Goal: Information Seeking & Learning: Learn about a topic

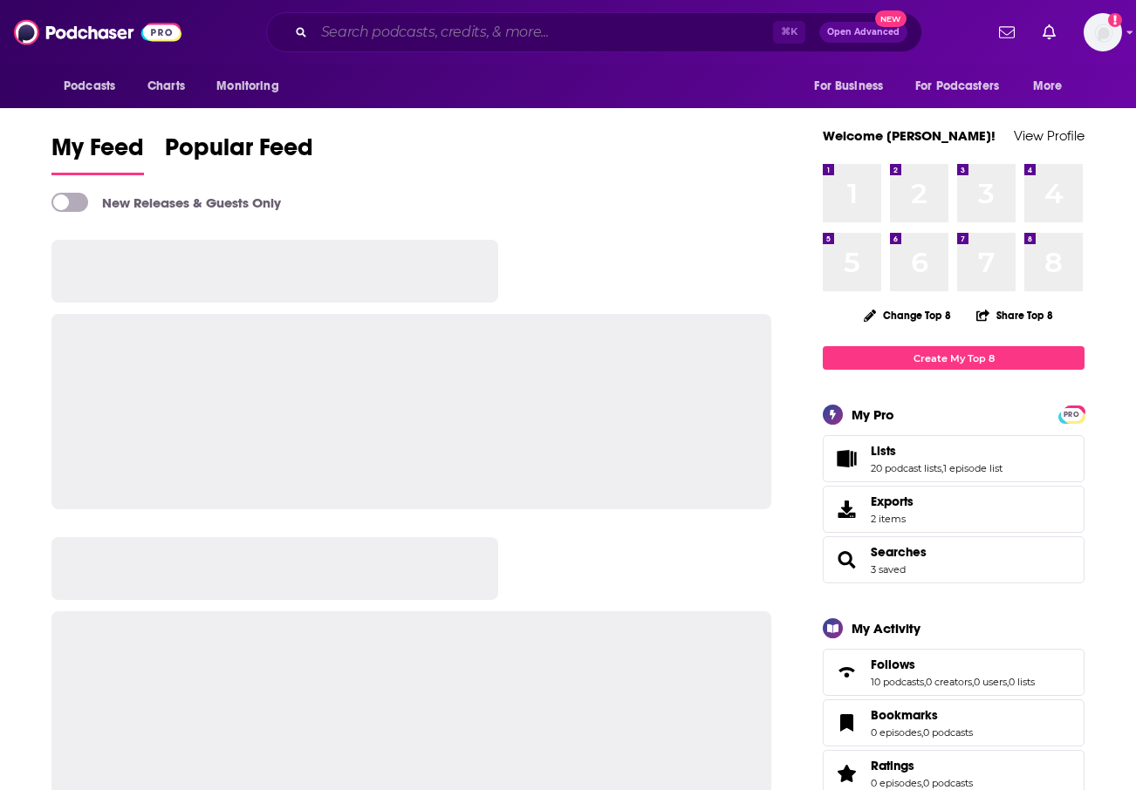
click at [508, 33] on input "Search podcasts, credits, & more..." at bounding box center [543, 32] width 459 height 28
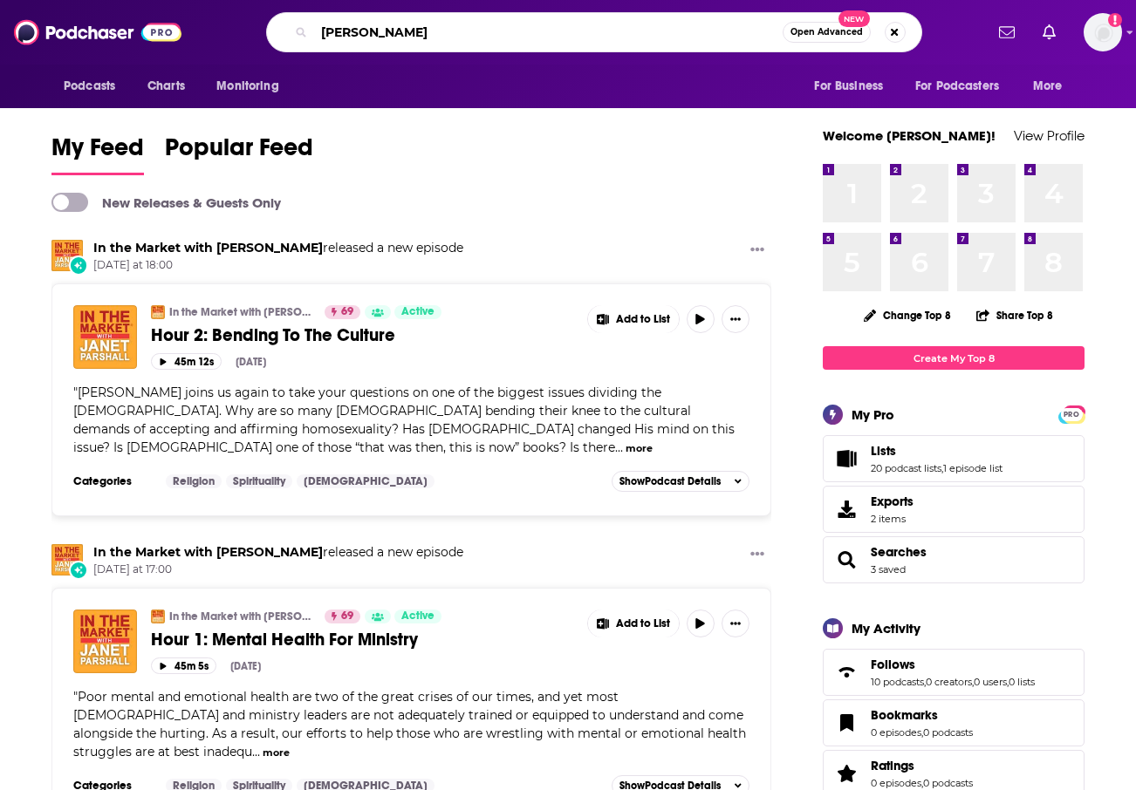
type input "zoe shaw"
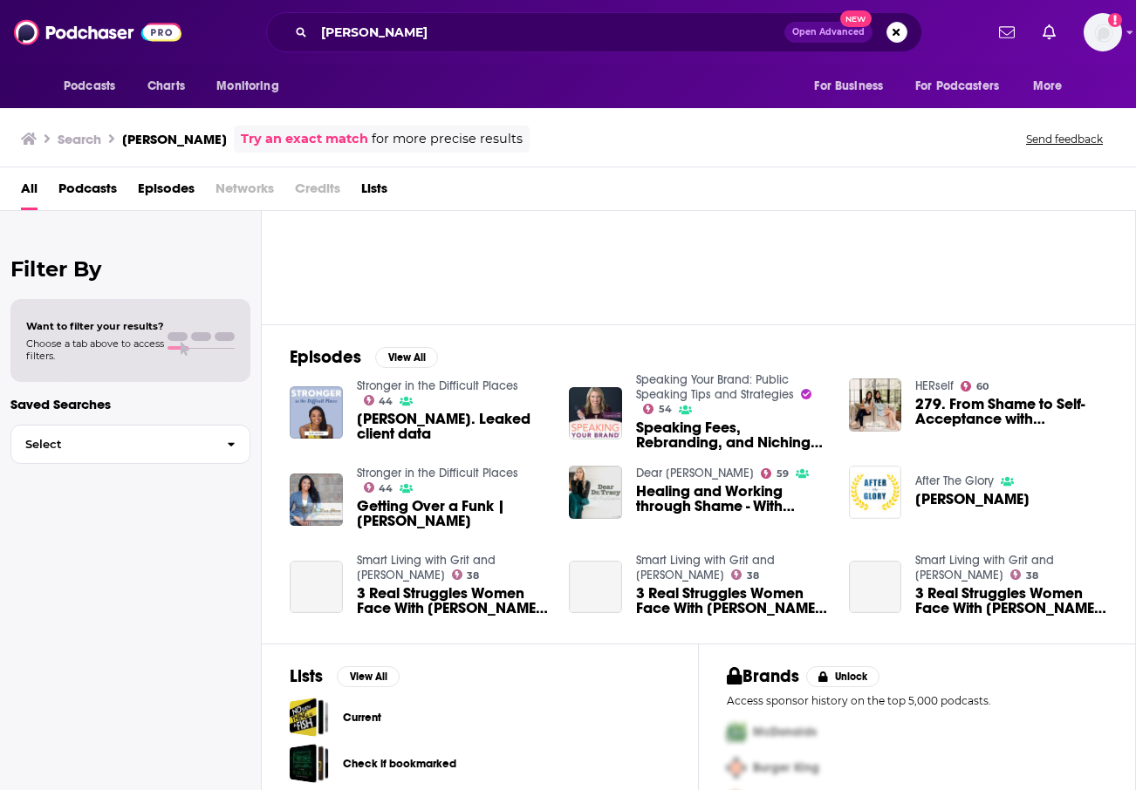
scroll to position [132, 0]
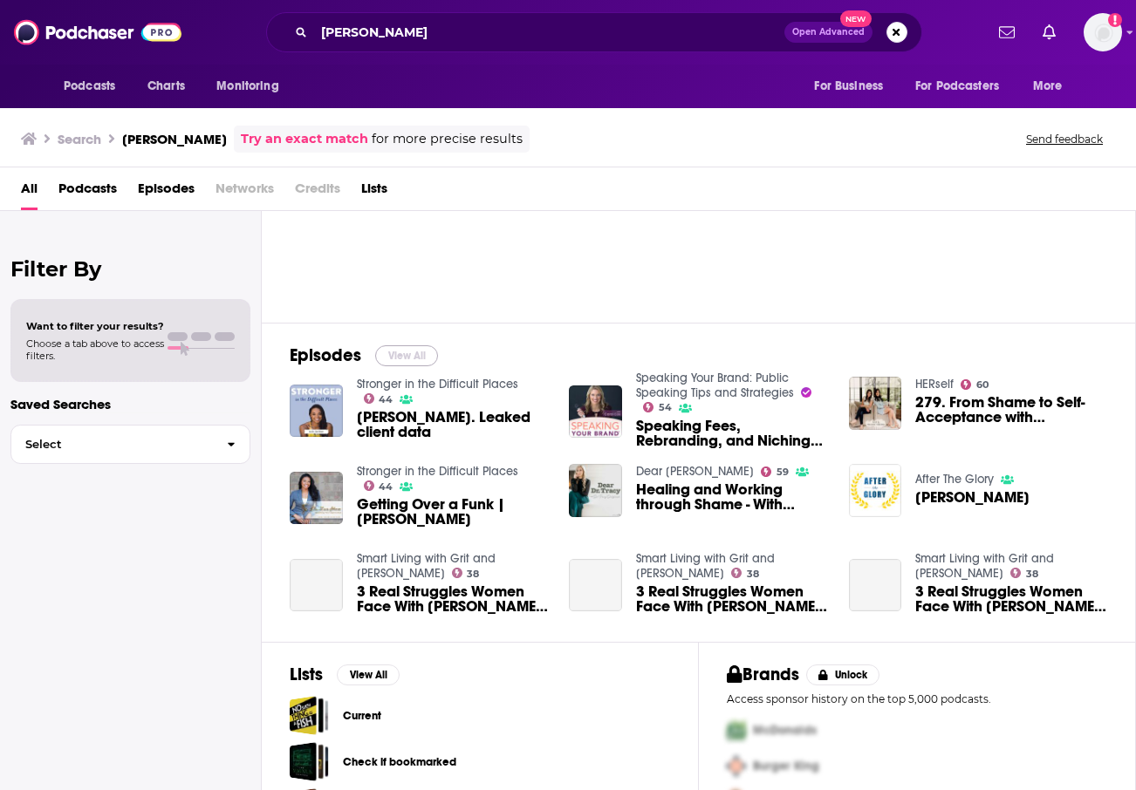
click at [385, 346] on button "View All" at bounding box center [406, 355] width 63 height 21
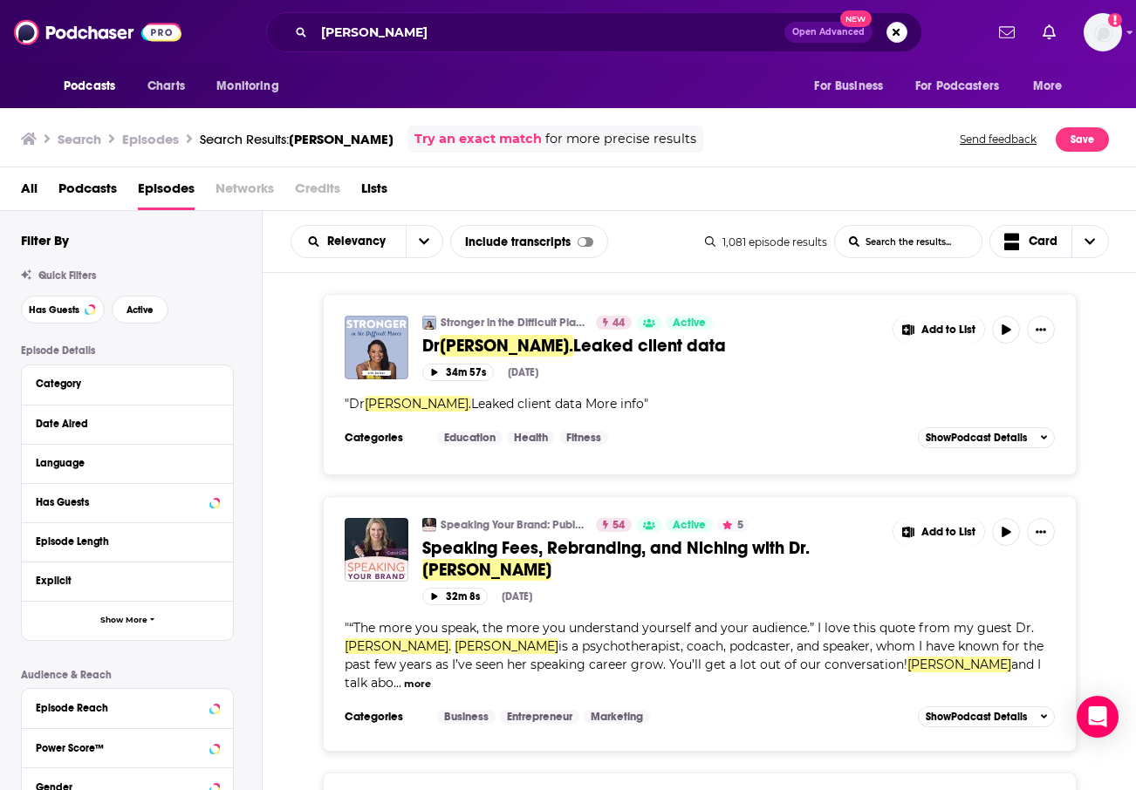
click at [100, 416] on button "Date Aired" at bounding box center [127, 424] width 183 height 22
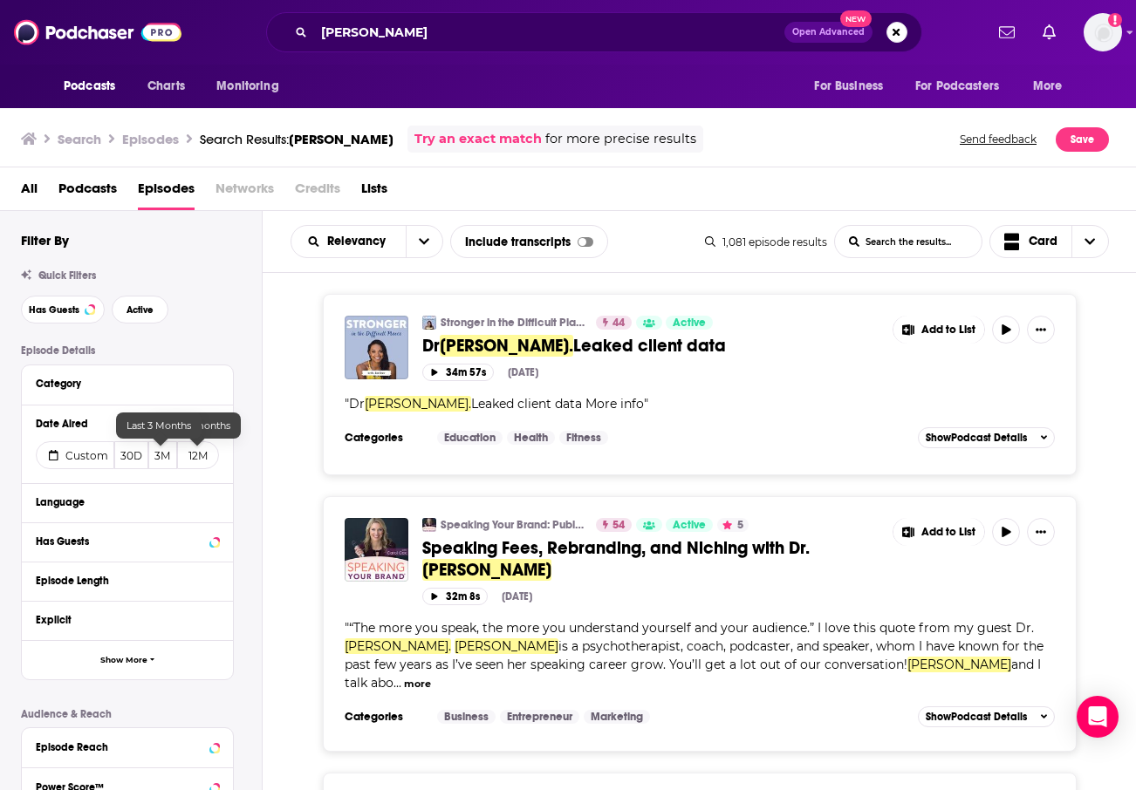
click at [165, 460] on button "3M" at bounding box center [163, 455] width 30 height 28
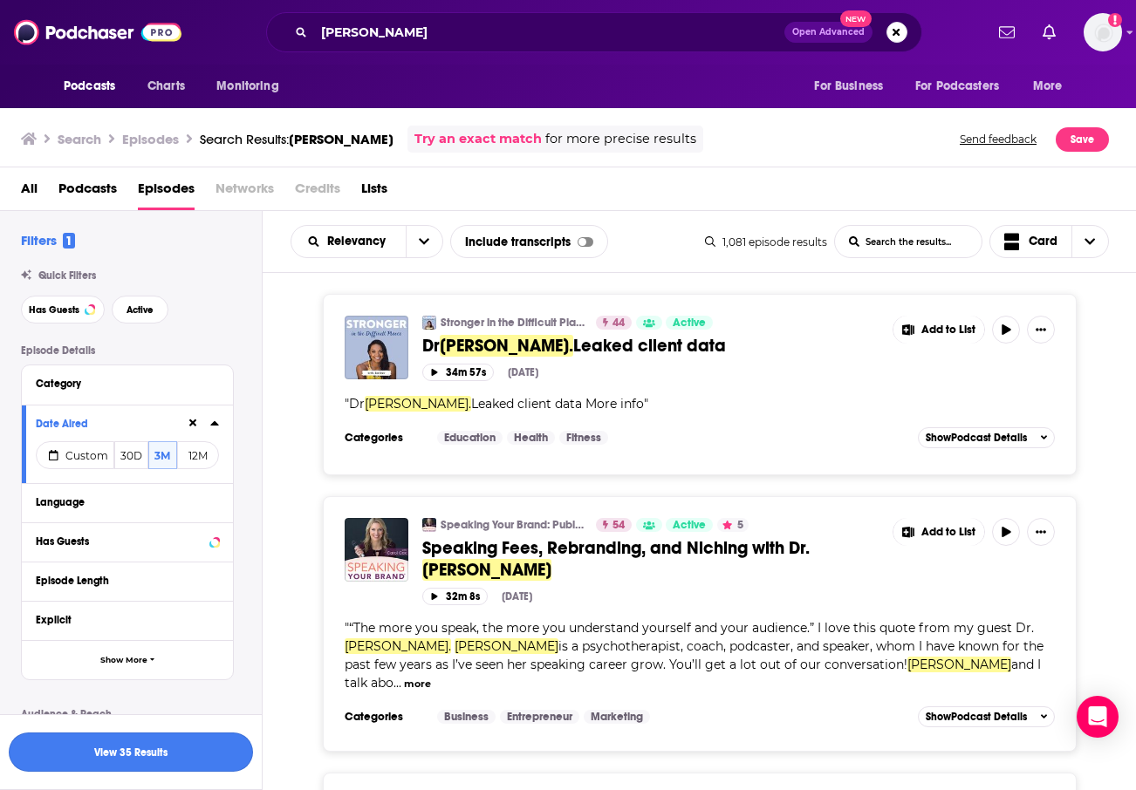
click at [179, 738] on button "View 35 Results" at bounding box center [131, 752] width 244 height 39
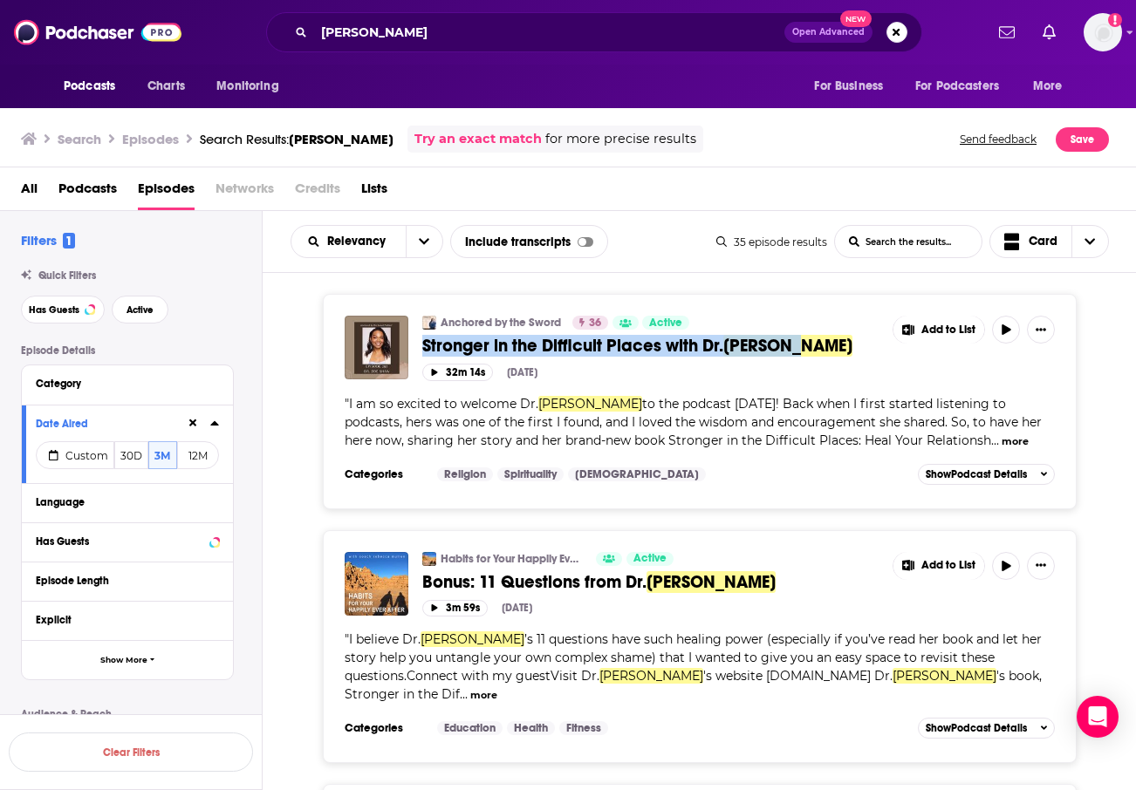
drag, startPoint x: 416, startPoint y: 345, endPoint x: 812, endPoint y: 346, distance: 396.0
click at [812, 346] on div "Anchored by the Sword 36 Active Stronger in the Difficult Places with Dr. Zoe S…" at bounding box center [700, 348] width 710 height 65
copy span "Stronger in the Difficult Places with Dr. Zoe Shaw"
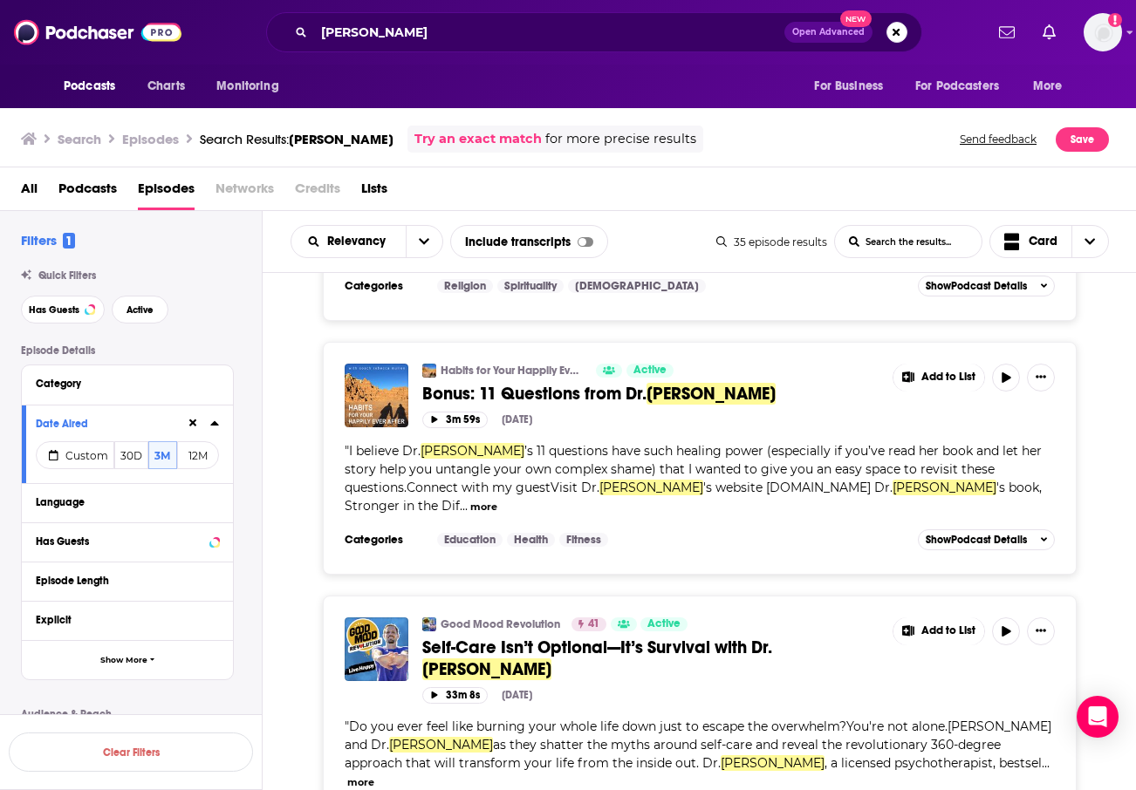
scroll to position [201, 0]
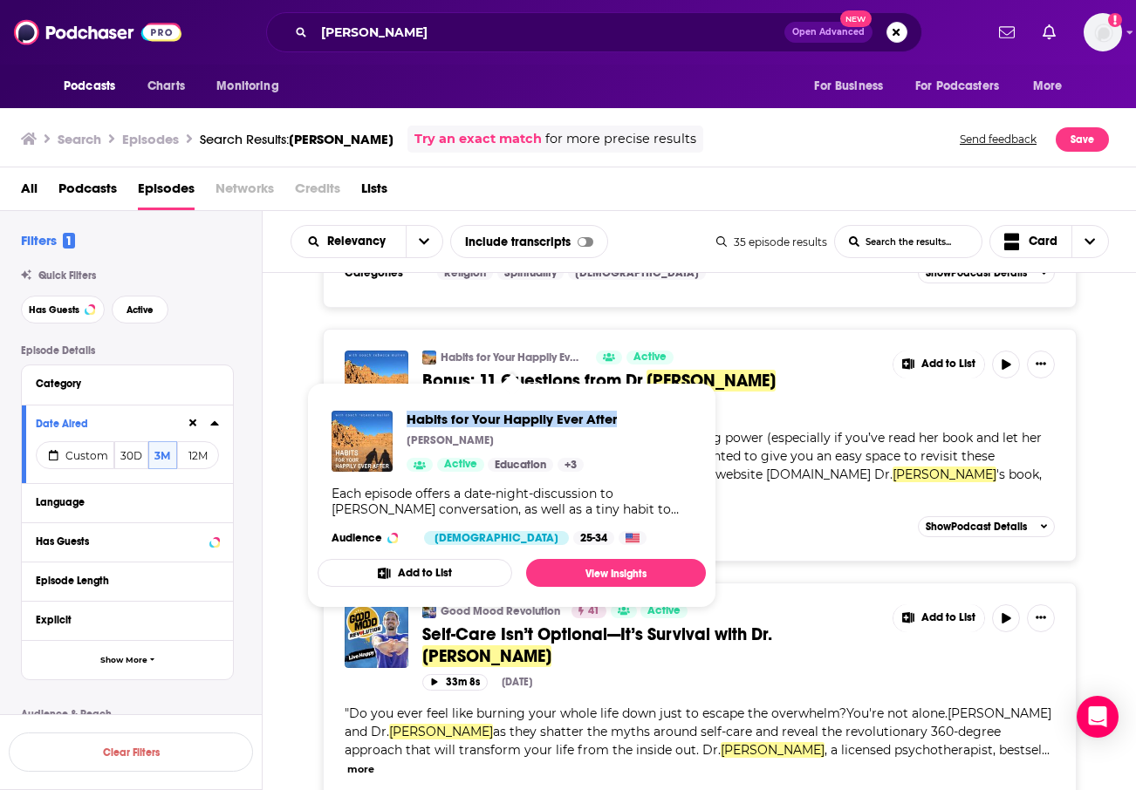
drag, startPoint x: 597, startPoint y: 419, endPoint x: 406, endPoint y: 421, distance: 190.2
click at [406, 421] on div "Habits for Your Happily Ever After Rebecca Mullen Active Education + 3 Each epi…" at bounding box center [511, 478] width 388 height 162
copy span "Habits for Your Happily Ever After"
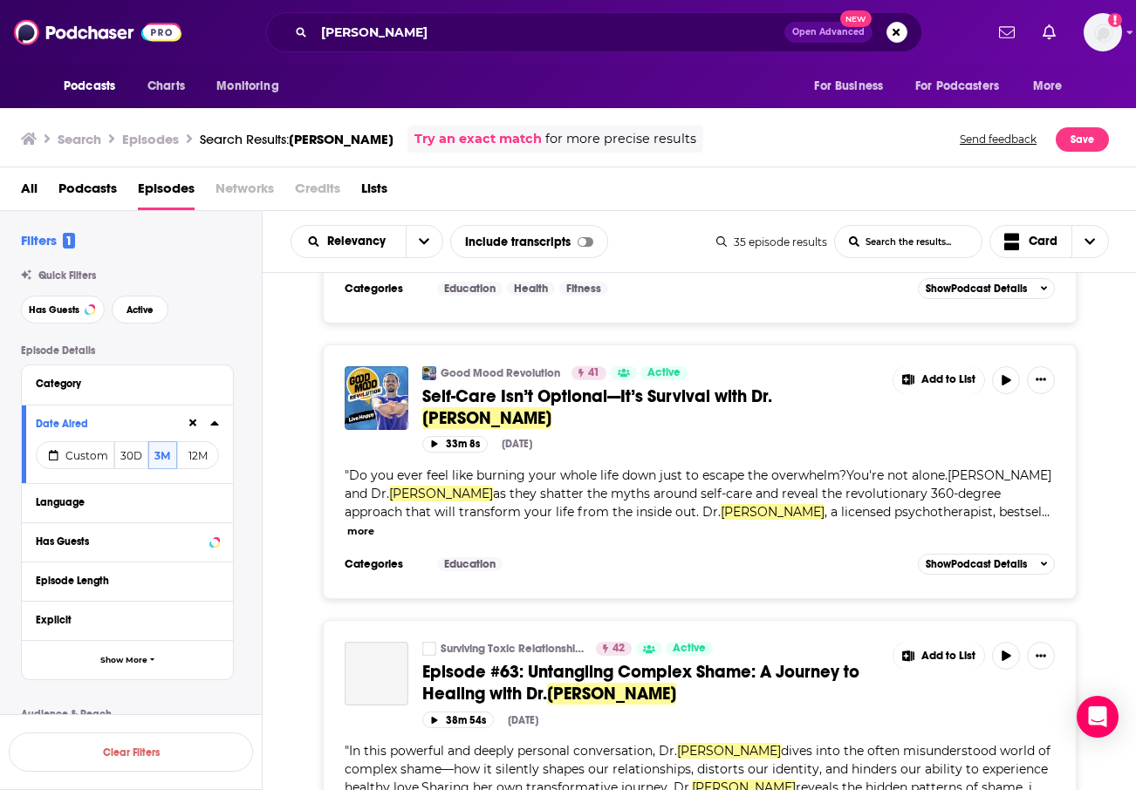
scroll to position [447, 0]
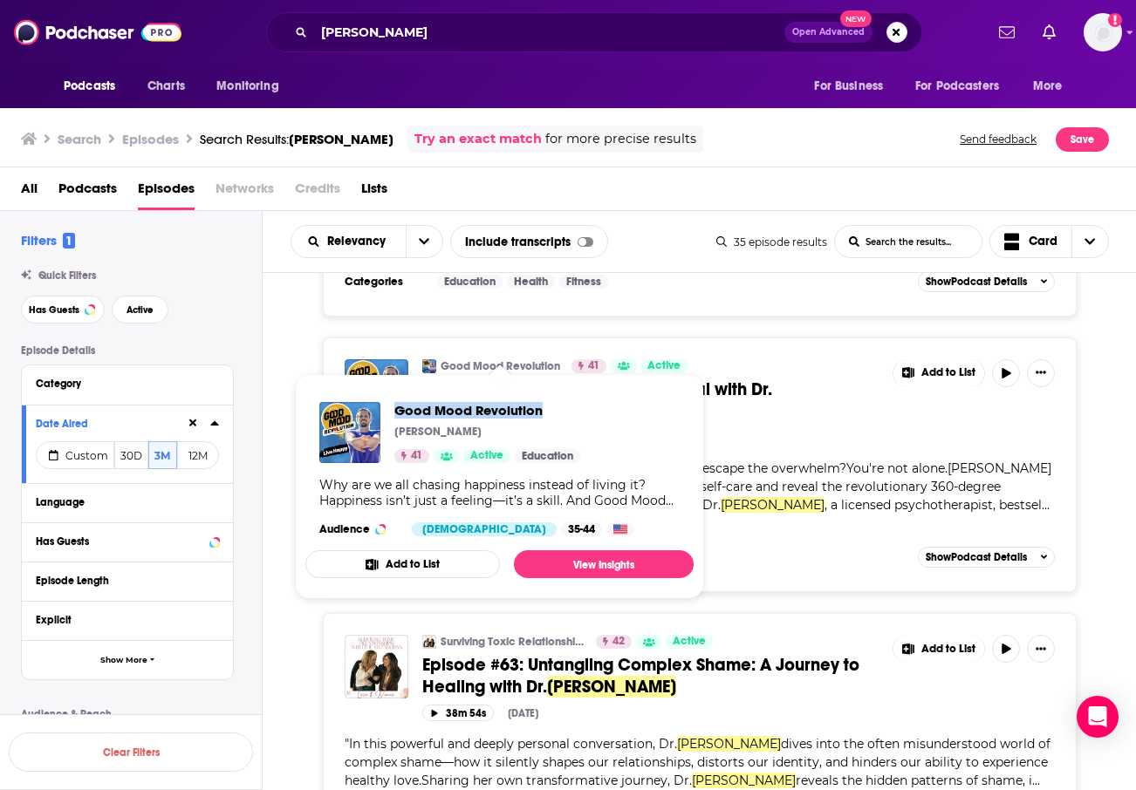
drag, startPoint x: 389, startPoint y: 412, endPoint x: 556, endPoint y: 417, distance: 166.7
click at [556, 417] on div "Good Mood Revolution Matt O'Neill 41 Active Education" at bounding box center [449, 432] width 261 height 61
copy span "Good Mood Revolution"
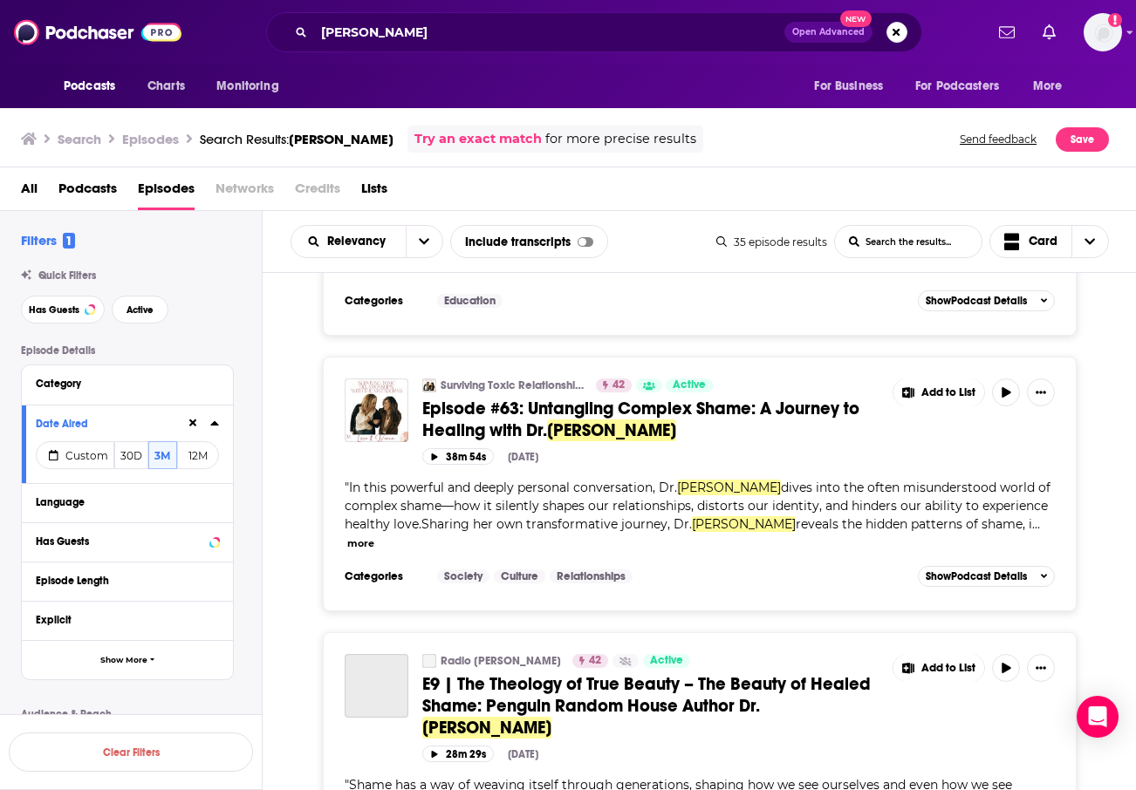
scroll to position [711, 0]
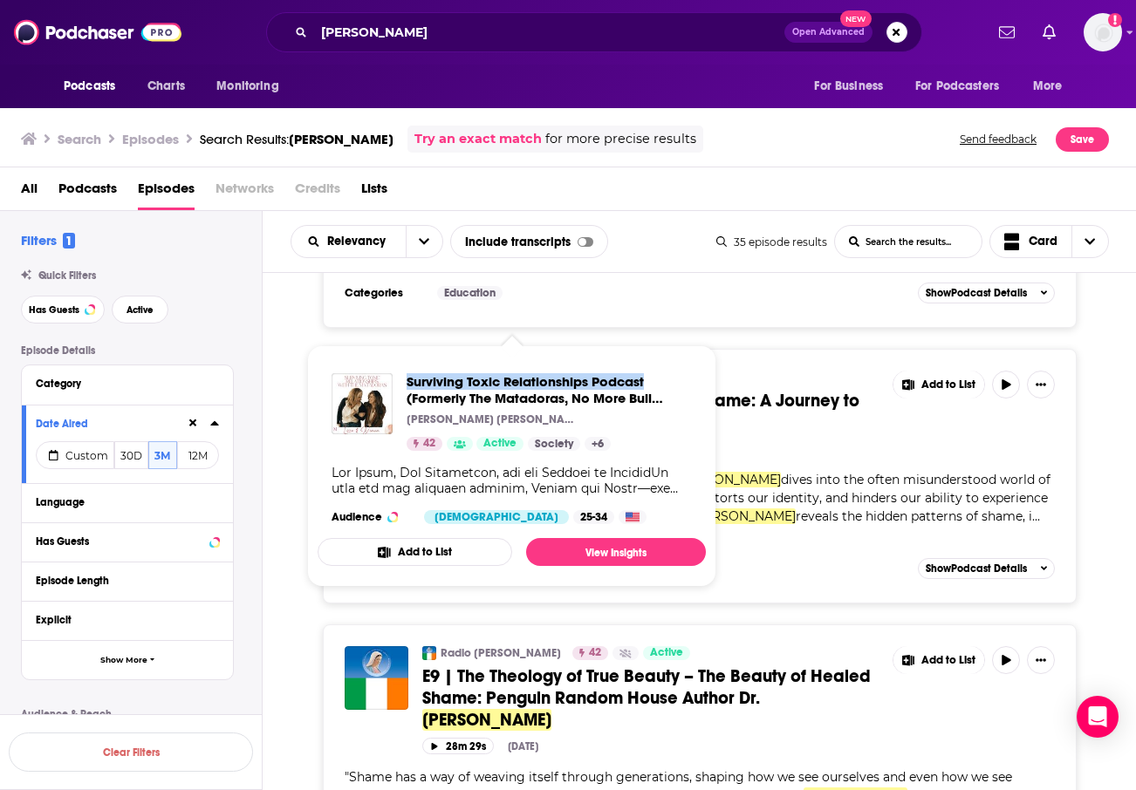
drag, startPoint x: 404, startPoint y: 378, endPoint x: 652, endPoint y: 386, distance: 247.9
click at [652, 386] on div "Surviving Toxic Relationships Podcast (Formerly The Matadoras, No More Bull Pod…" at bounding box center [511, 412] width 360 height 78
copy span "Surviving Toxic Relationships Podcast"
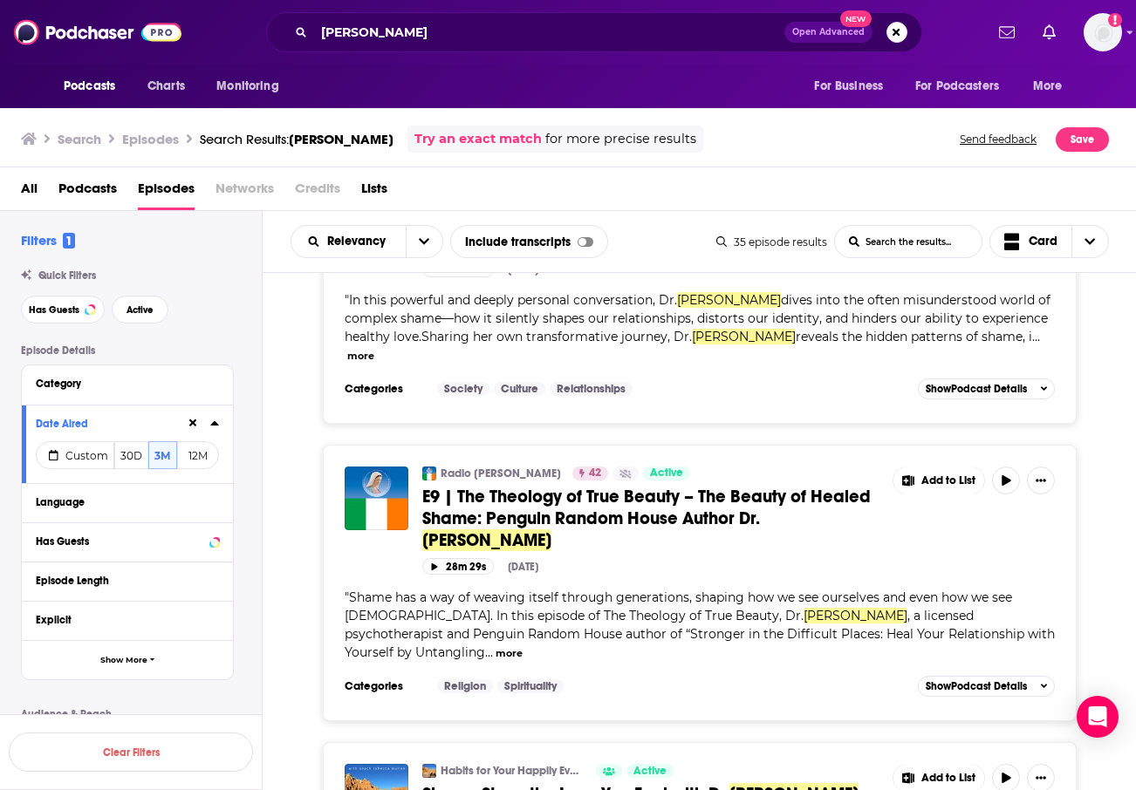
scroll to position [917, 0]
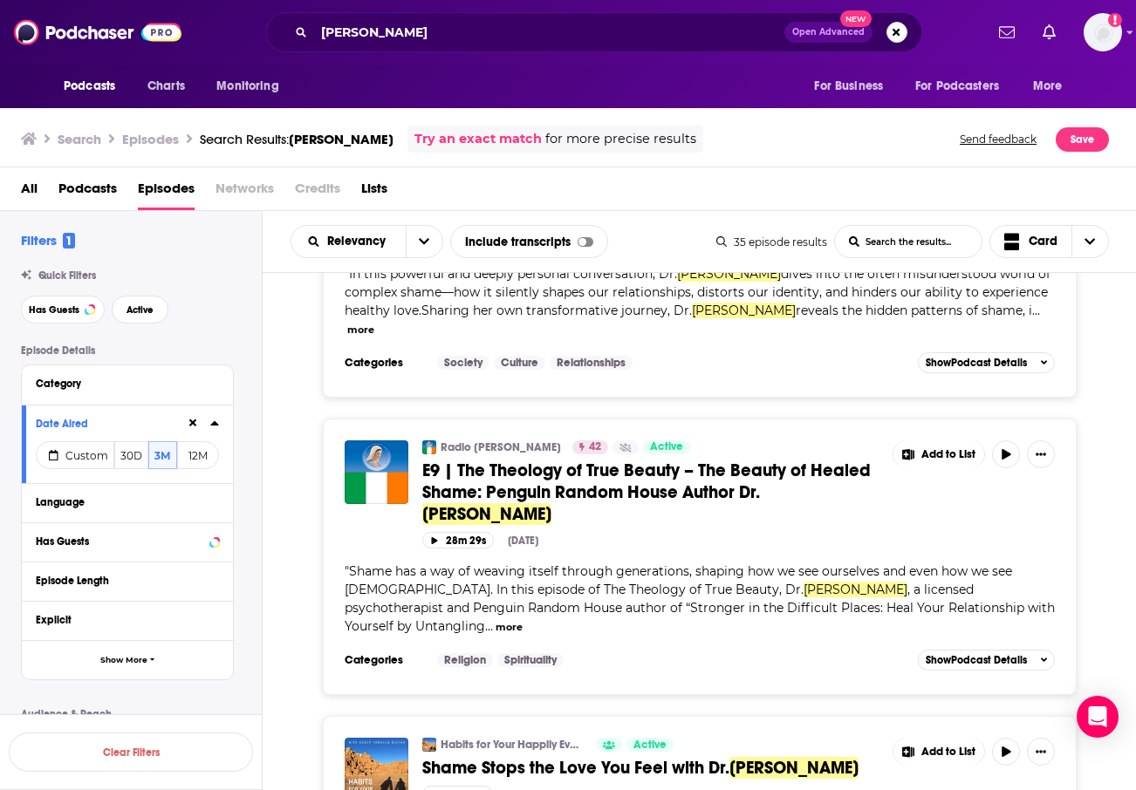
drag, startPoint x: 537, startPoint y: 434, endPoint x: 1055, endPoint y: 3, distance: 673.8
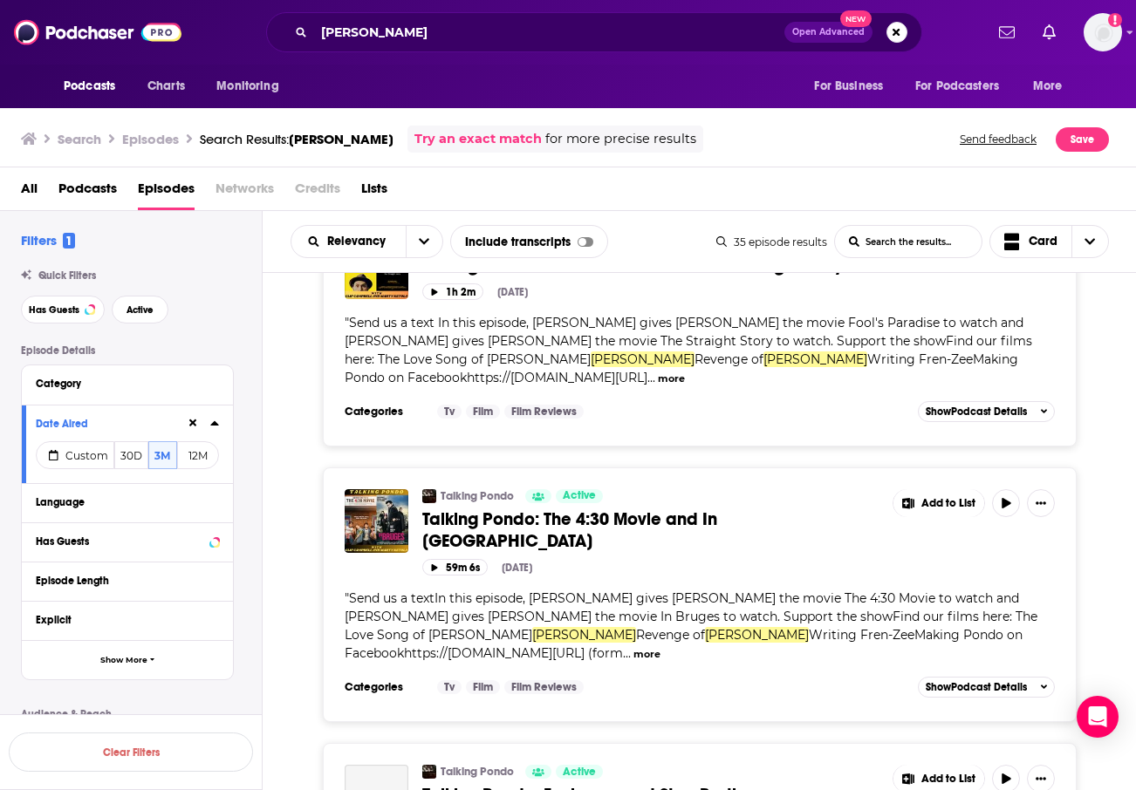
scroll to position [5670, 0]
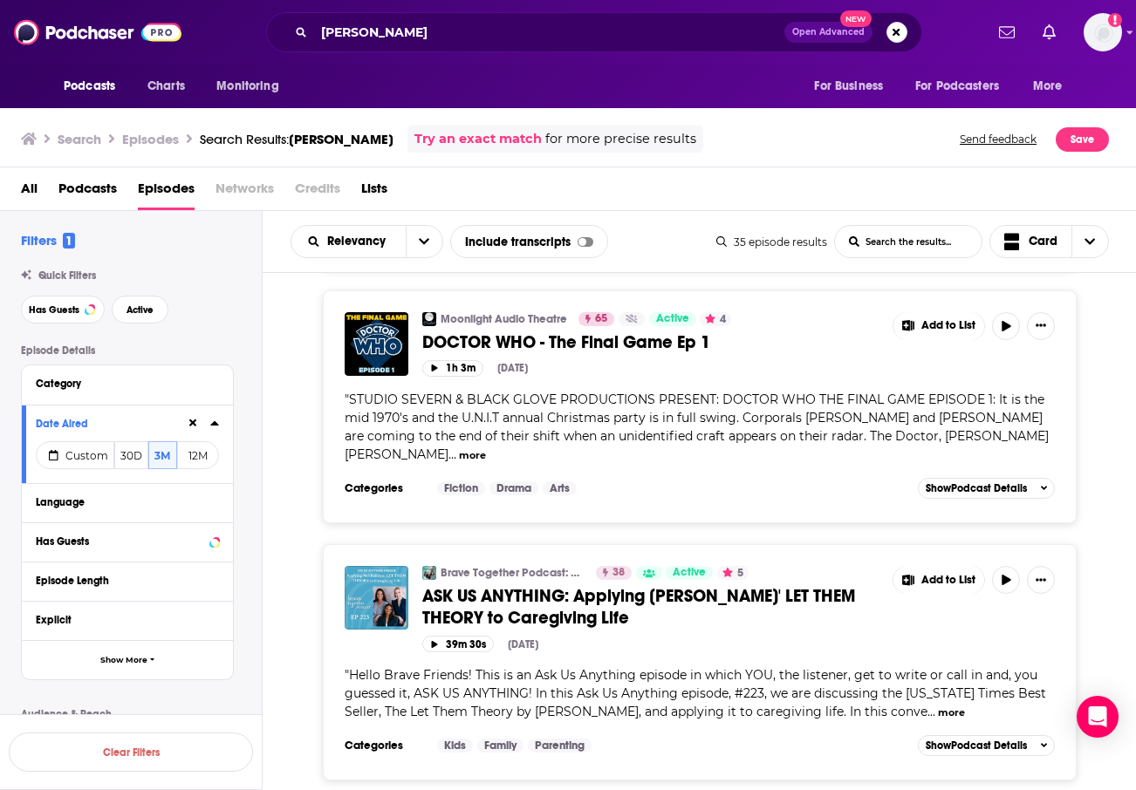
scroll to position [8159, 0]
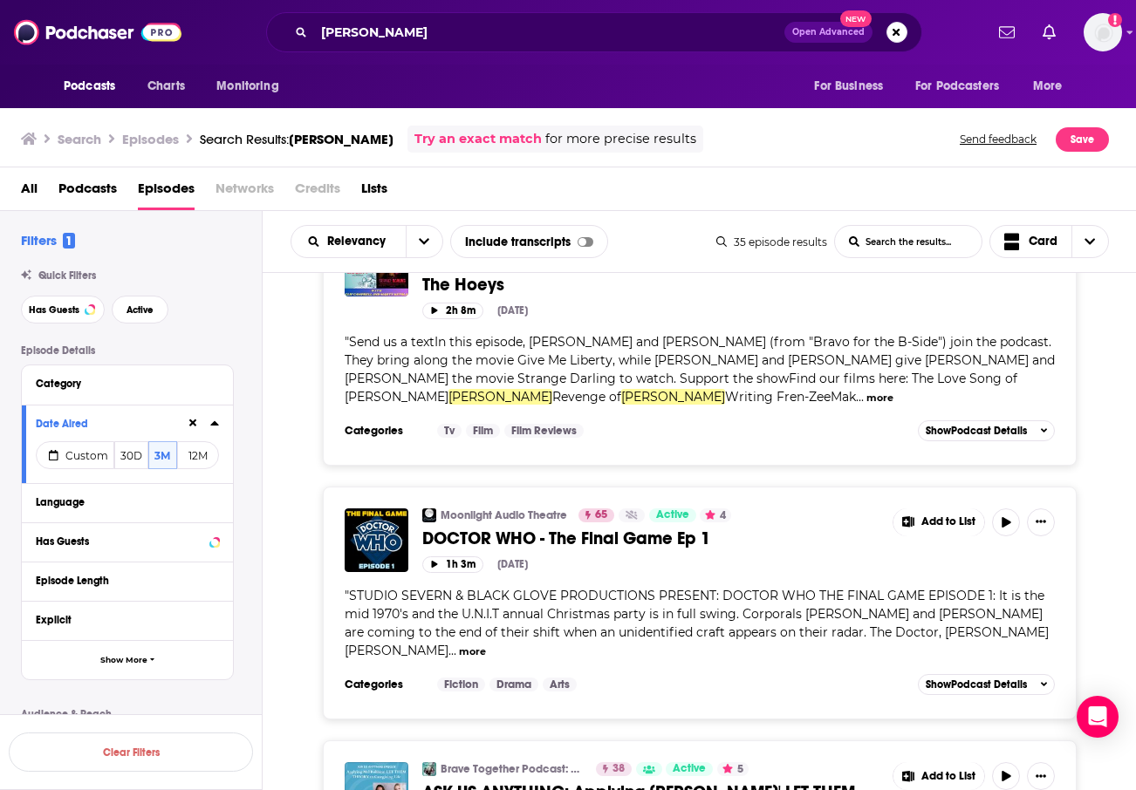
scroll to position [7938, 0]
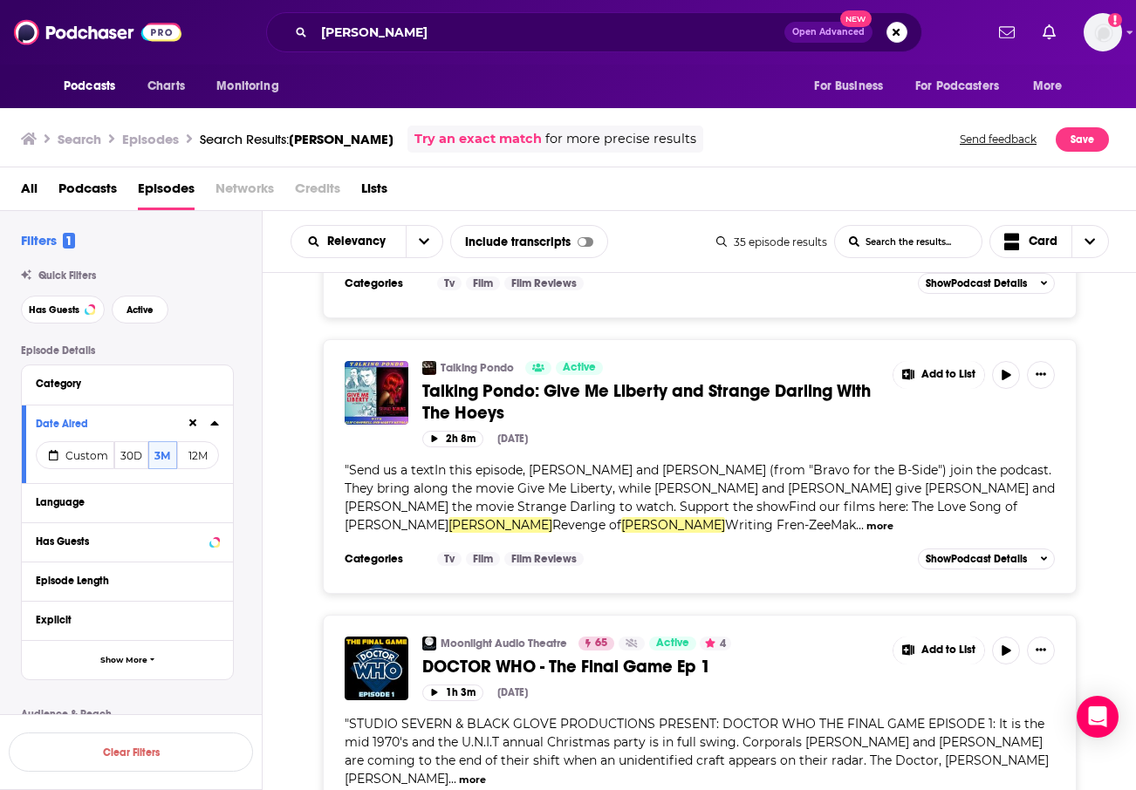
scroll to position [7793, 0]
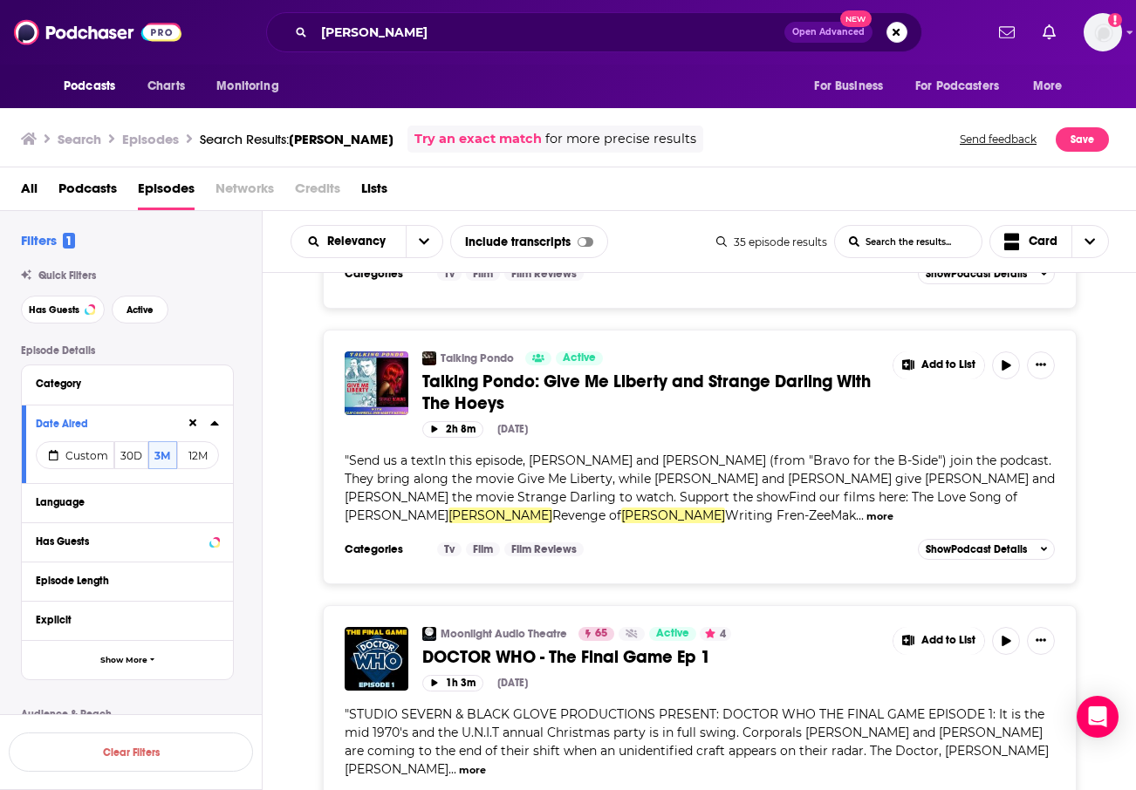
scroll to position [7809, 0]
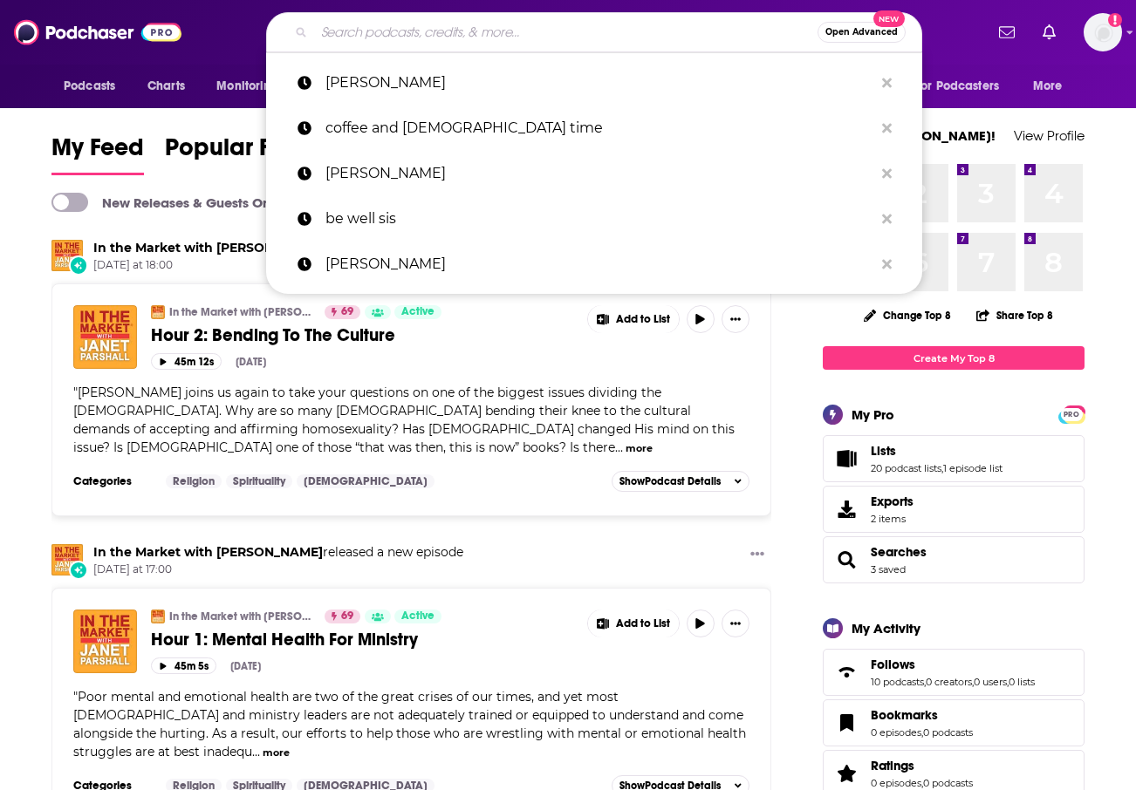
click at [470, 35] on input "Search podcasts, credits, & more..." at bounding box center [565, 32] width 503 height 28
paste input "• Be Well Sis"
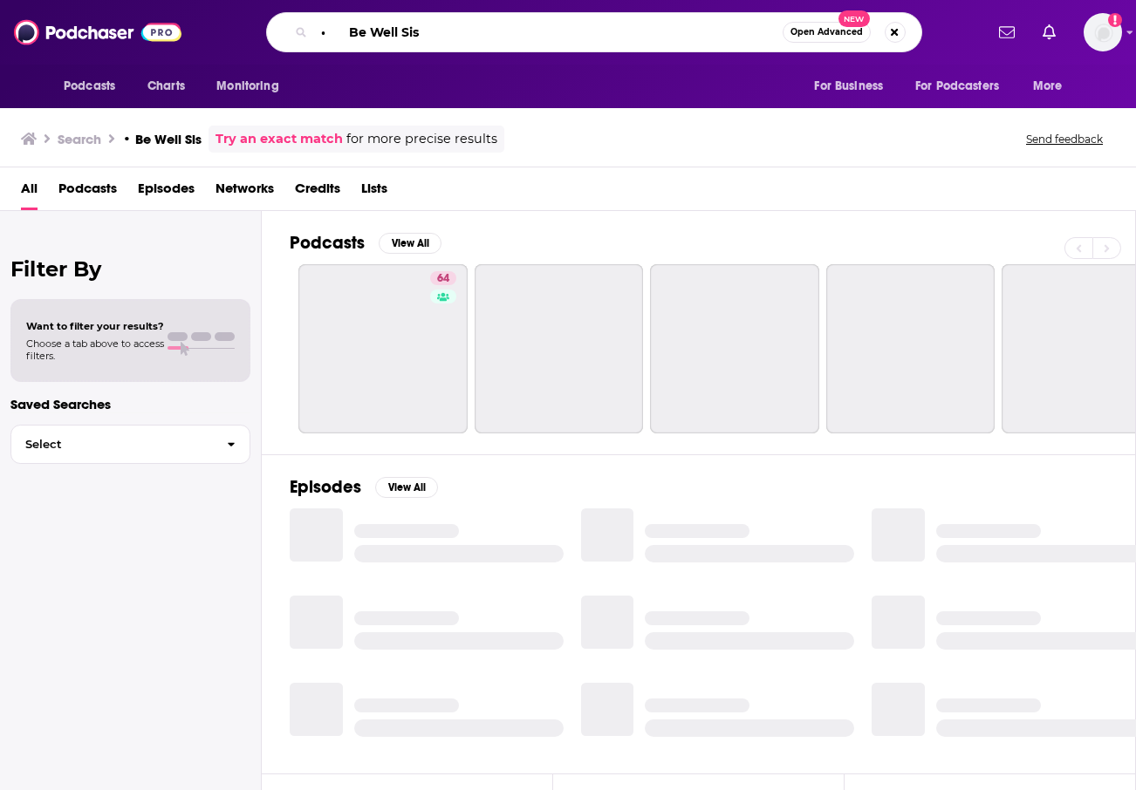
drag, startPoint x: 351, startPoint y: 33, endPoint x: 328, endPoint y: 31, distance: 23.6
click at [328, 31] on input "• Be Well Sis" at bounding box center [548, 32] width 468 height 28
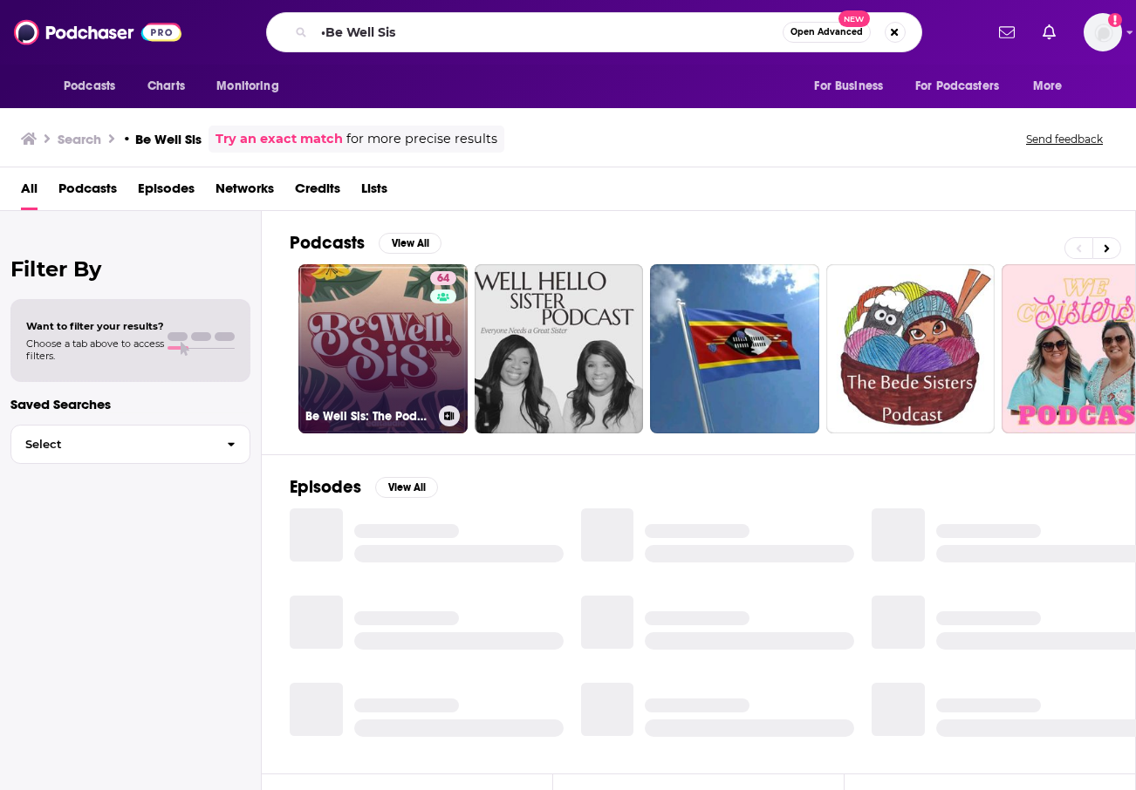
click at [394, 330] on link "64 Be Well Sis: The Podcast" at bounding box center [382, 348] width 169 height 169
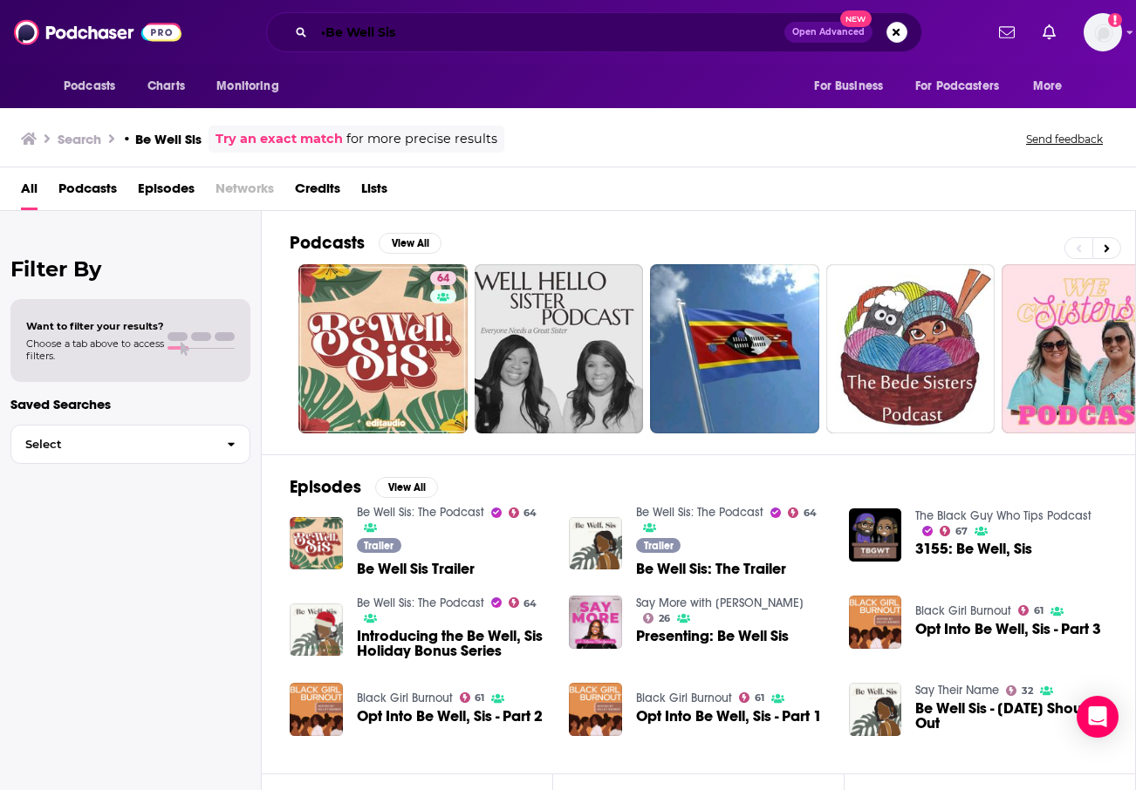
click at [604, 39] on input "•Be Well Sis" at bounding box center [549, 32] width 470 height 28
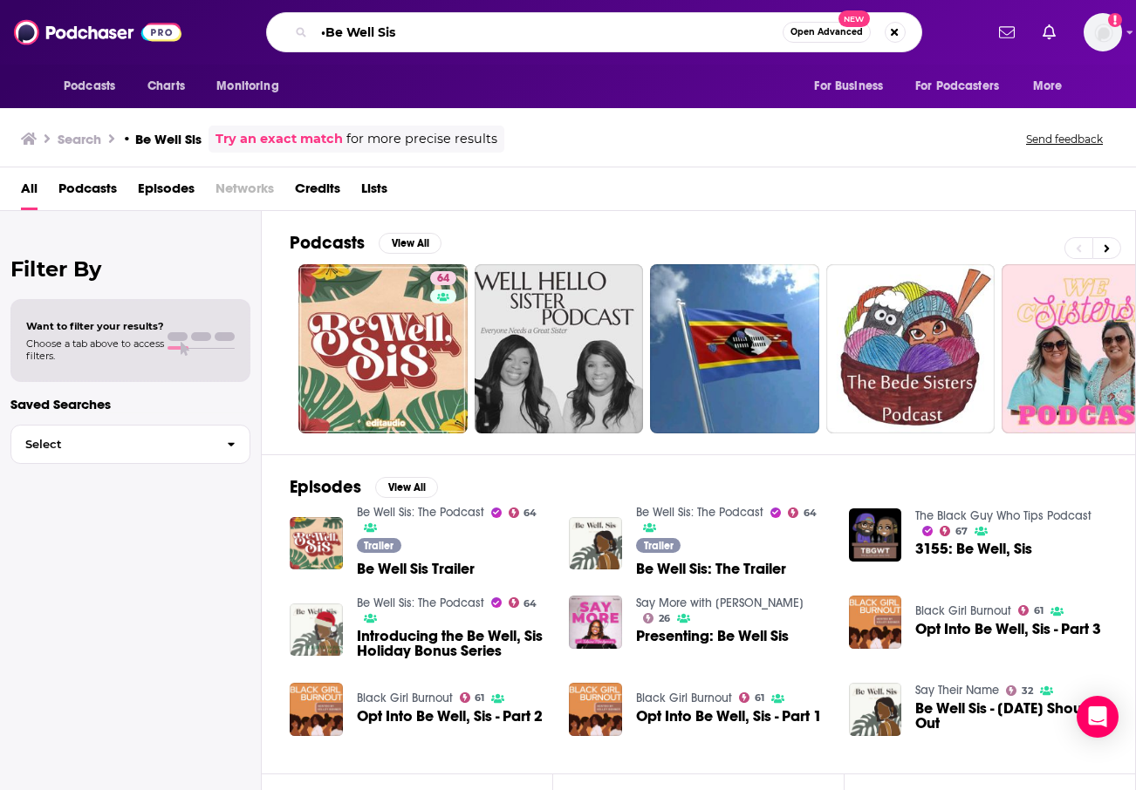
paste input "Good Mood Revolution"
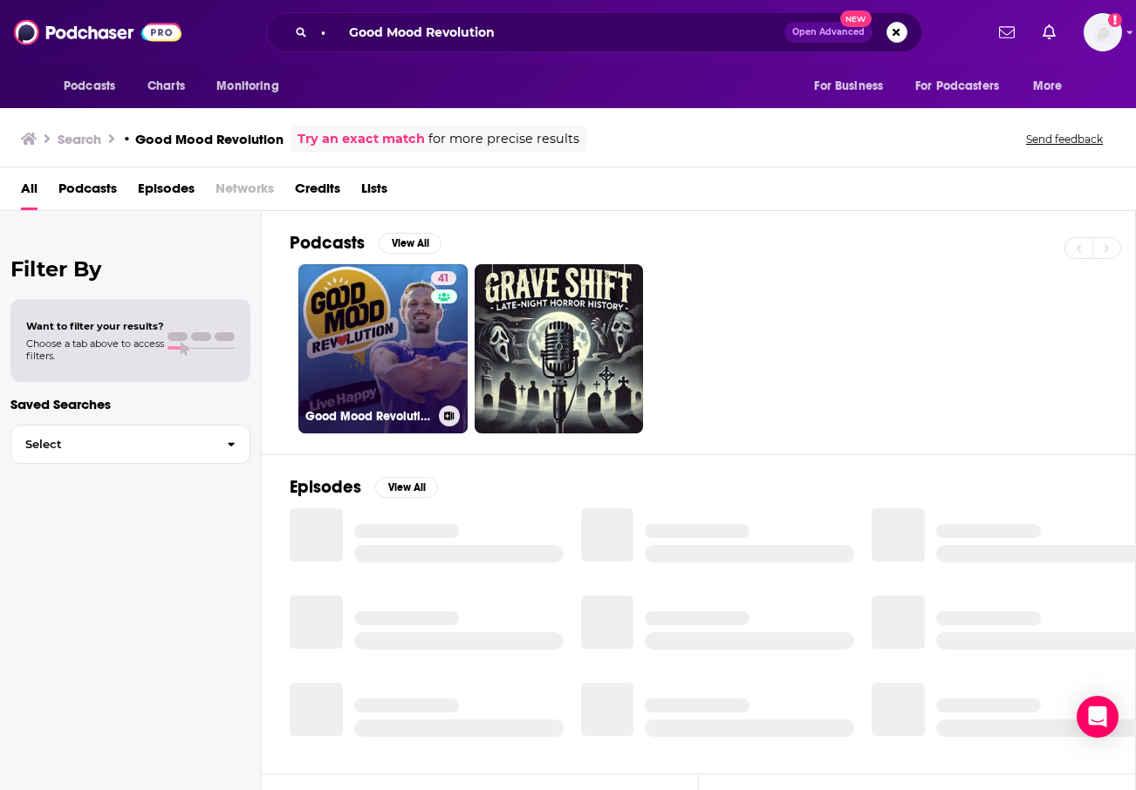
click at [416, 346] on link "41 Good Mood Revolution" at bounding box center [382, 348] width 169 height 169
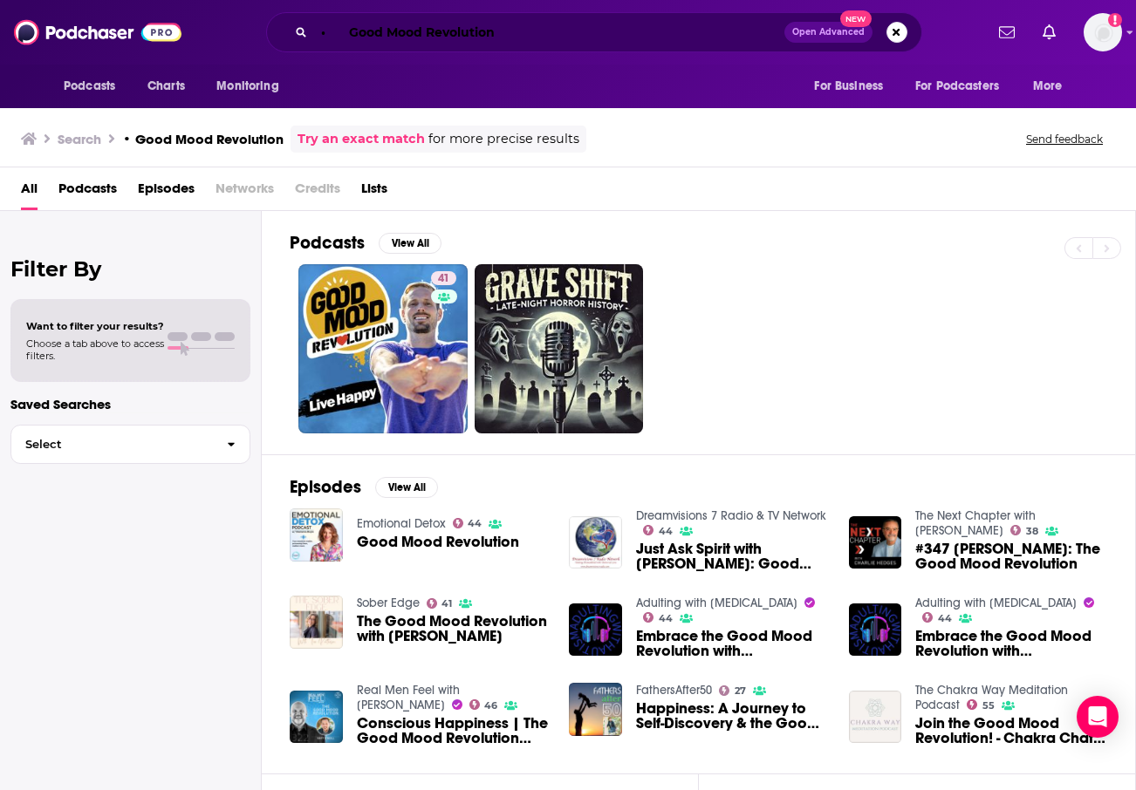
click at [570, 35] on input "• Good Mood Revolution" at bounding box center [549, 32] width 470 height 28
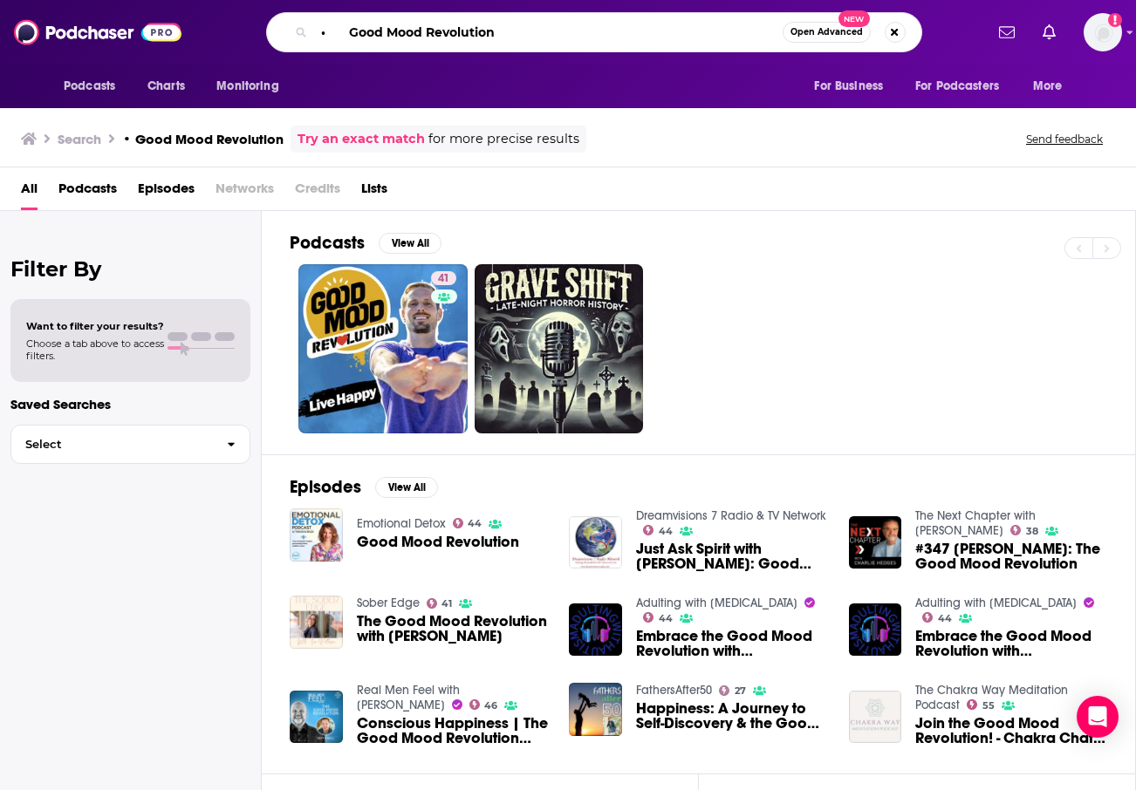
paste input "Surviving Toxic Relationships"
type input "• Surviving Toxic Relationships"
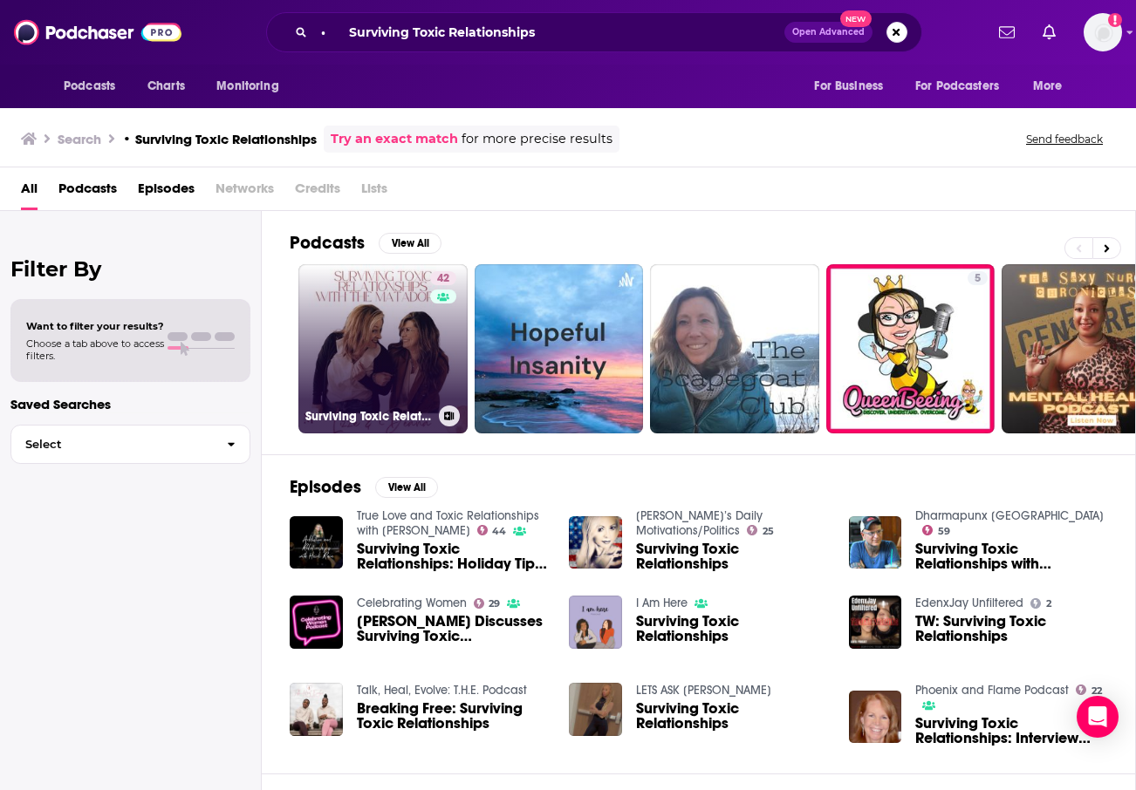
click at [385, 364] on link "42 Surviving Toxic Relationships Podcast (Formerly The Matadoras, No More Bull …" at bounding box center [382, 348] width 169 height 169
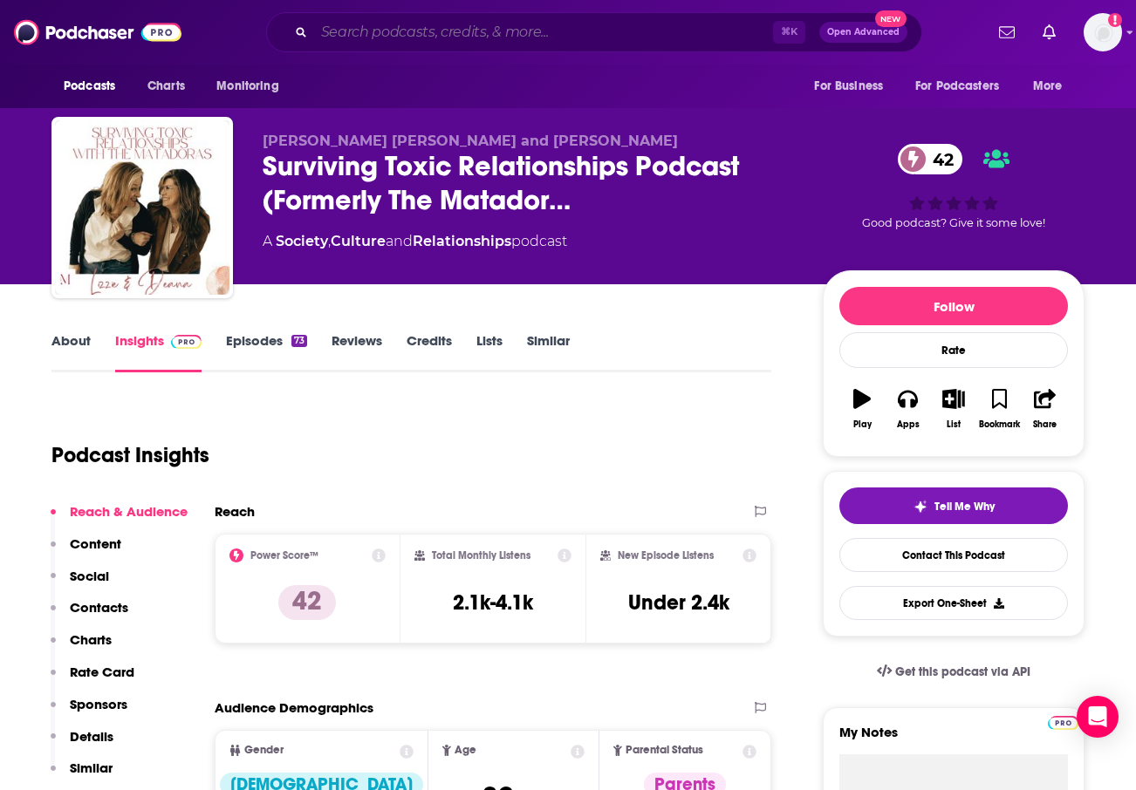
click at [554, 24] on input "Search podcasts, credits, & more..." at bounding box center [543, 32] width 459 height 28
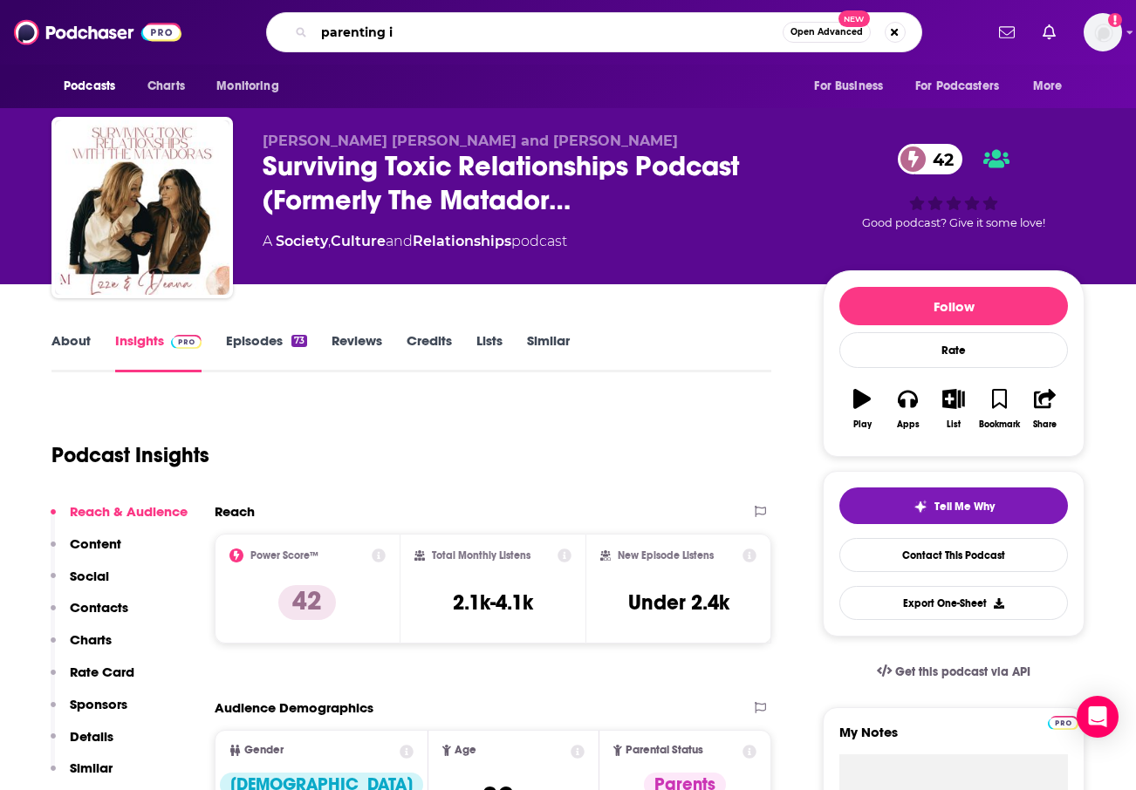
type input "parenting iq"
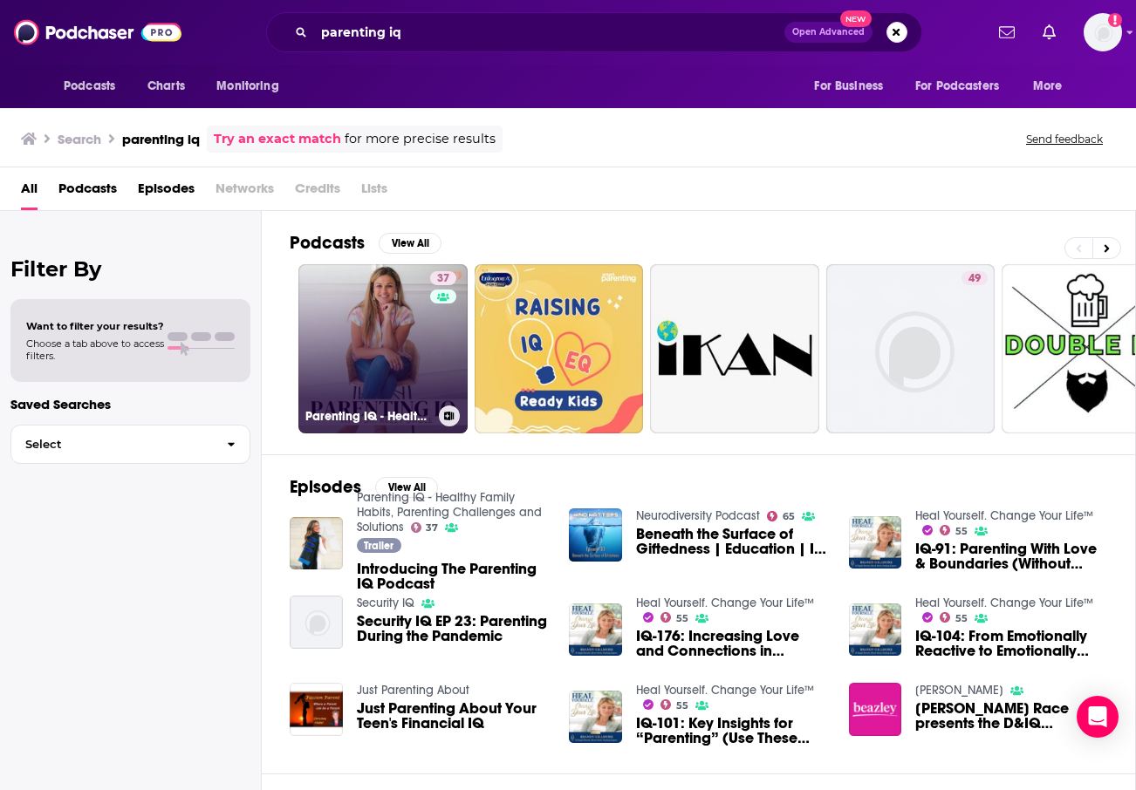
click at [414, 358] on link "37 Parenting IQ - Healthy Family Habits, Parenting Challenges and Solutions" at bounding box center [382, 348] width 169 height 169
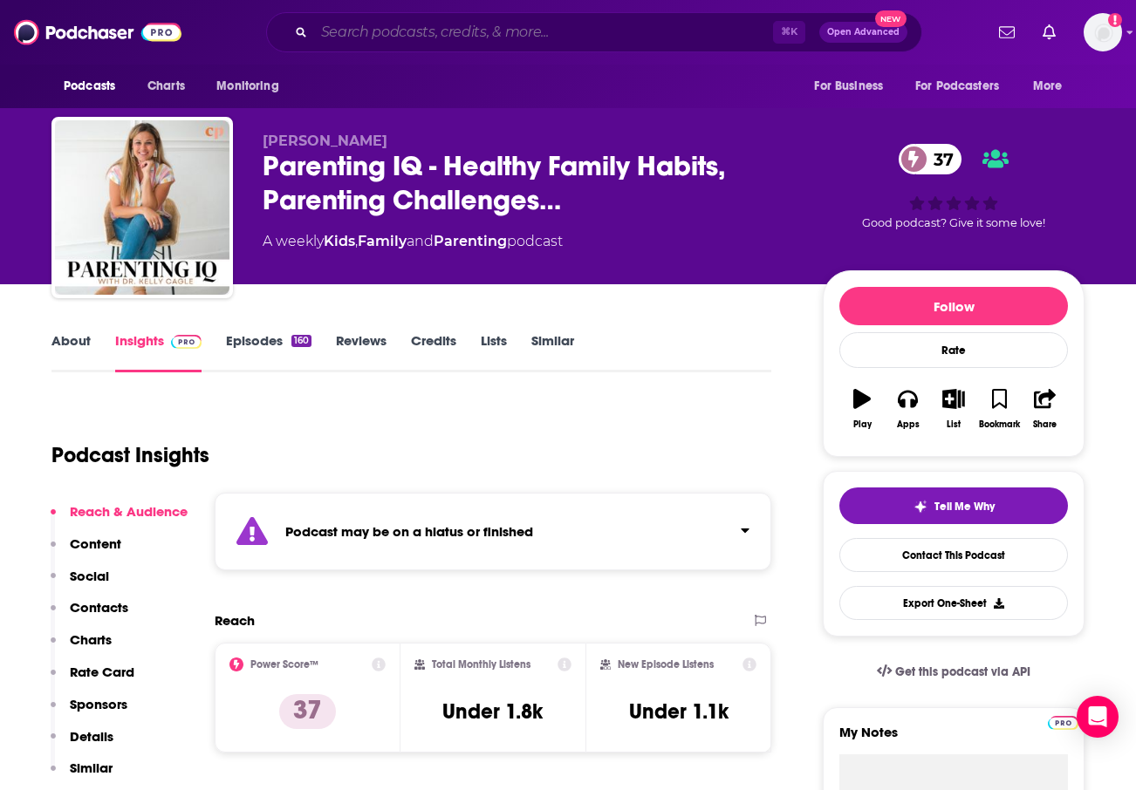
click at [423, 44] on input "Search podcasts, credits, & more..." at bounding box center [543, 32] width 459 height 28
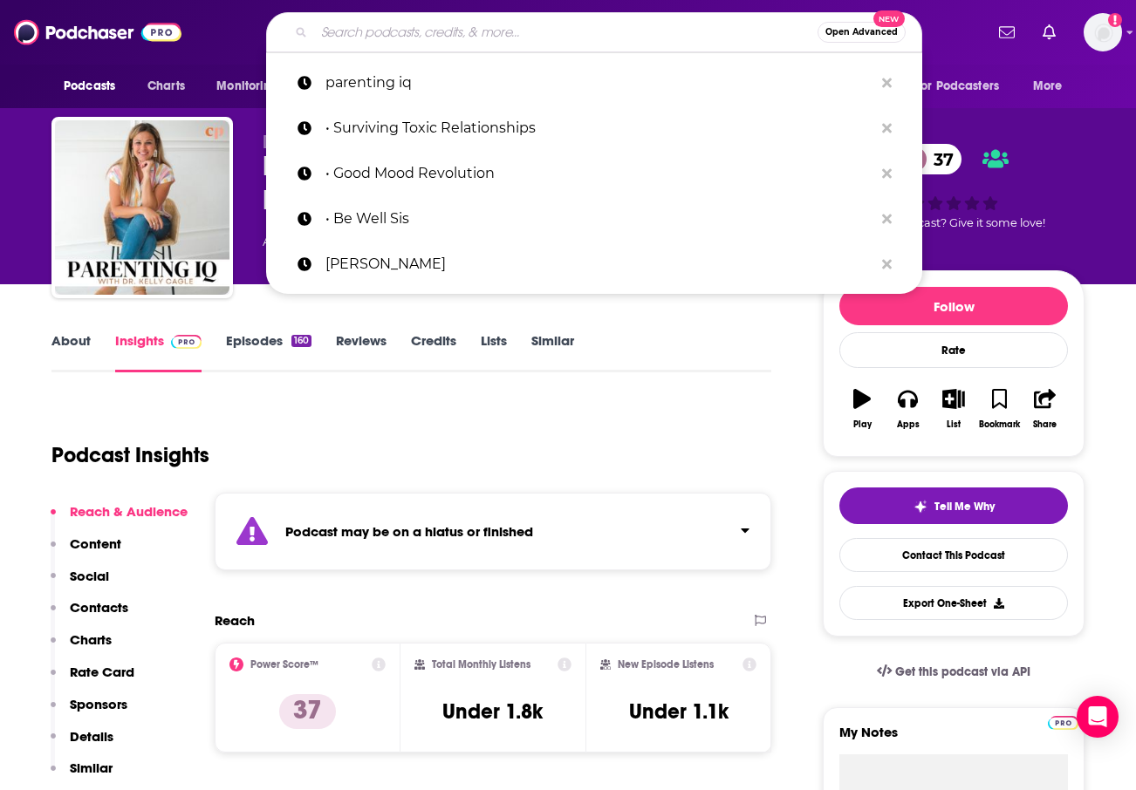
paste input "• Called to Be with Somer"
type input "• Called to Be with Somer"
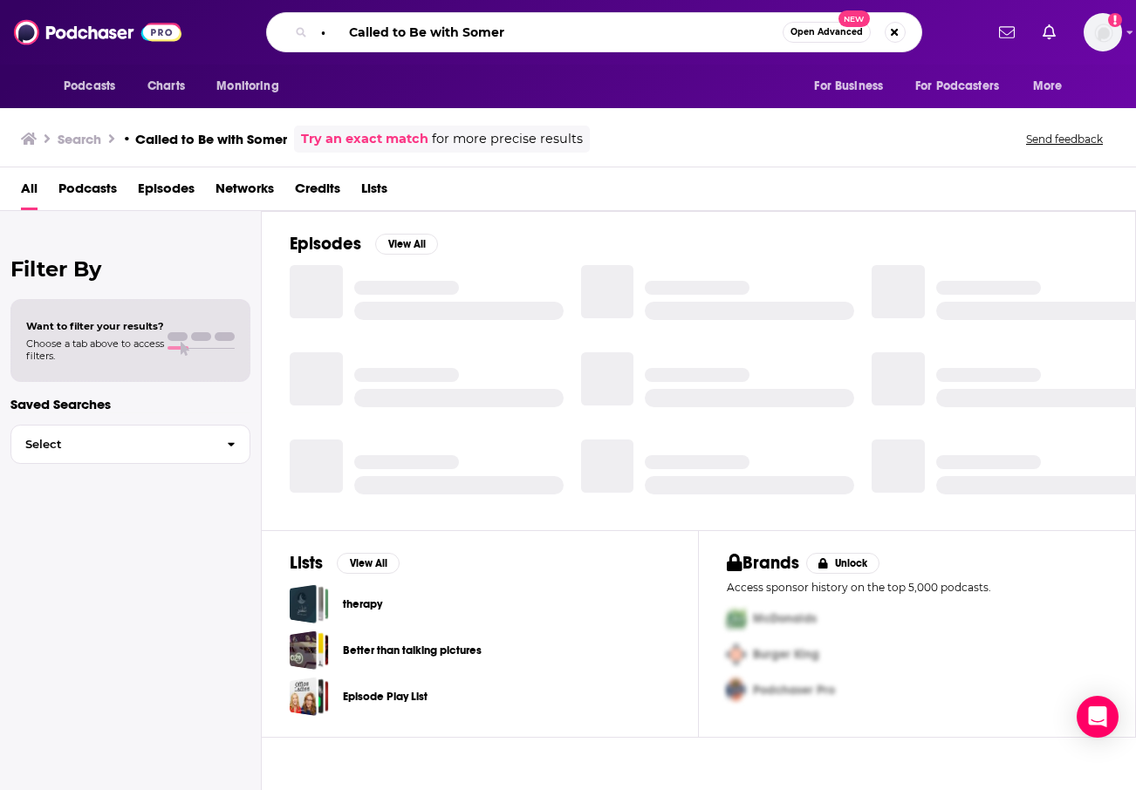
drag, startPoint x: 349, startPoint y: 32, endPoint x: 254, endPoint y: 31, distance: 95.1
click at [254, 31] on div "• Called to Be with Somer Open Advanced New" at bounding box center [593, 32] width 779 height 40
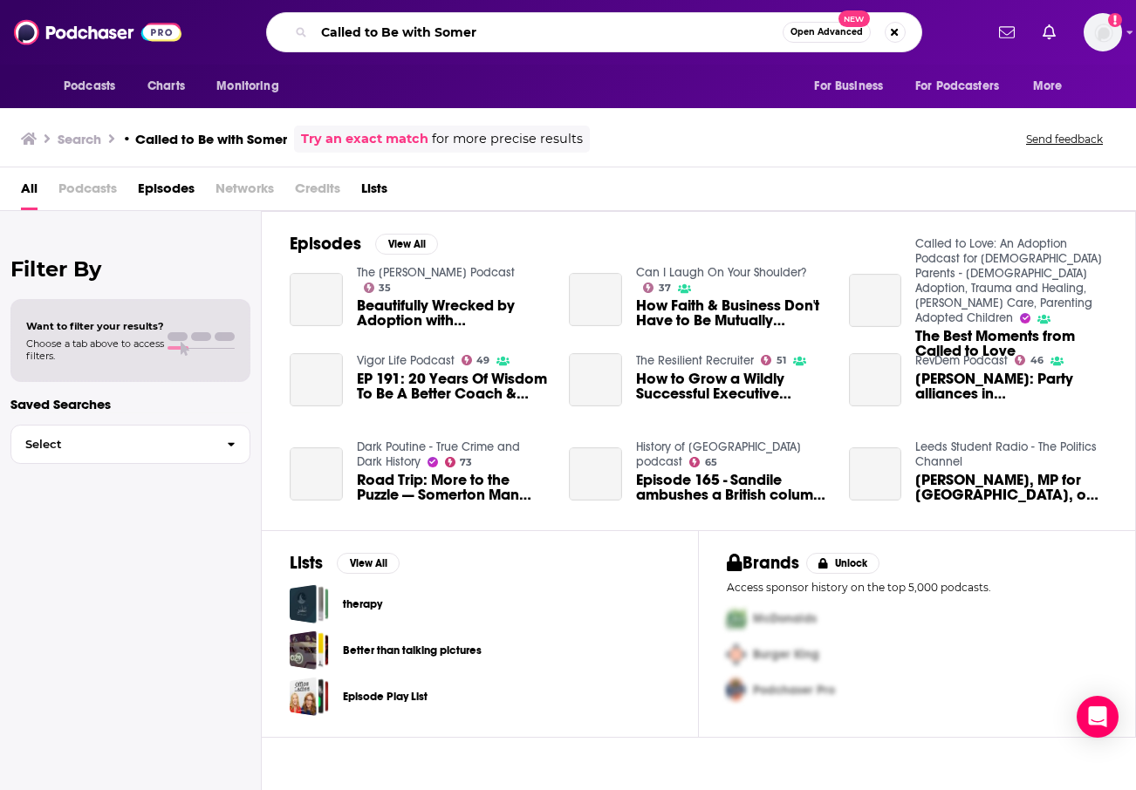
drag, startPoint x: 401, startPoint y: 26, endPoint x: 577, endPoint y: 43, distance: 176.1
click at [577, 43] on input "Called to Be with Somer" at bounding box center [548, 32] width 468 height 28
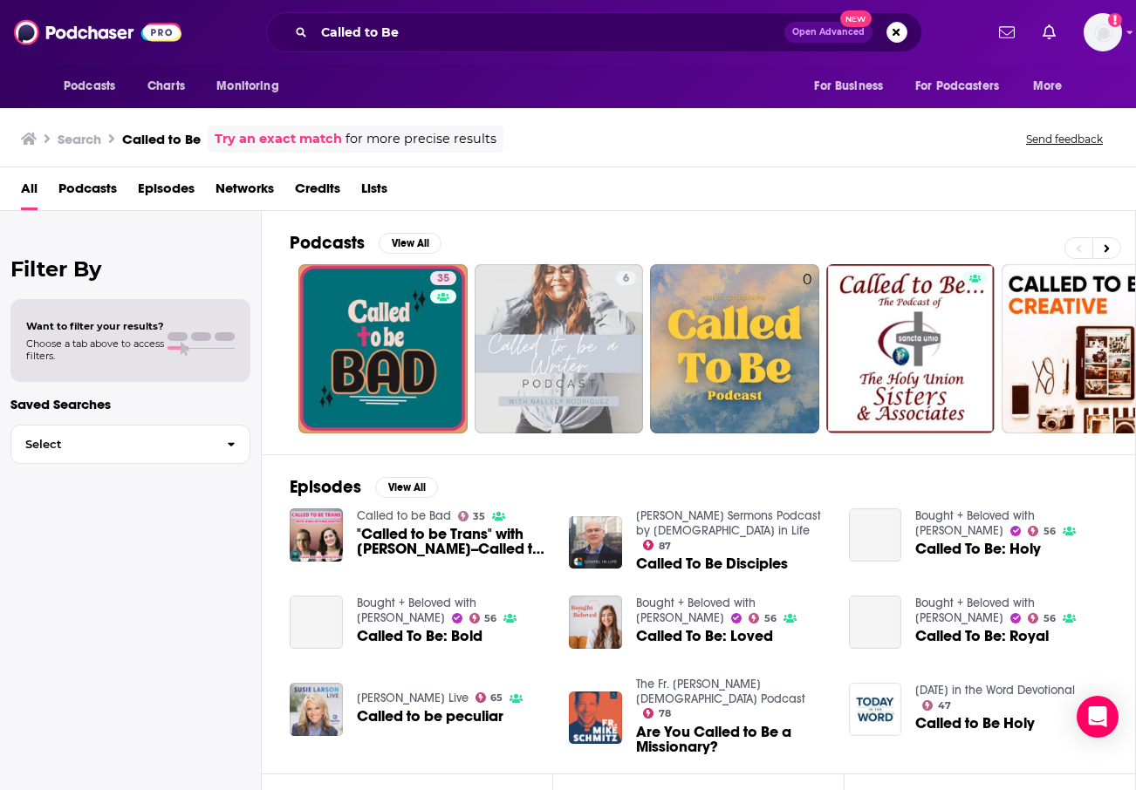
click at [621, 46] on div "Called to Be Open Advanced New" at bounding box center [594, 32] width 656 height 40
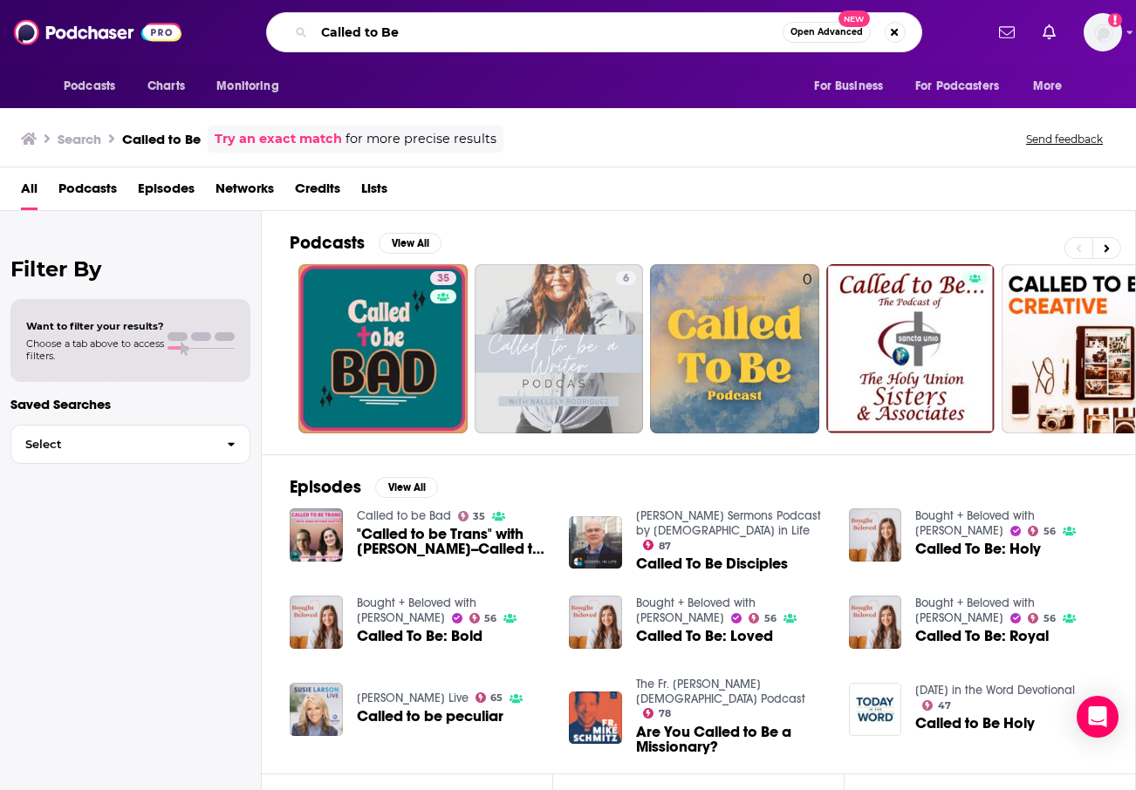
click at [630, 38] on input "Called to Be" at bounding box center [548, 32] width 468 height 28
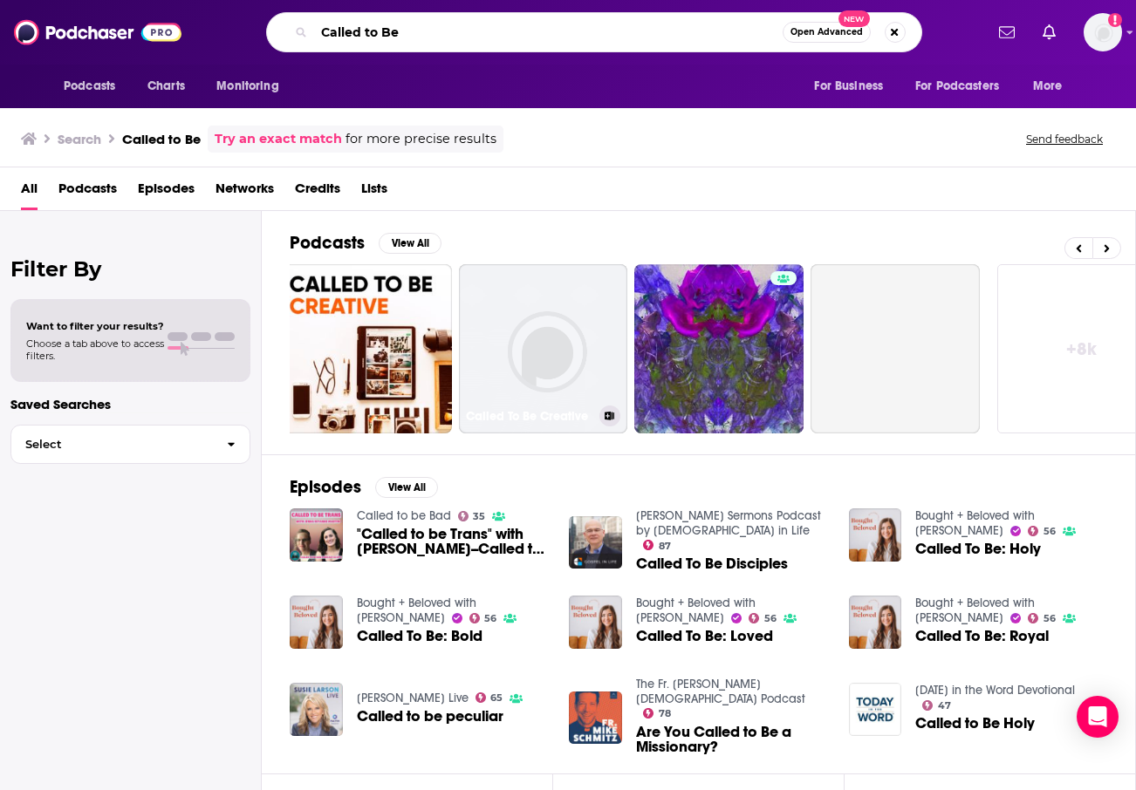
scroll to position [0, 756]
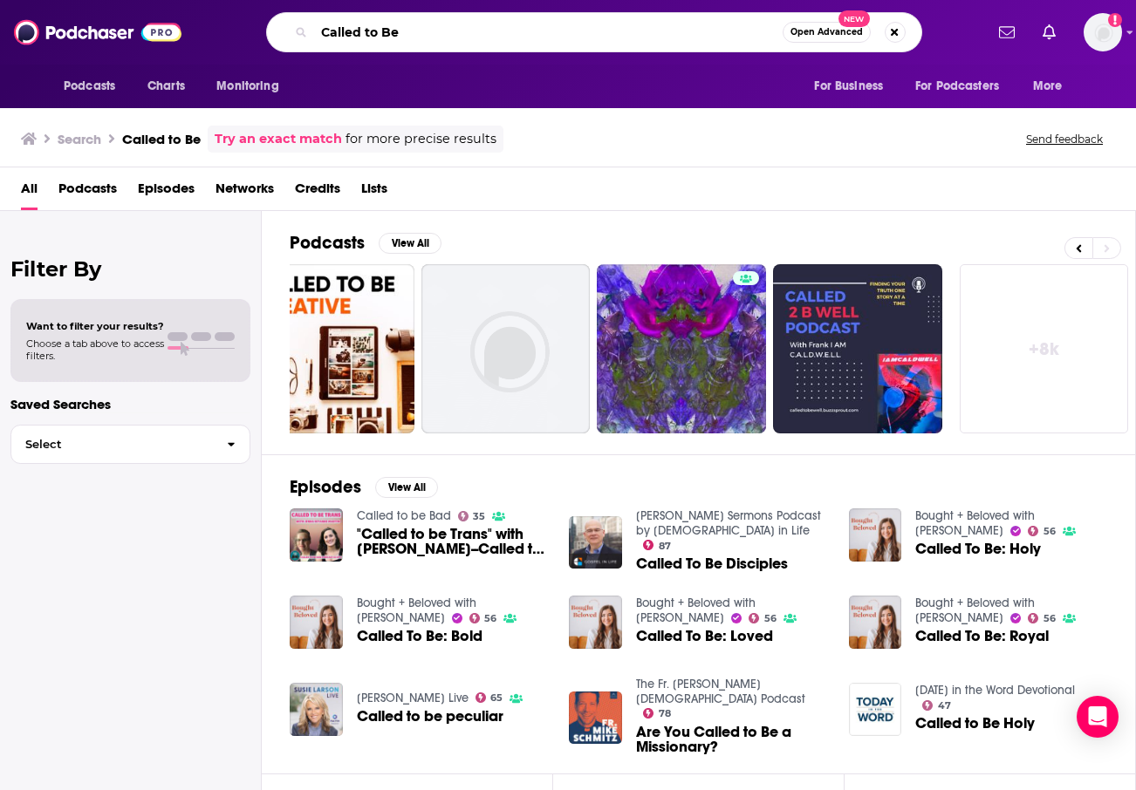
click at [572, 34] on input "Called to Be" at bounding box center [548, 32] width 468 height 28
type input "Called to Be christian parenting"
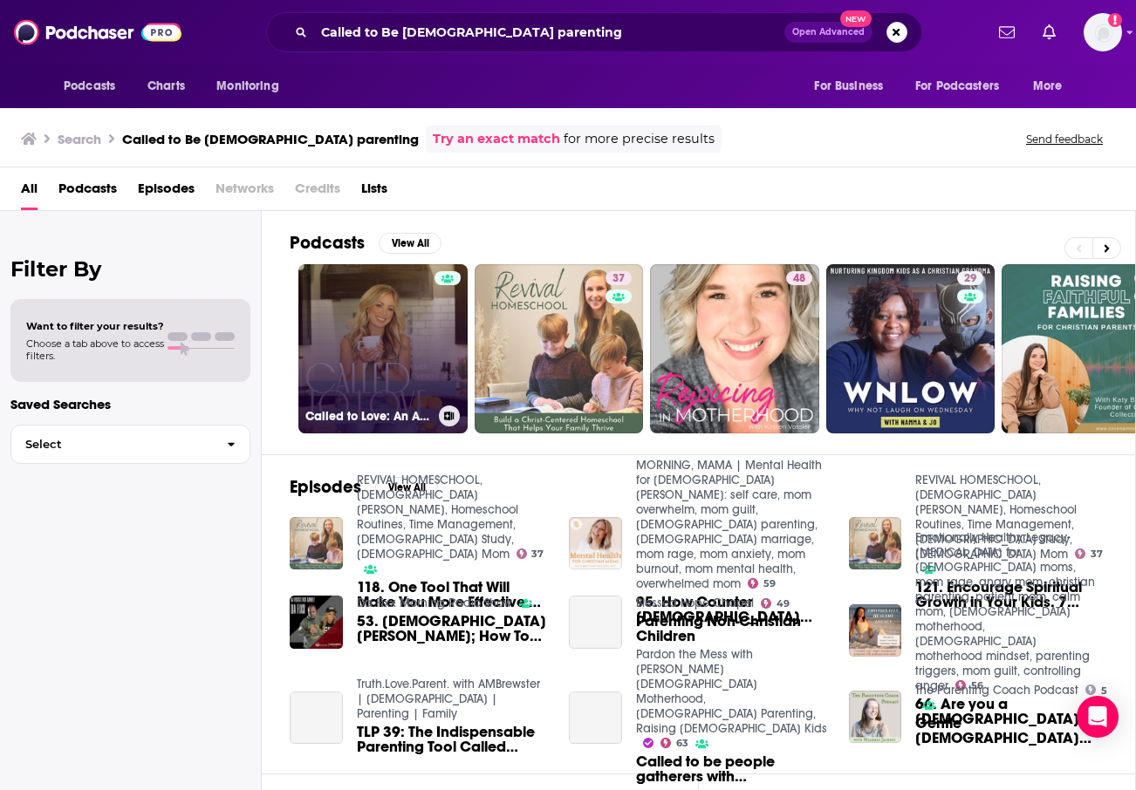
click at [399, 324] on link "Called to Love: An Adoption Podcast for Christian Parents - Christian Adoption,…" at bounding box center [382, 348] width 169 height 169
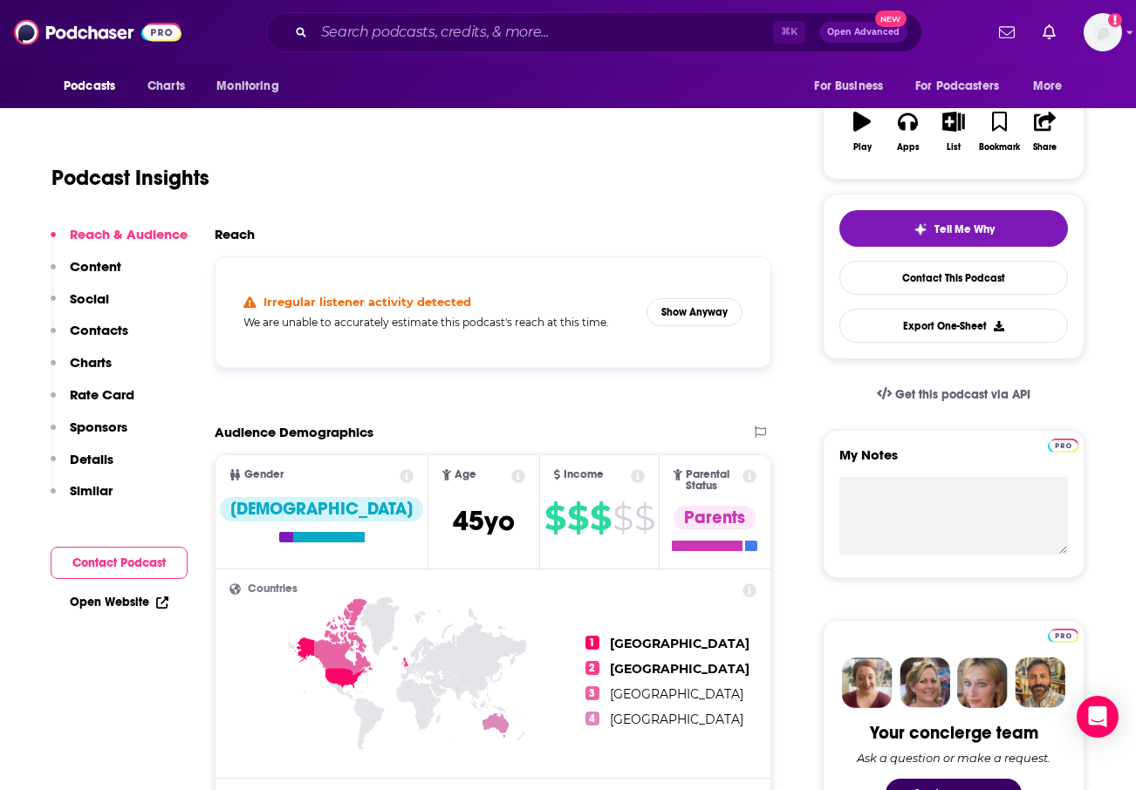
scroll to position [283, 0]
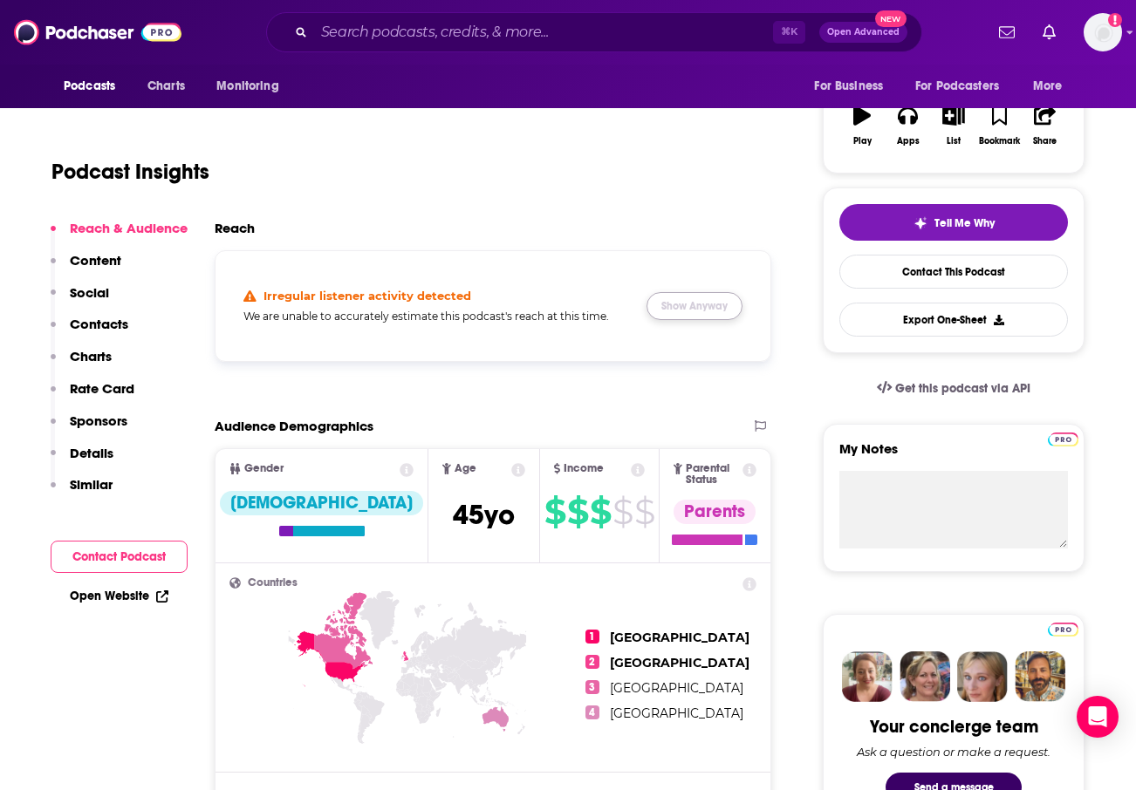
click at [722, 297] on button "Show Anyway" at bounding box center [694, 306] width 96 height 28
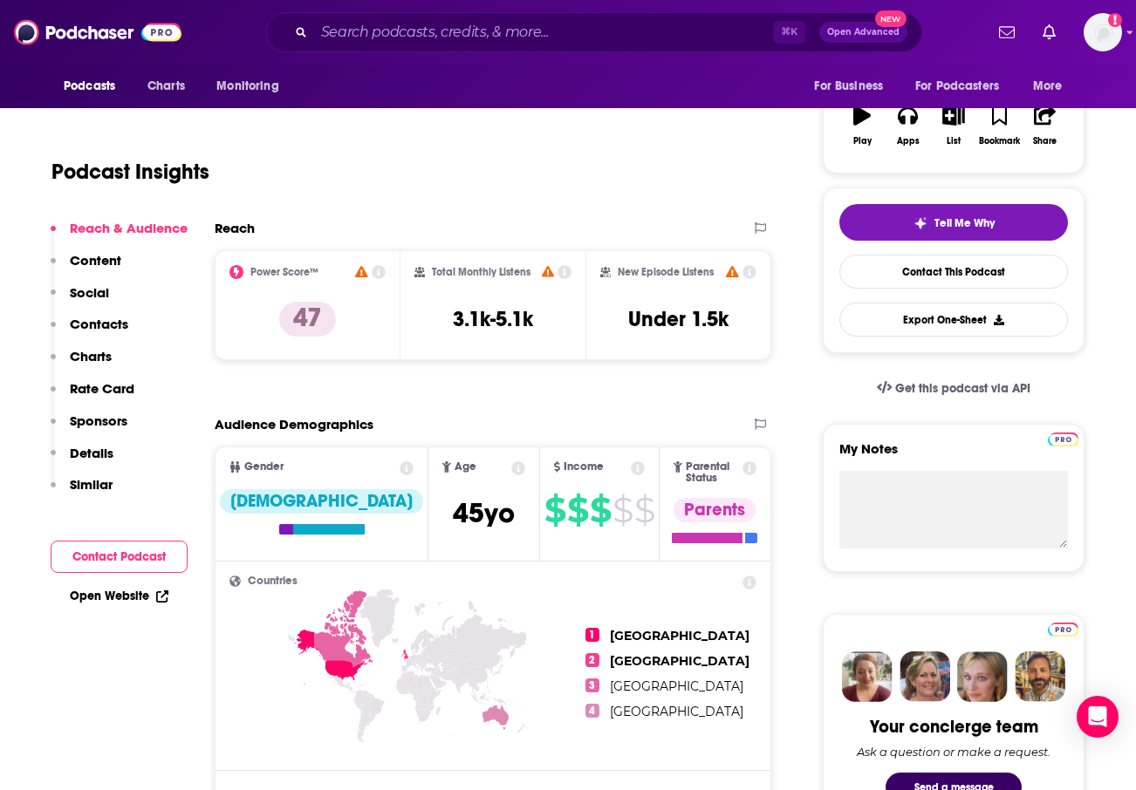
scroll to position [0, 0]
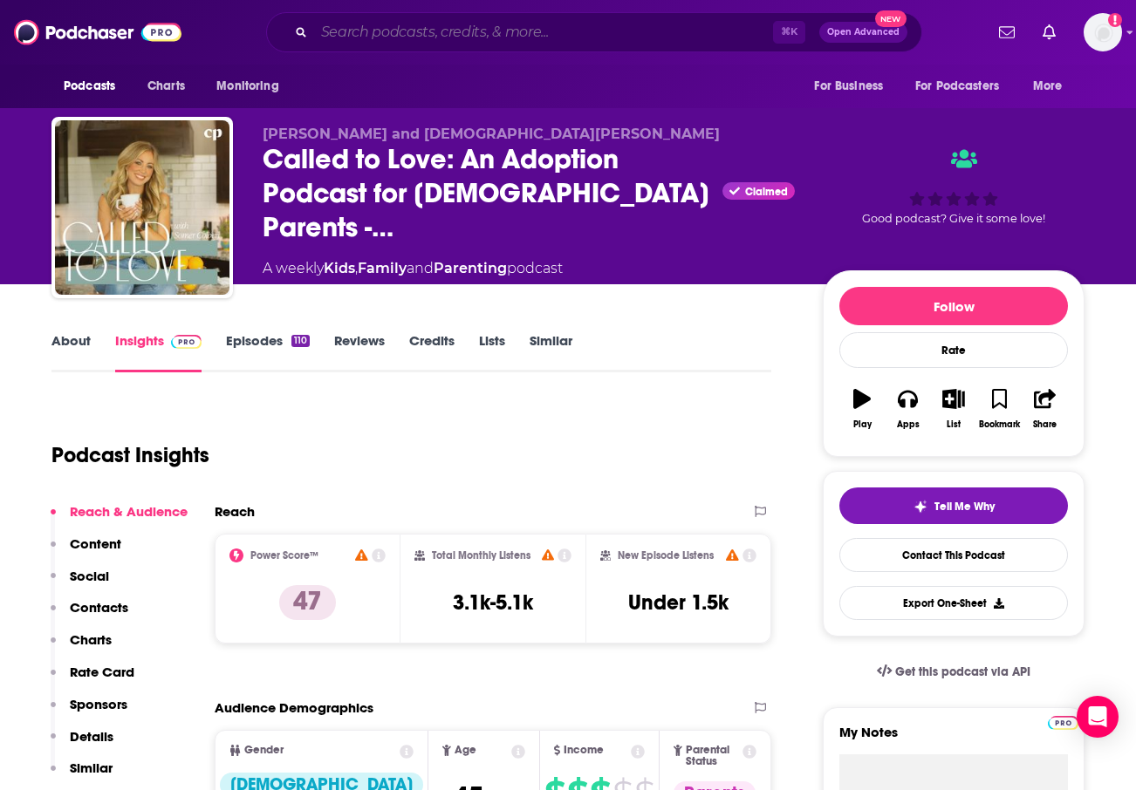
click at [497, 36] on input "Search podcasts, credits, & more..." at bounding box center [543, 32] width 459 height 28
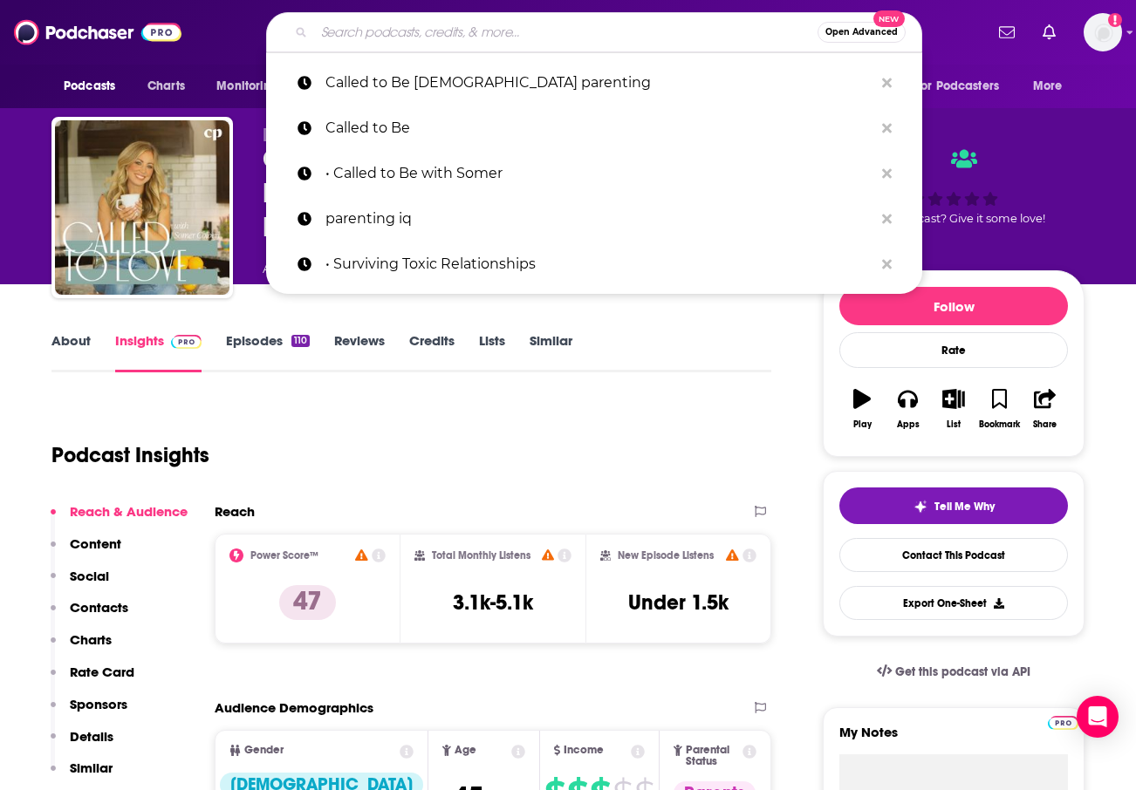
paste input "• Brave Together"
type input "• Brave Together"
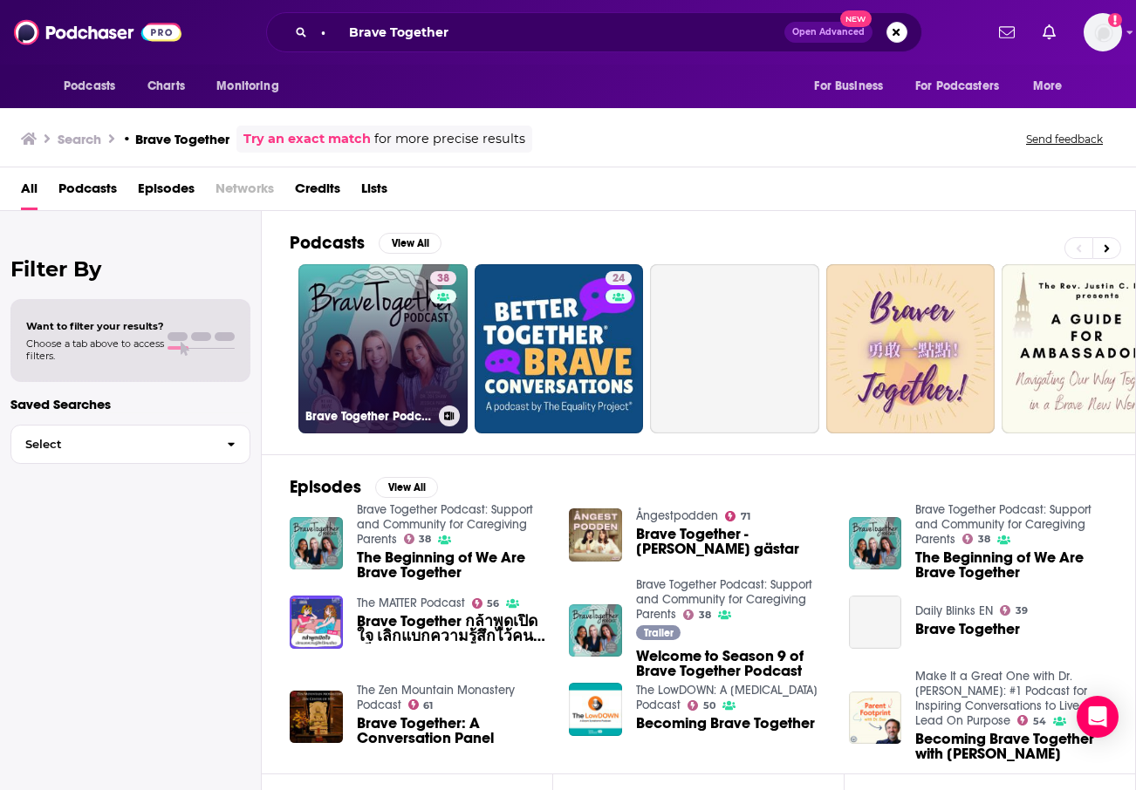
click at [420, 326] on link "38 Brave Together Podcast: Support and Community for Caregiving Parents" at bounding box center [382, 348] width 169 height 169
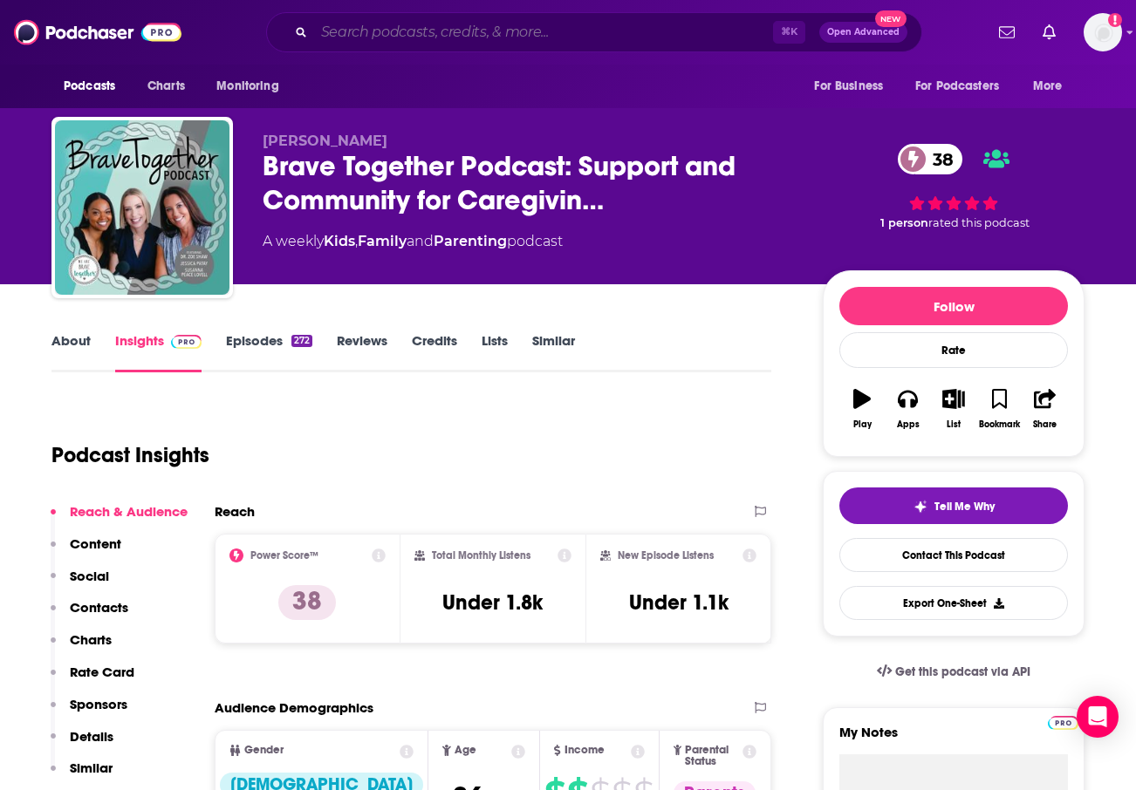
click at [459, 27] on input "Search podcasts, credits, & more..." at bounding box center [543, 32] width 459 height 28
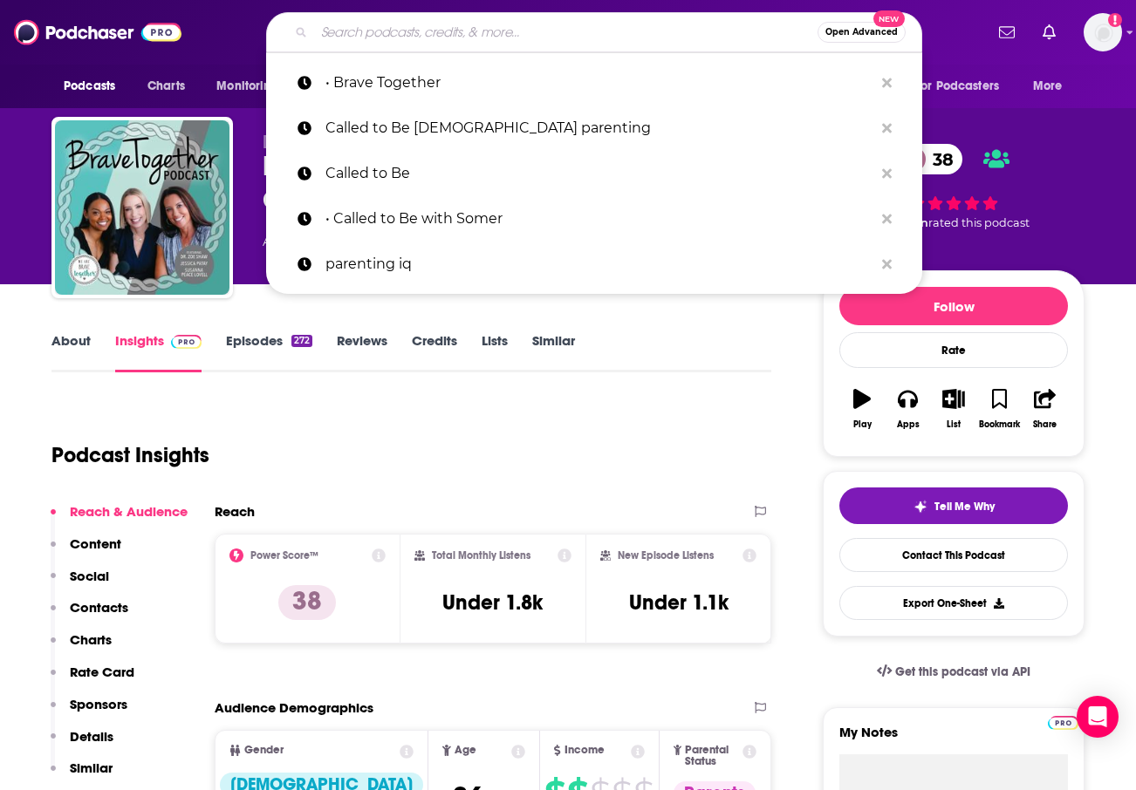
paste input "• Anchored by the Sword"
type input "• Anchored by the Sword"
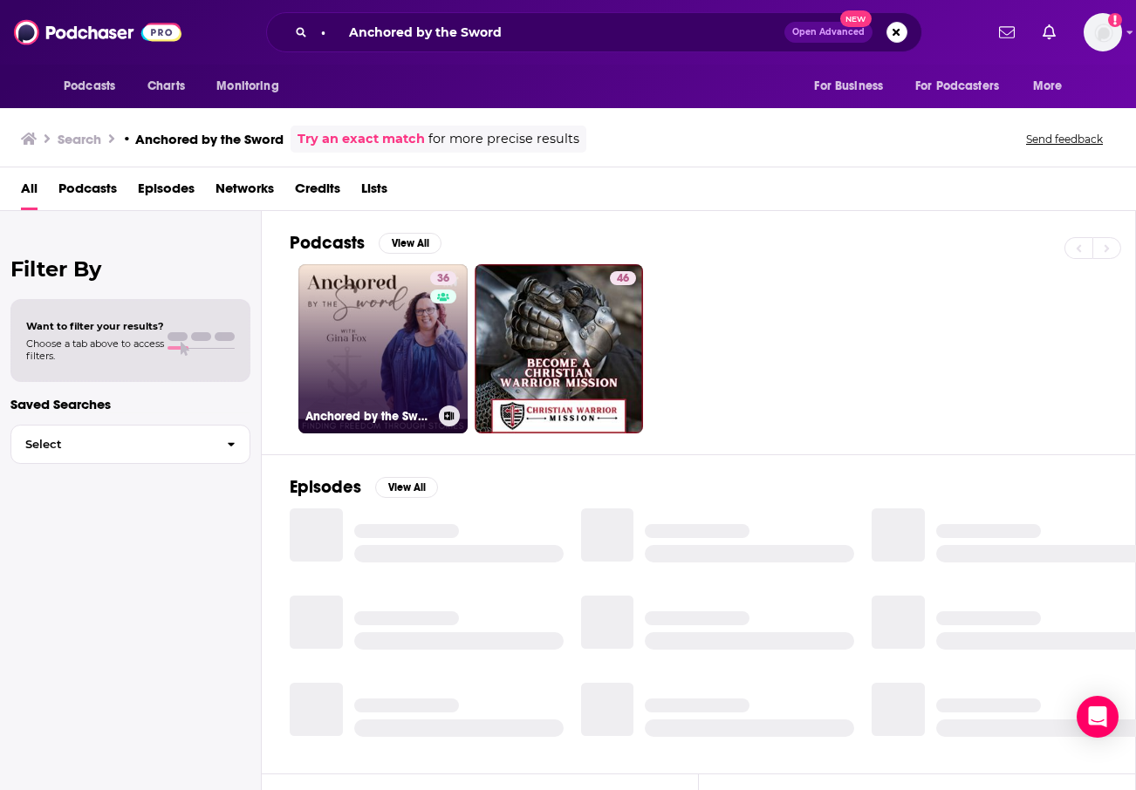
click at [421, 346] on link "36 Anchored by the Sword" at bounding box center [382, 348] width 169 height 169
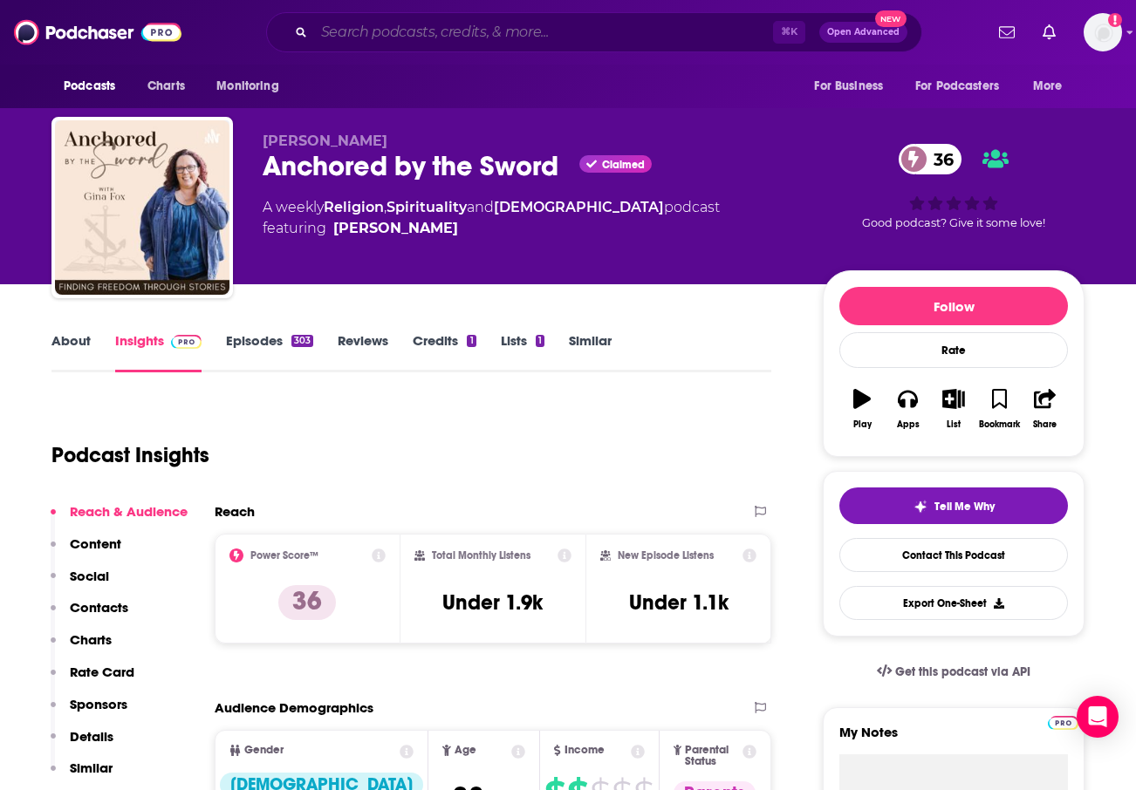
click at [484, 40] on input "Search podcasts, credits, & more..." at bounding box center [543, 32] width 459 height 28
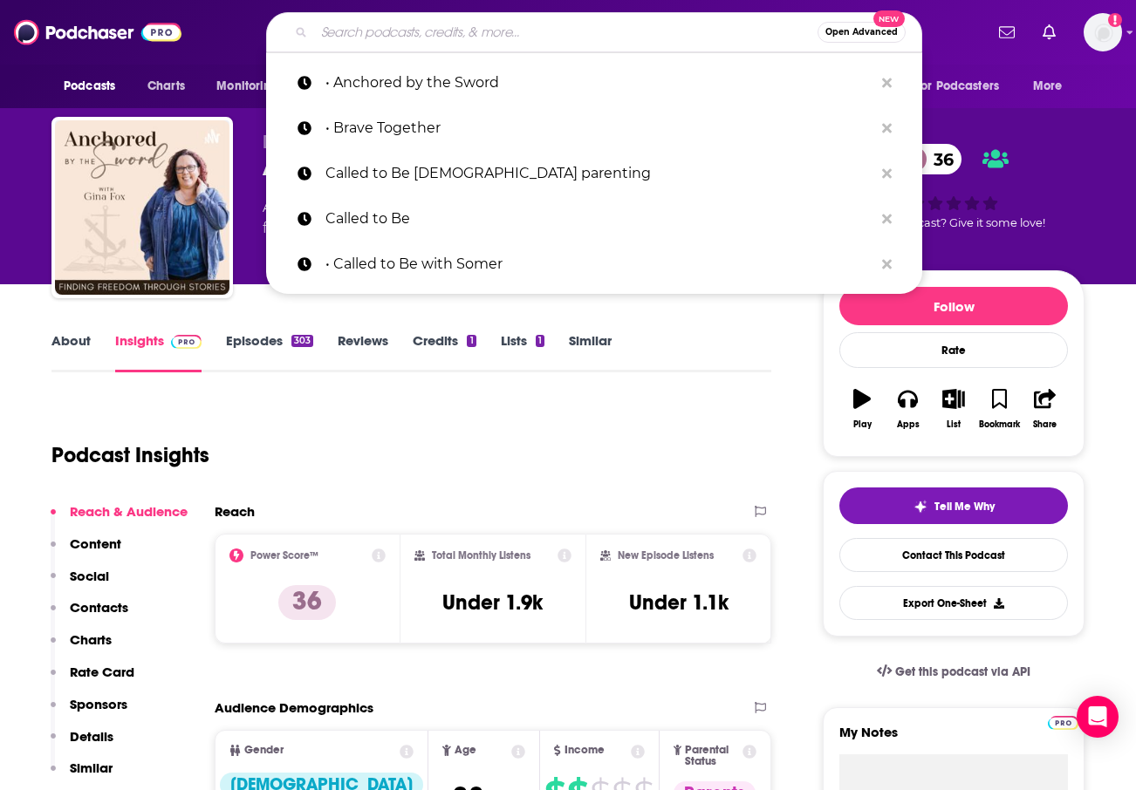
paste input "• Habits for Your Happily Ever After"
type input "• Habits for Your Happily Ever After"
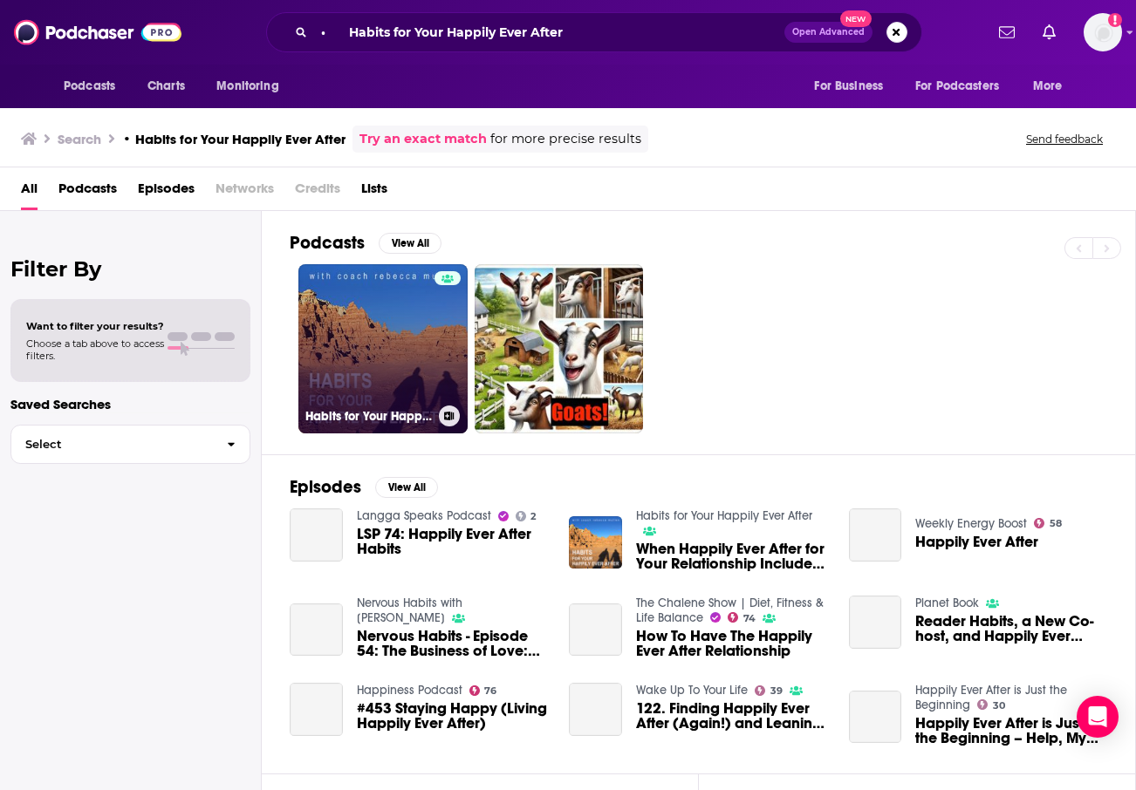
click at [422, 344] on link "Habits for Your Happily Ever After" at bounding box center [382, 348] width 169 height 169
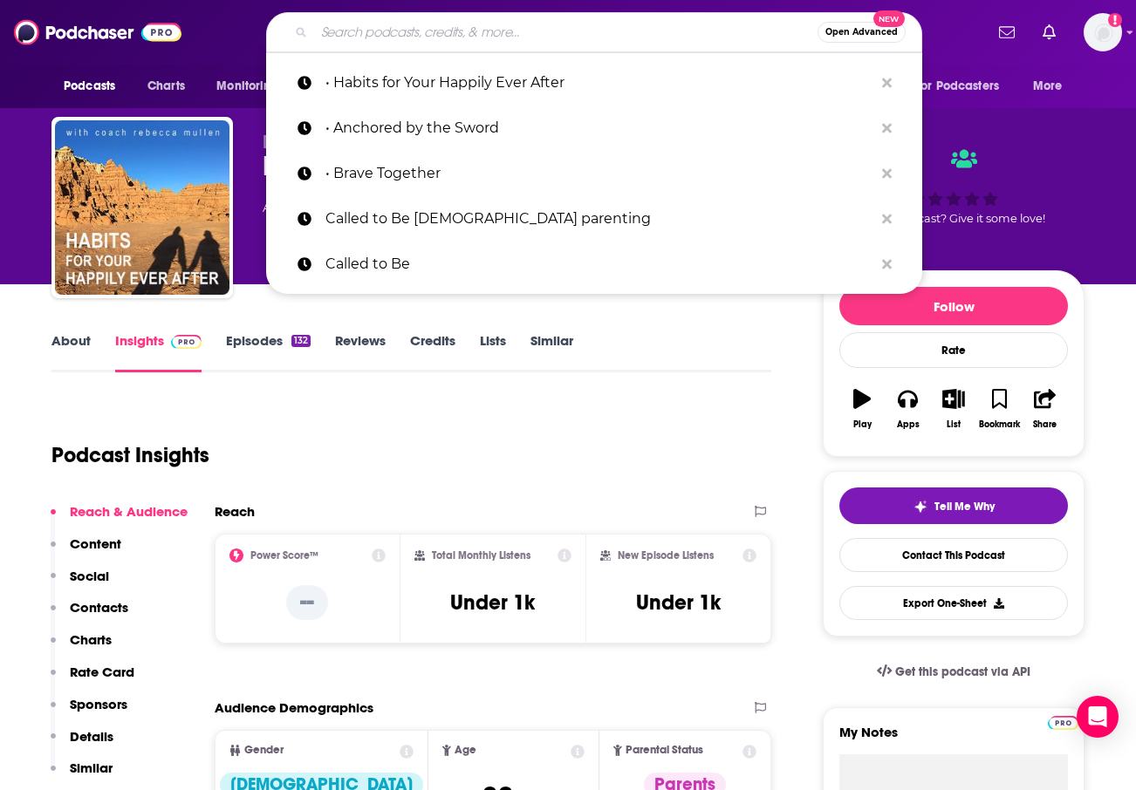
click at [540, 32] on input "Search podcasts, credits, & more..." at bounding box center [565, 32] width 503 height 28
paste input "• Moms Moving On"
type input "• Moms Moving On"
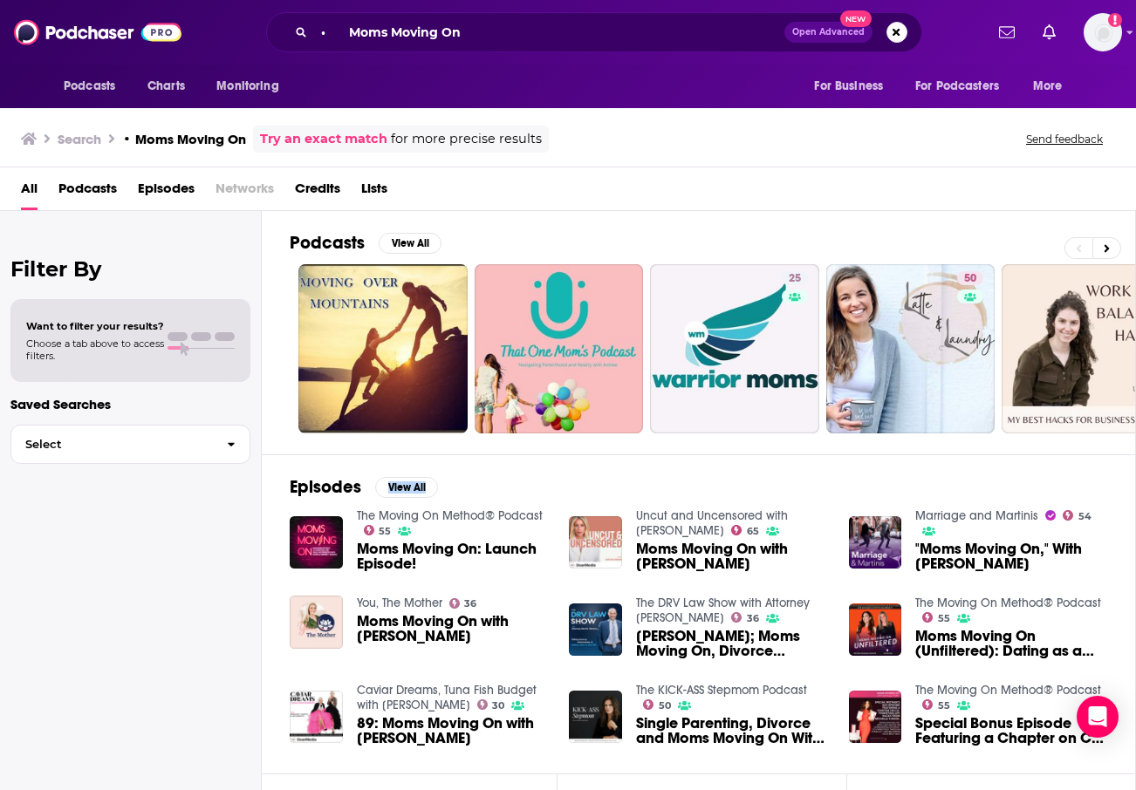
drag, startPoint x: 1101, startPoint y: 476, endPoint x: 1118, endPoint y: 482, distance: 18.5
click at [1118, 482] on div "Episodes View All The Moving On Method® Podcast 55 Moms Moving On: Launch Episo…" at bounding box center [699, 613] width 874 height 319
click at [447, 28] on input "• Moms Moving On" at bounding box center [549, 32] width 470 height 28
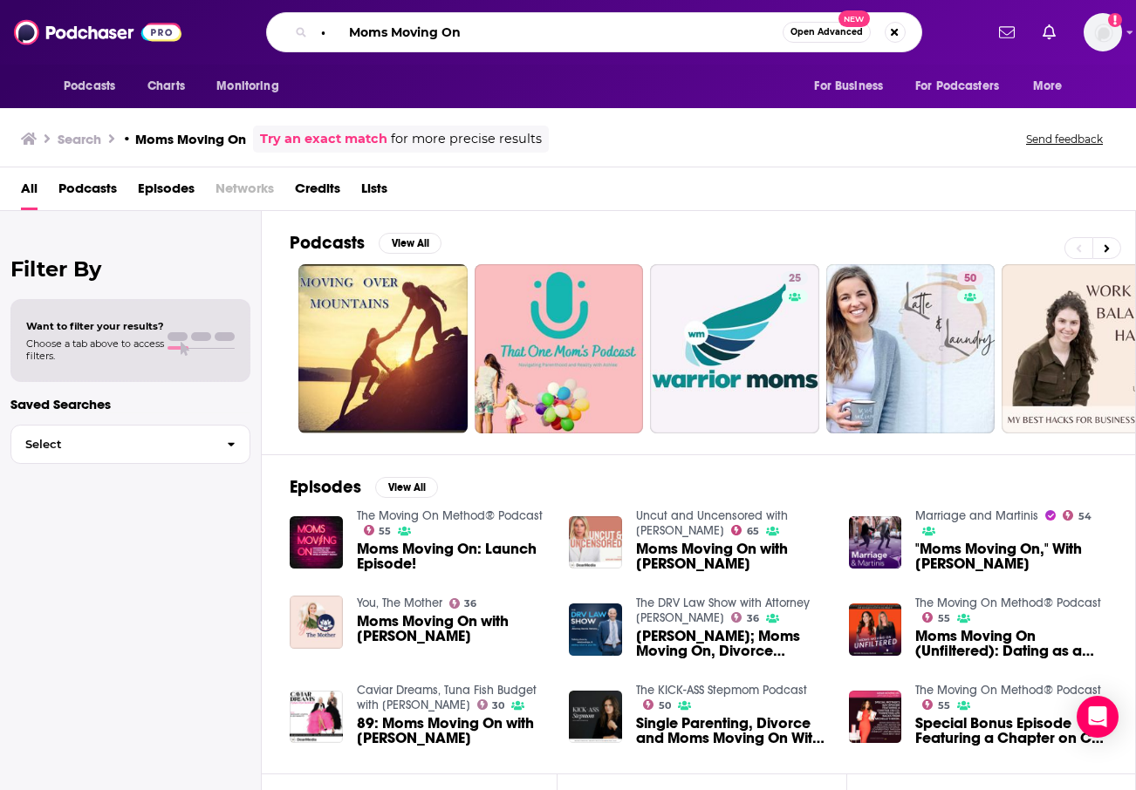
paste input "Ink in Your Veins"
type input "• Ink in Your Veins"
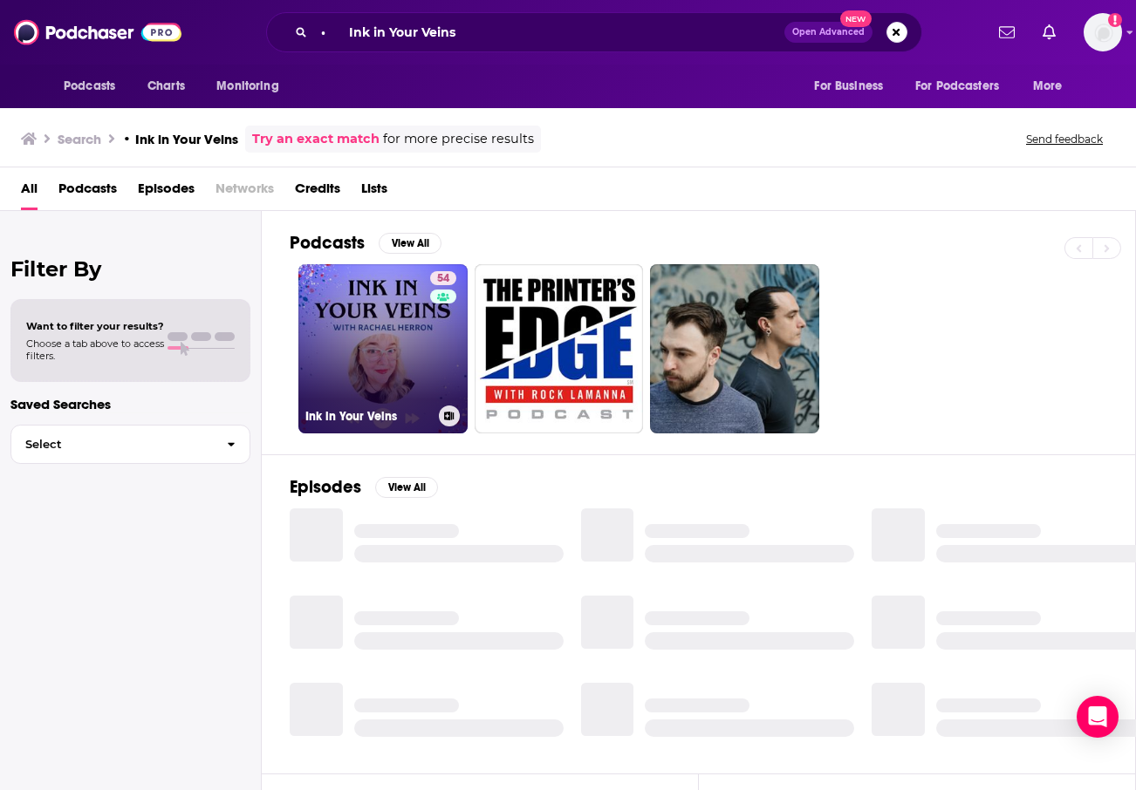
click at [416, 348] on link "54 Ink in Your Veins" at bounding box center [382, 348] width 169 height 169
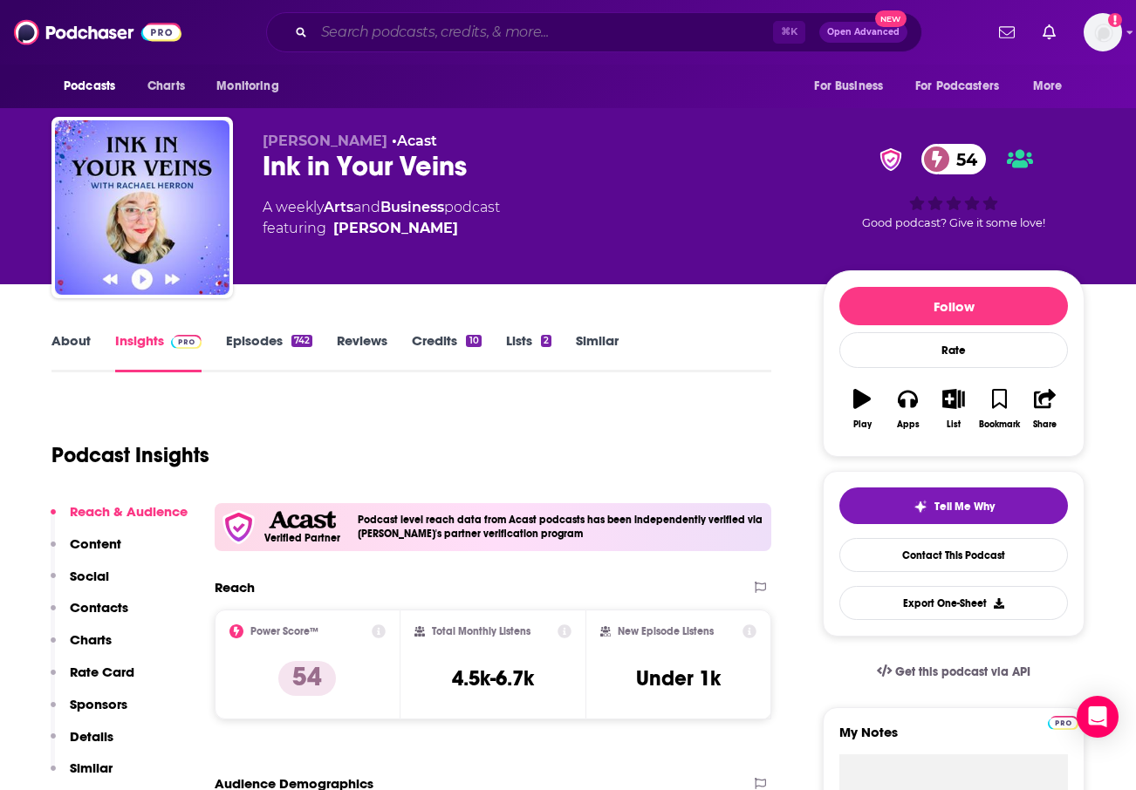
click at [594, 38] on input "Search podcasts, credits, & more..." at bounding box center [543, 32] width 459 height 28
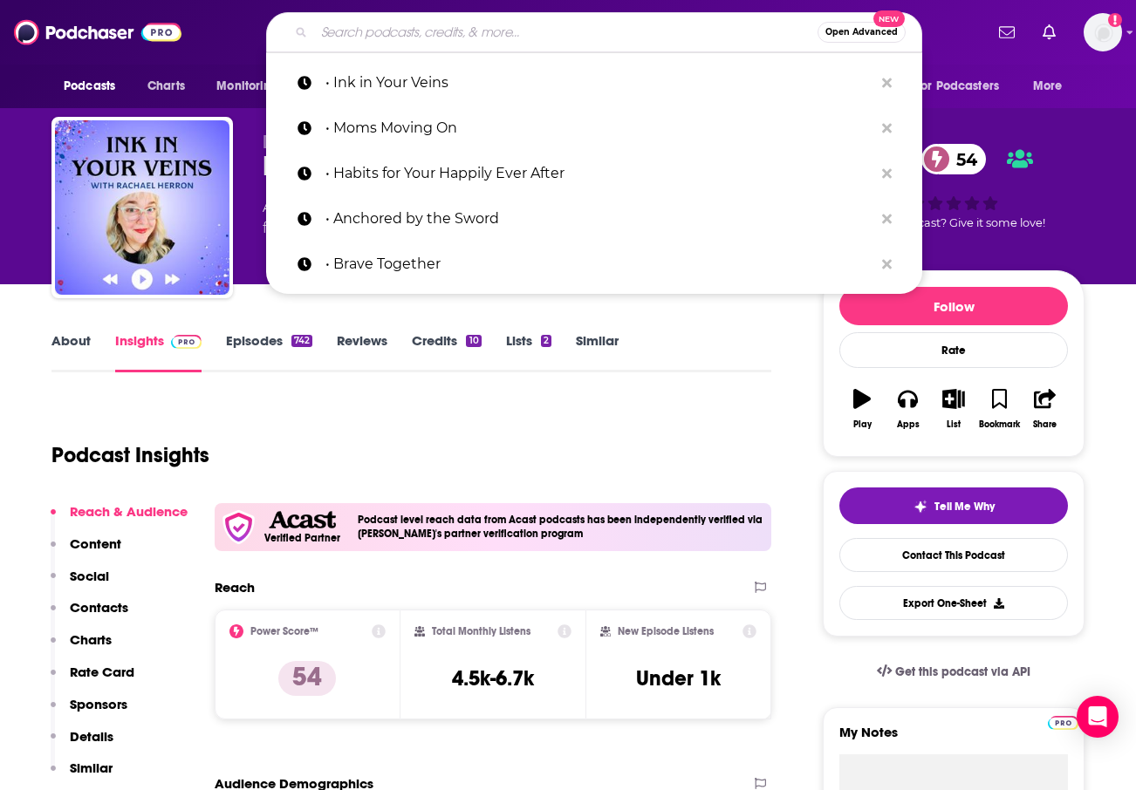
paste input "• Divine Table Talk"
type input "• Divine Table Talk"
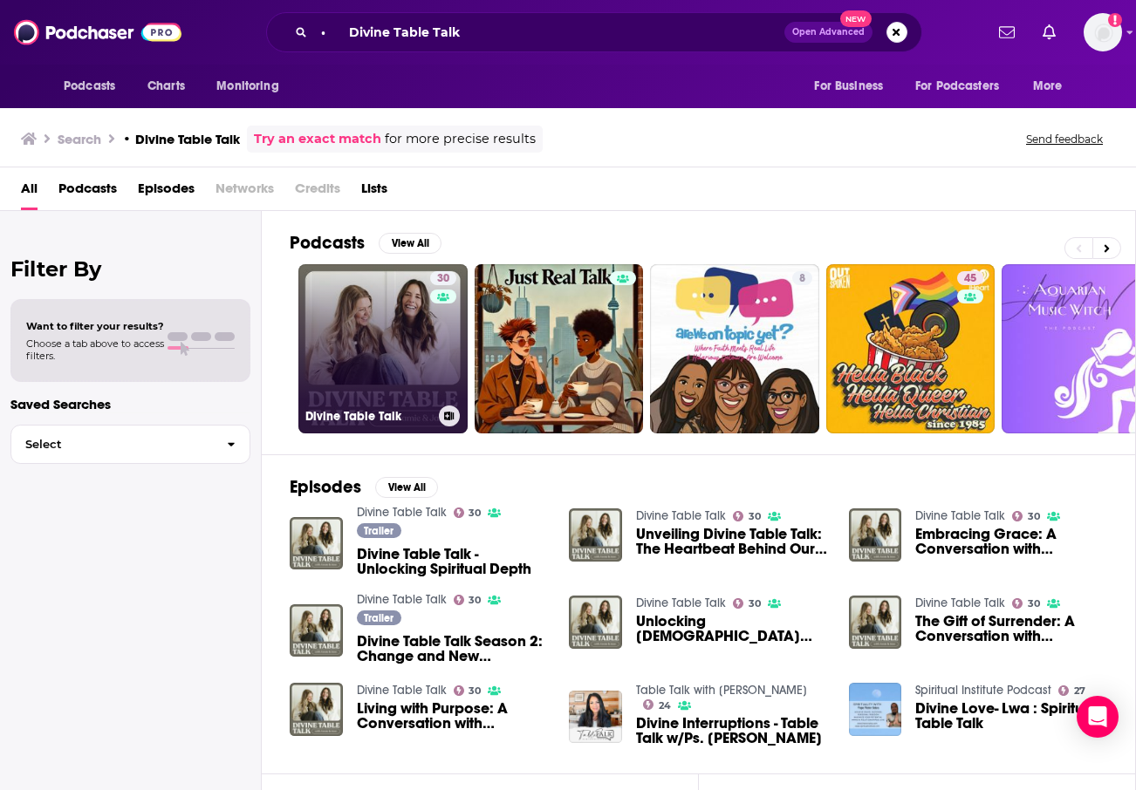
click at [354, 426] on div "Divine Table Talk" at bounding box center [382, 416] width 155 height 21
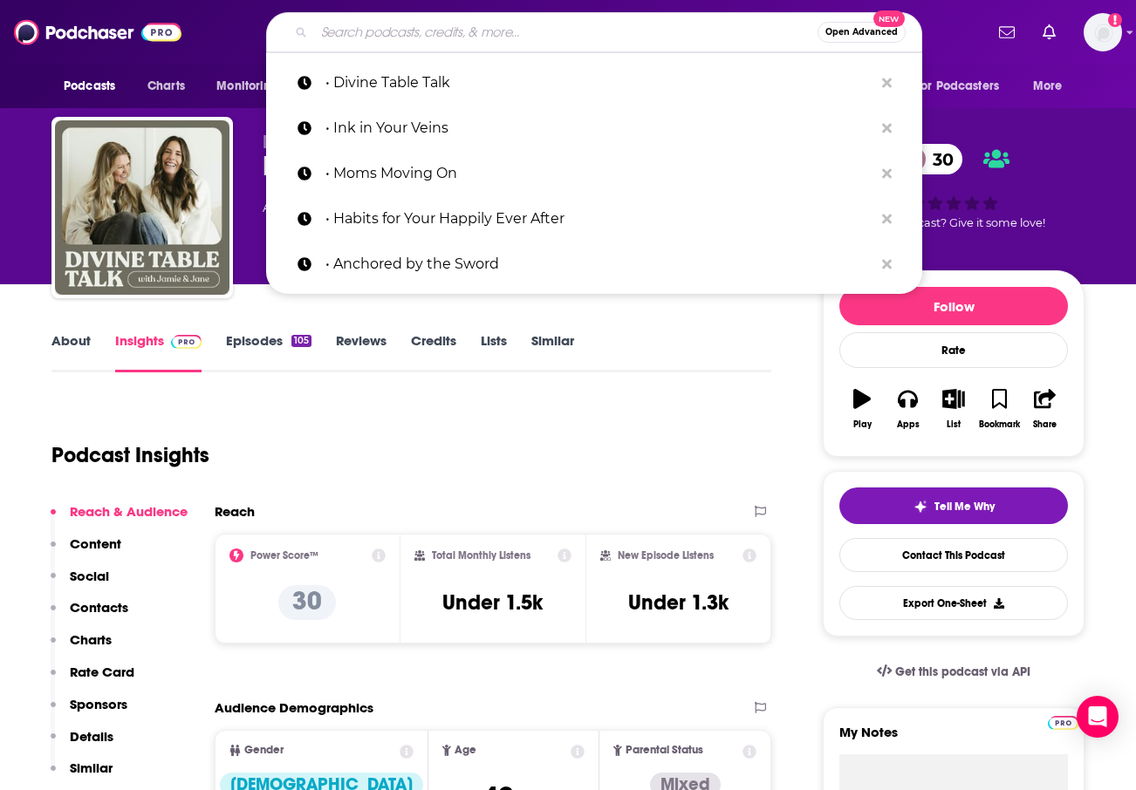
click at [593, 28] on input "Search podcasts, credits, & more..." at bounding box center [565, 32] width 503 height 28
paste input "• The Unlikely Housewives"
type input "• The Unlikely Housewives"
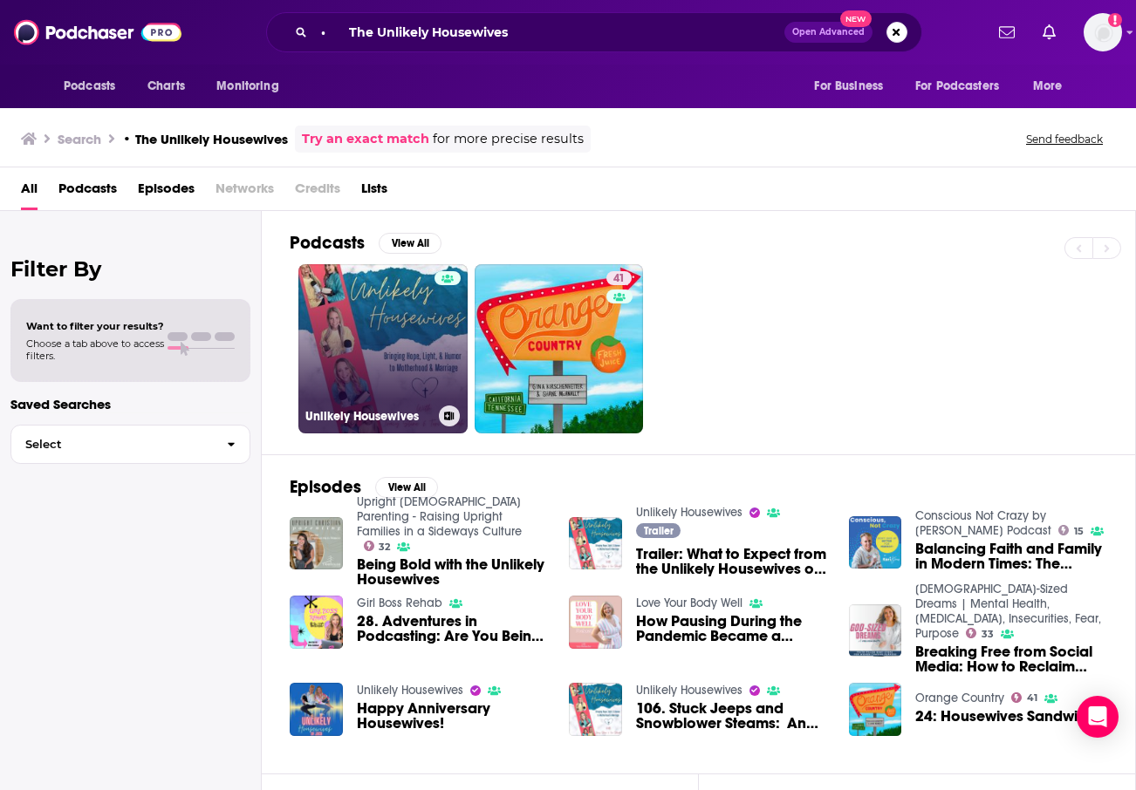
click at [420, 347] on link "Unlikely Housewives" at bounding box center [382, 348] width 169 height 169
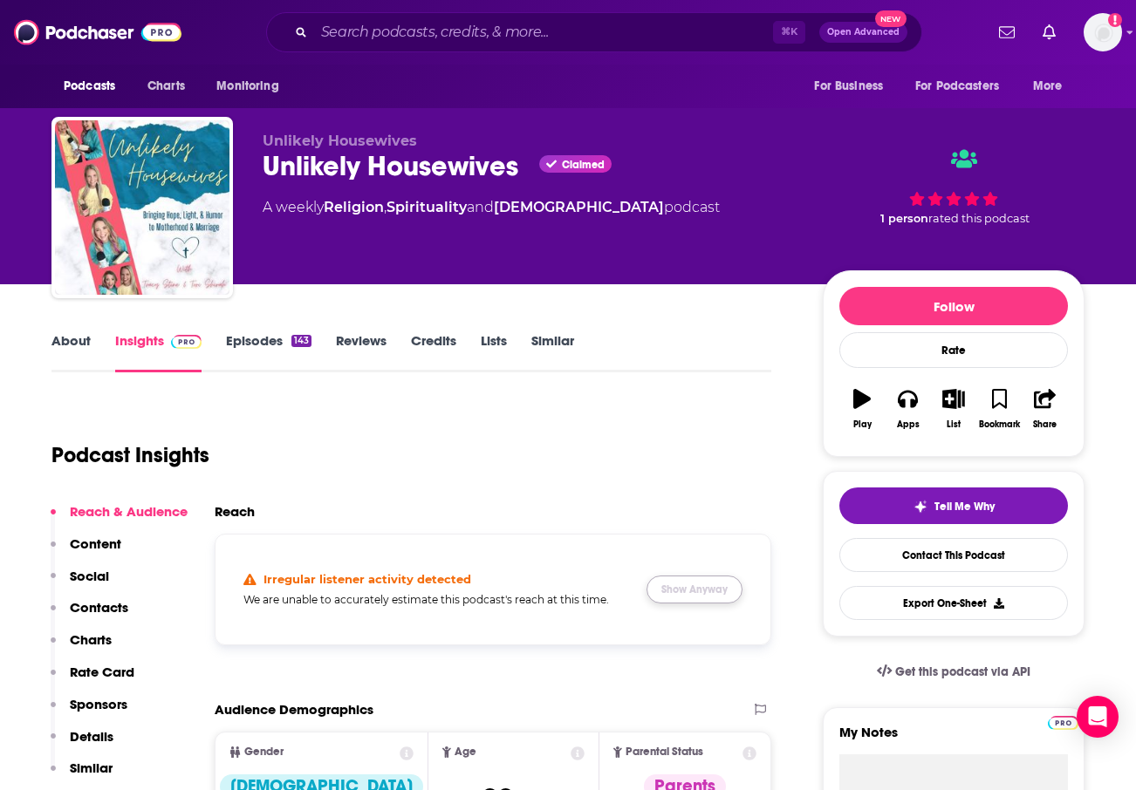
click at [715, 598] on button "Show Anyway" at bounding box center [694, 590] width 96 height 28
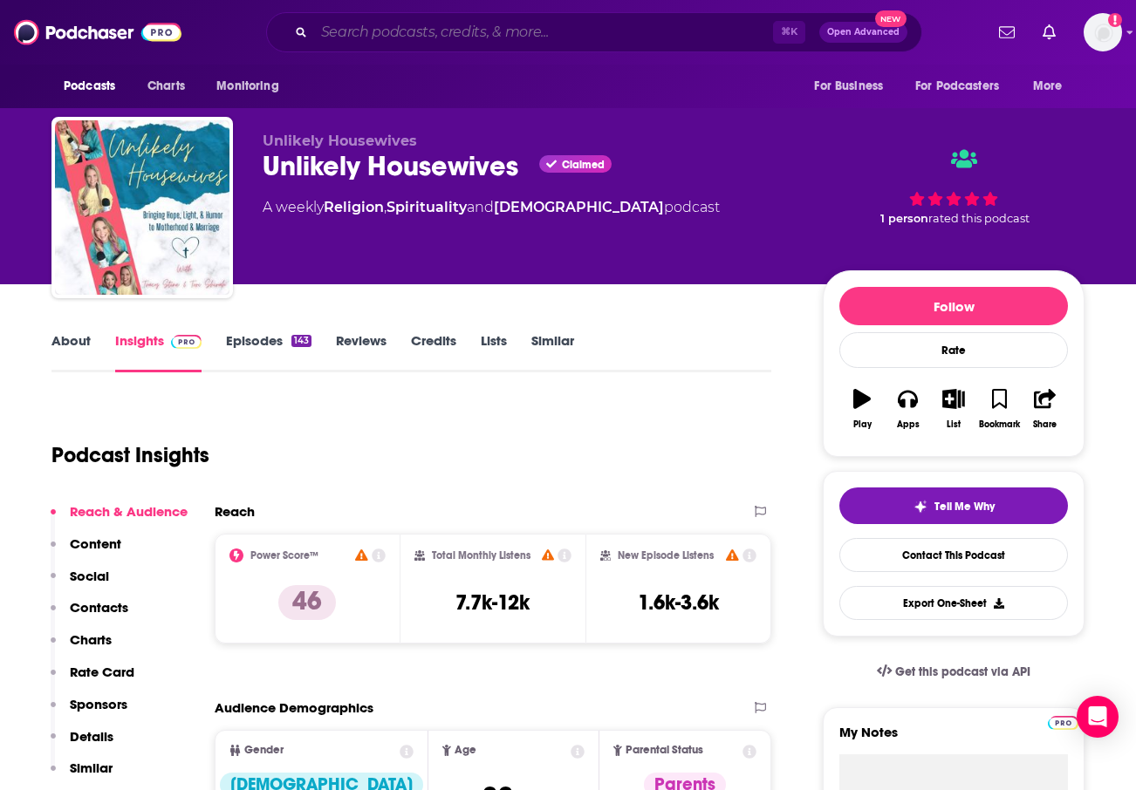
click at [456, 39] on input "Search podcasts, credits, & more..." at bounding box center [543, 32] width 459 height 28
paste input "• Learn to Love Podcast"
type input "• Learn to Love Podcast"
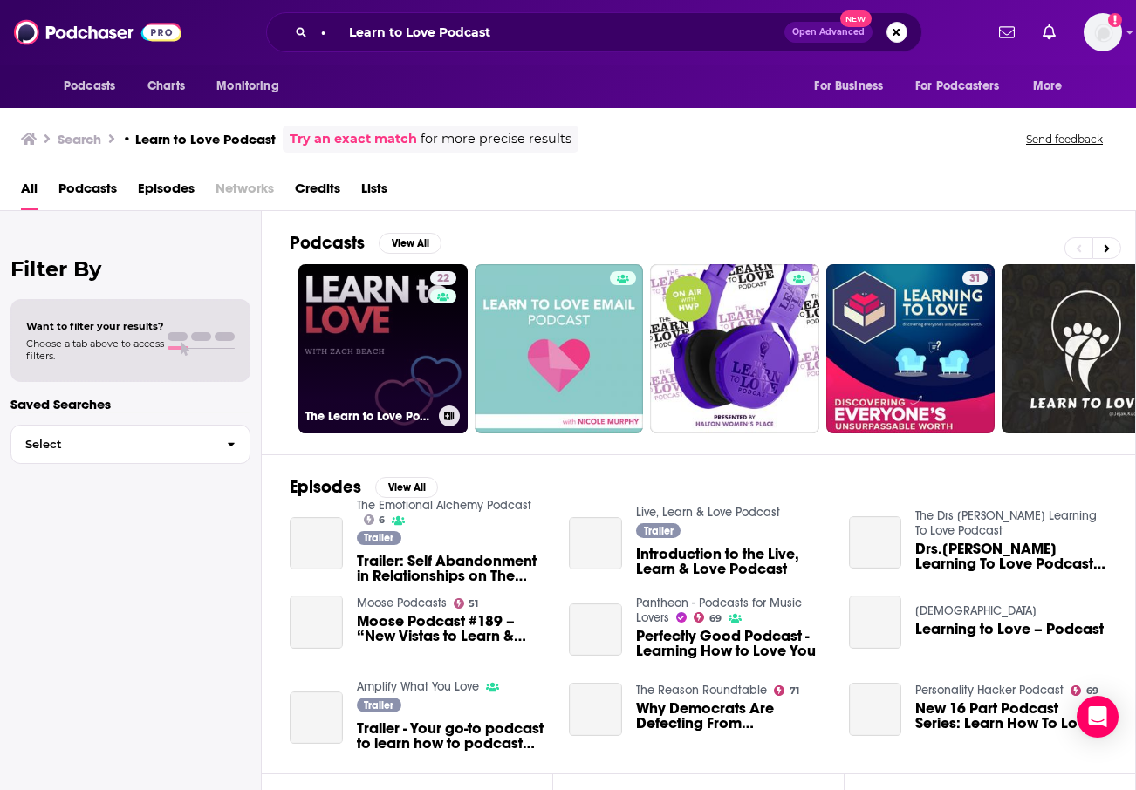
click at [377, 331] on link "22 The Learn to Love Podcast" at bounding box center [382, 348] width 169 height 169
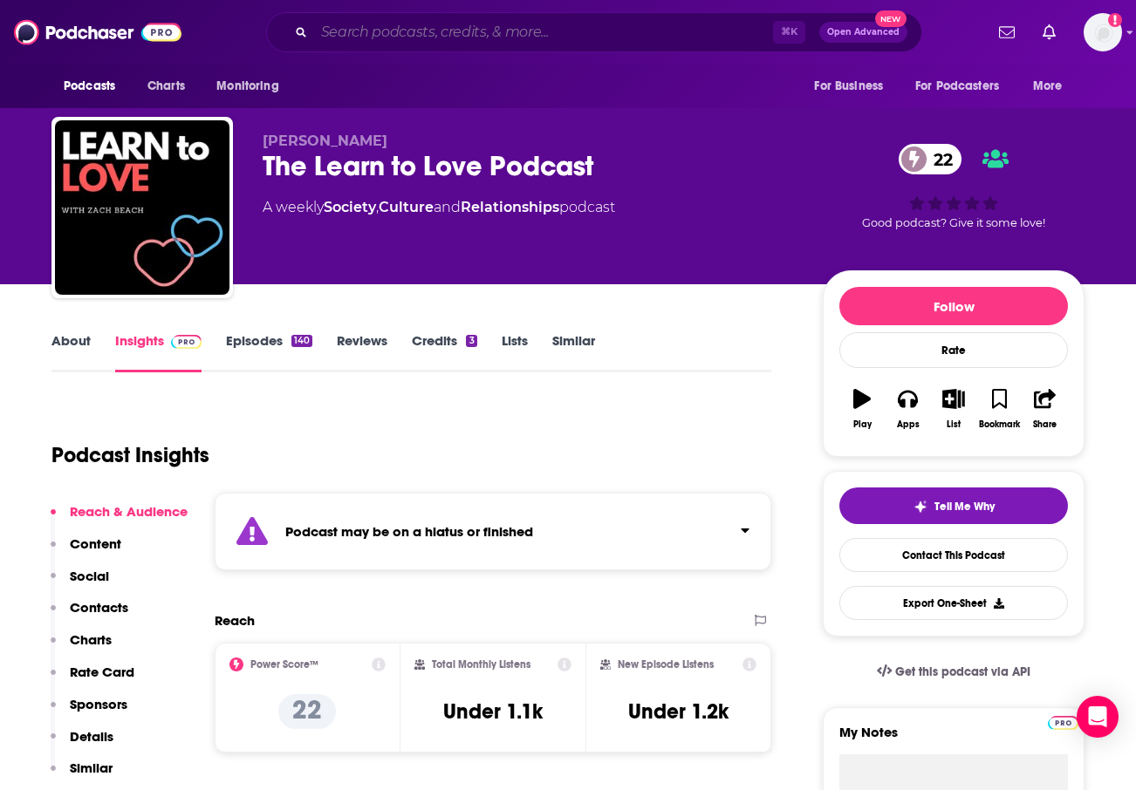
click at [552, 40] on input "Search podcasts, credits, & more..." at bounding box center [543, 32] width 459 height 28
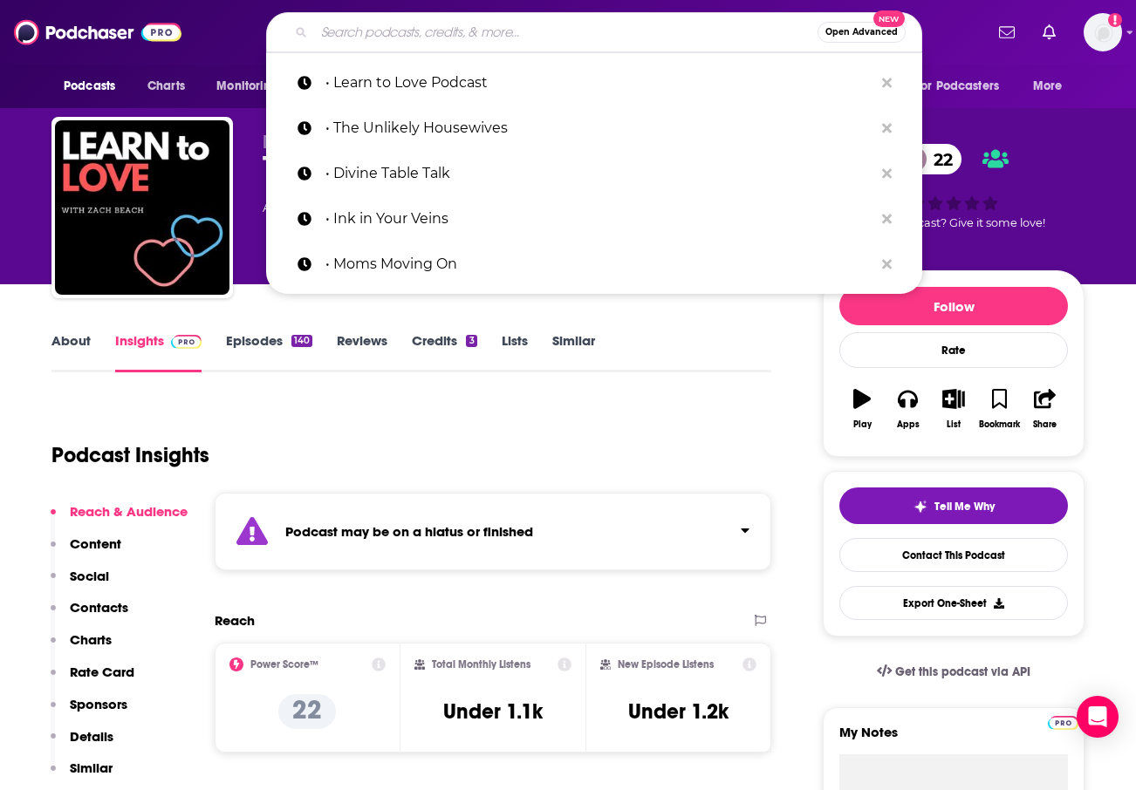
paste input "• Beyond the Bestseller"
type input "• Beyond the Bestseller"
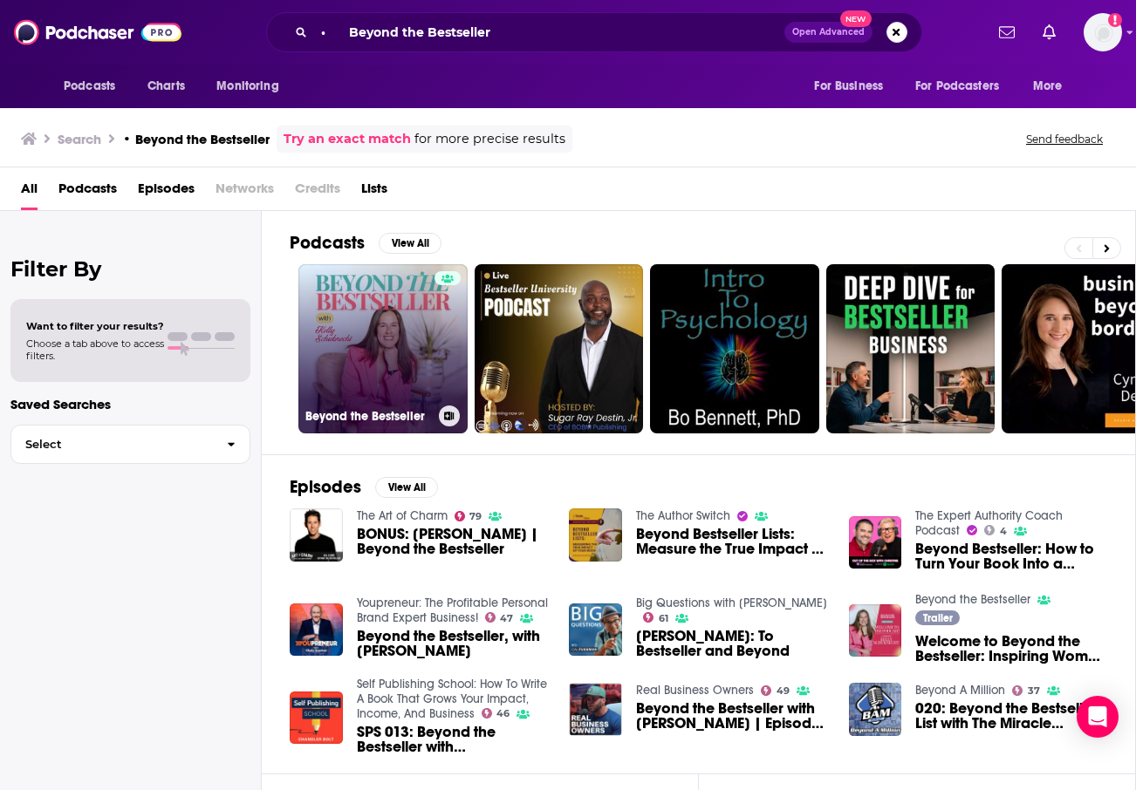
click at [357, 301] on link "Beyond the Bestseller" at bounding box center [382, 348] width 169 height 169
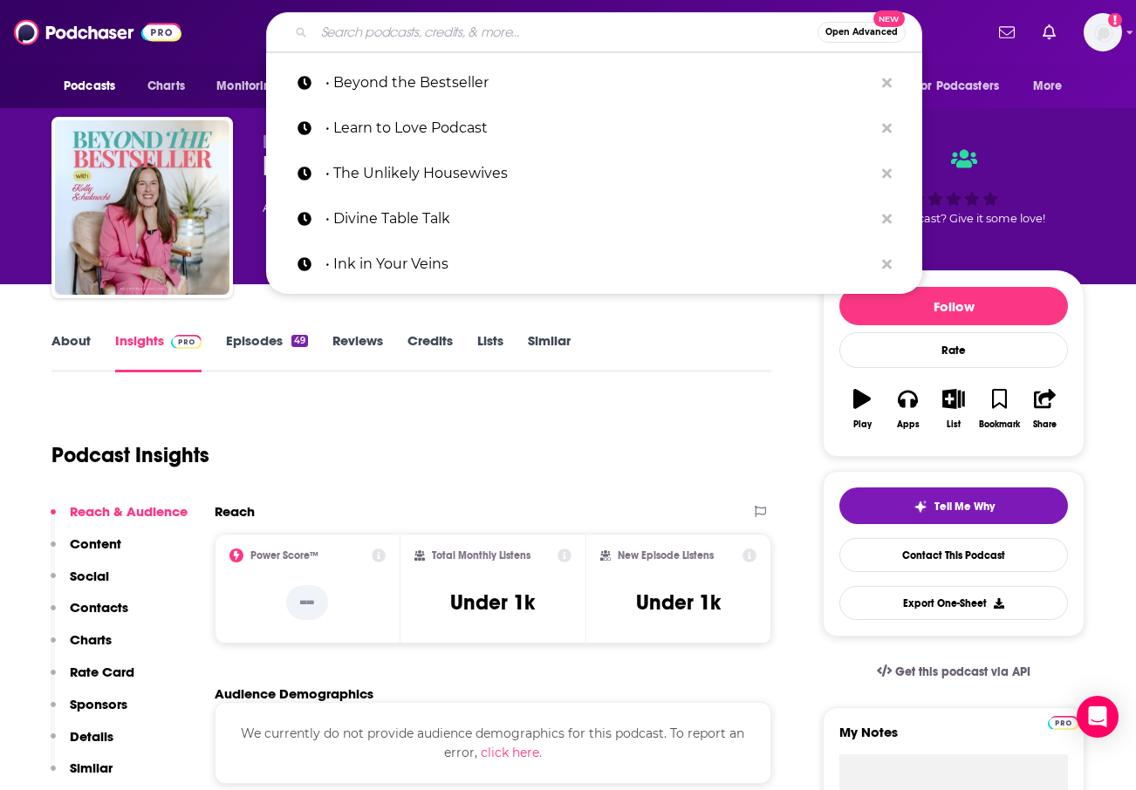
click at [440, 40] on input "Search podcasts, credits, & more..." at bounding box center [565, 32] width 503 height 28
paste input "• About This Life"
type input "• About This Life"
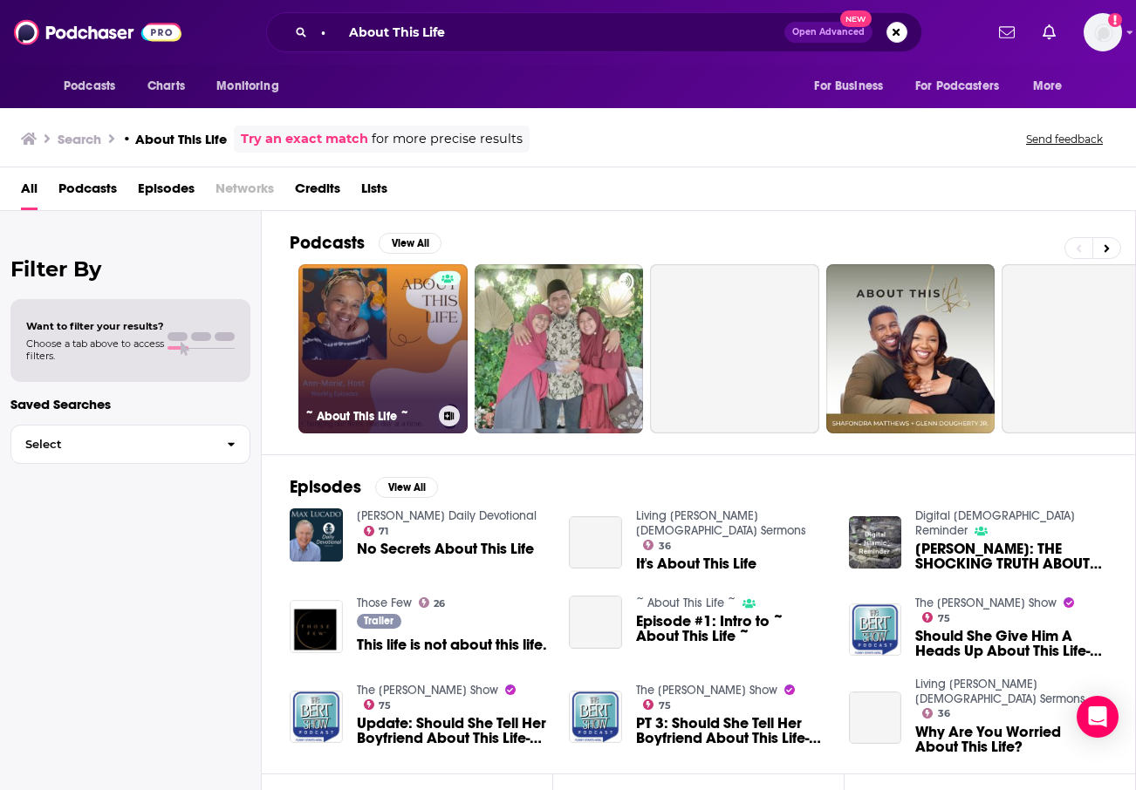
click at [453, 366] on div at bounding box center [447, 338] width 26 height 134
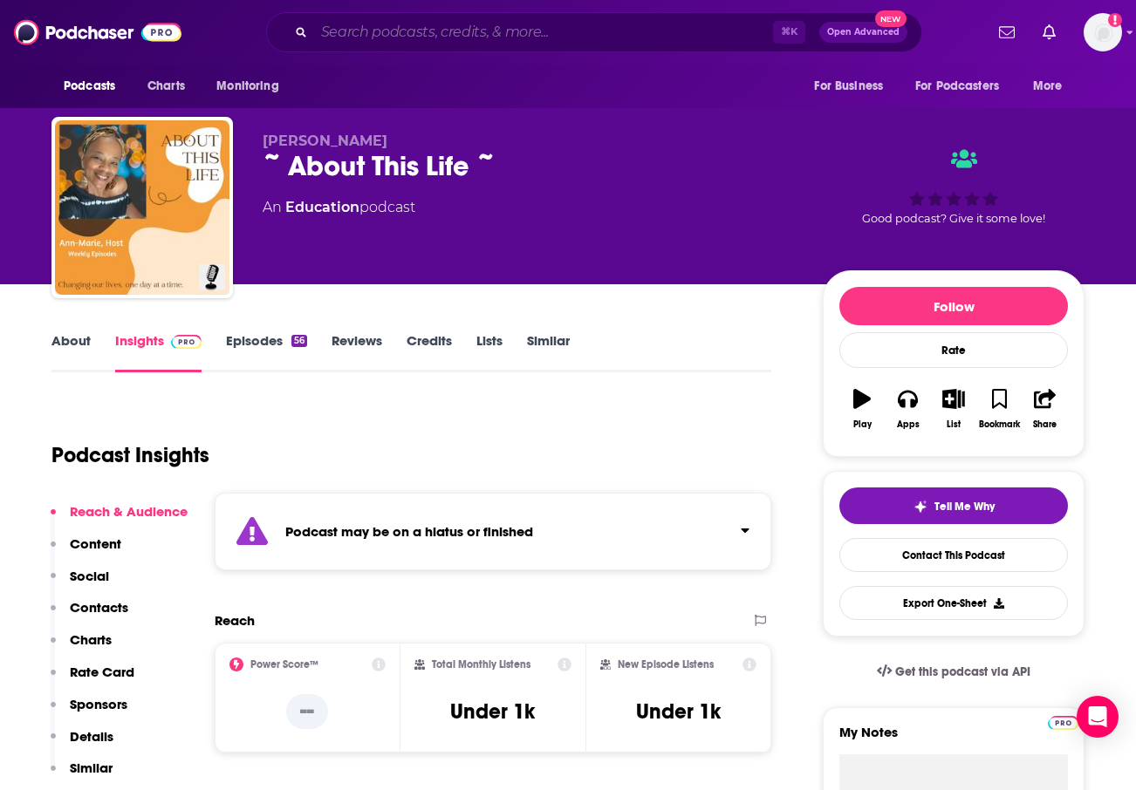
click at [538, 40] on input "Search podcasts, credits, & more..." at bounding box center [543, 32] width 459 height 28
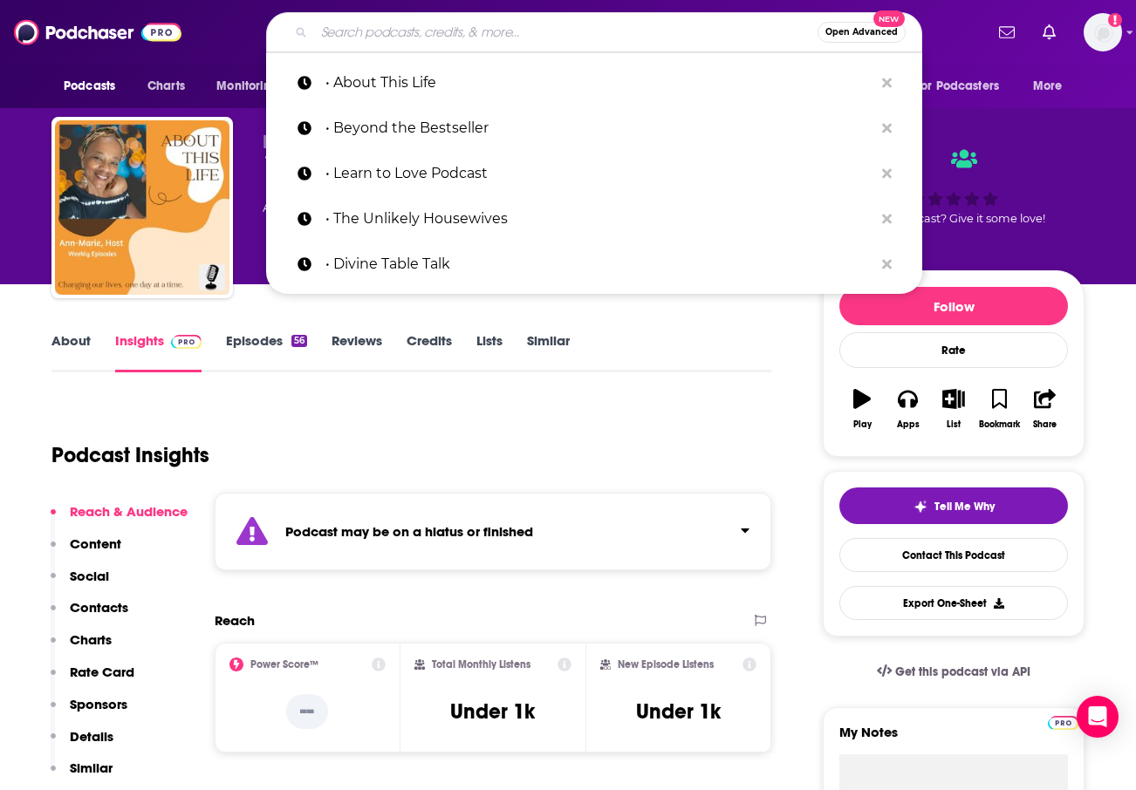
paste input "• The Emotionally Unavailable"
type input "• The Emotionally Unavailable"
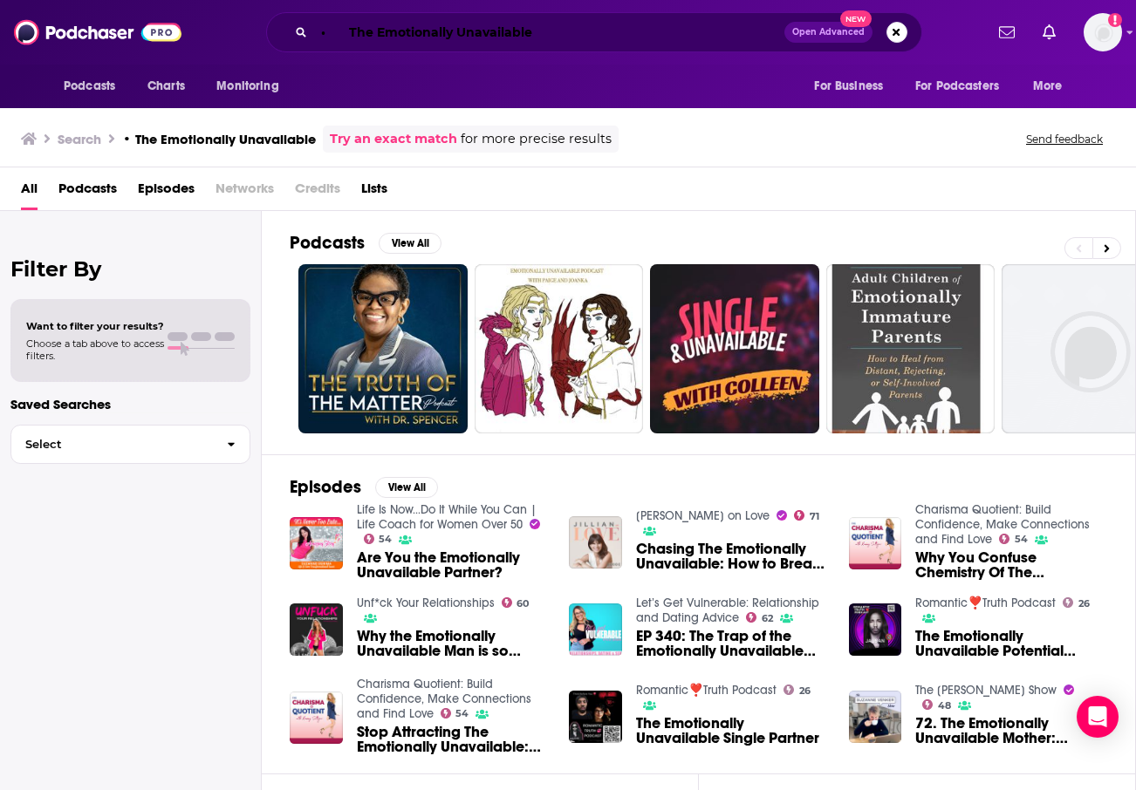
click at [364, 26] on input "• The Emotionally Unavailable" at bounding box center [549, 32] width 470 height 28
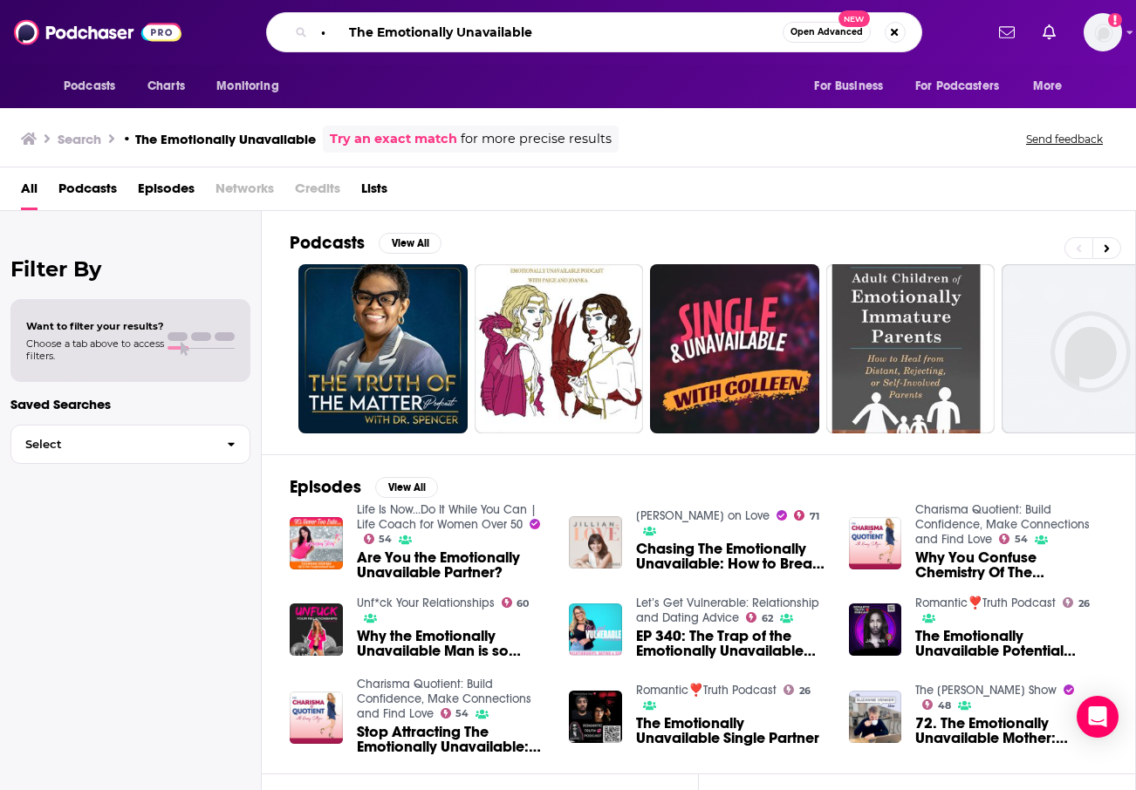
click at [364, 26] on input "• The Emotionally Unavailable" at bounding box center [548, 32] width 468 height 28
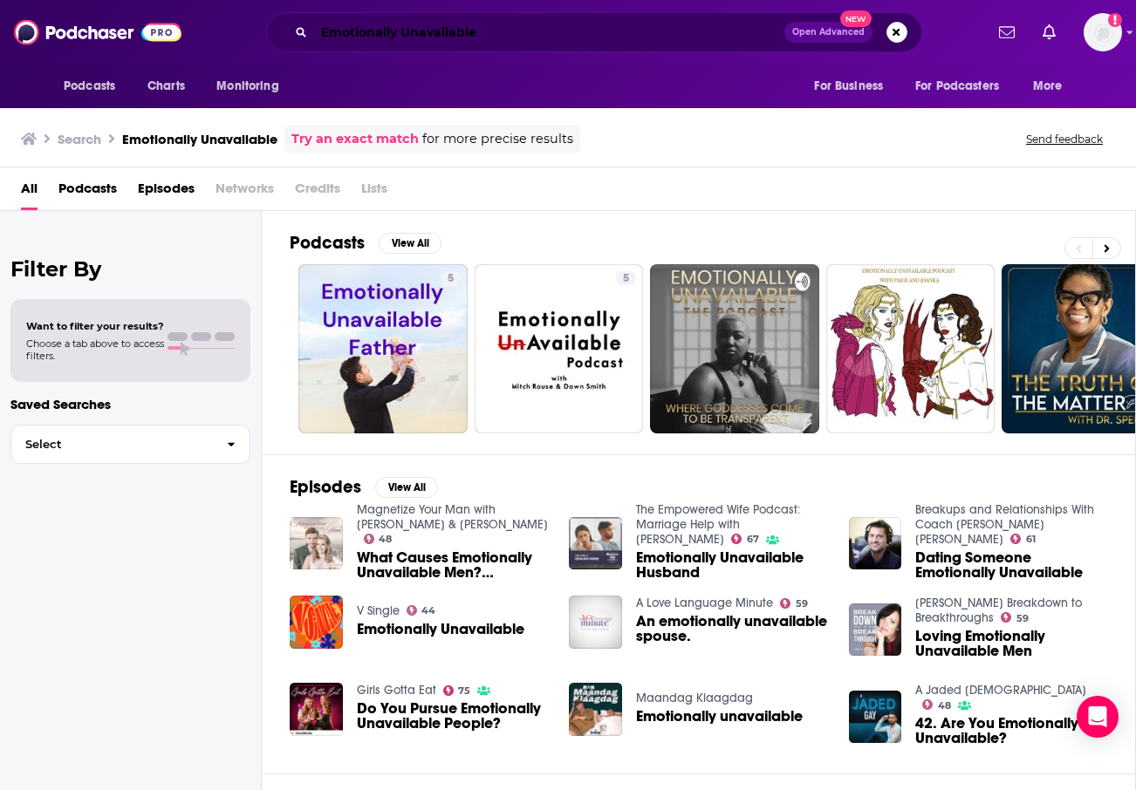
click at [583, 36] on input "Emotionally Unavailable" at bounding box center [549, 32] width 470 height 28
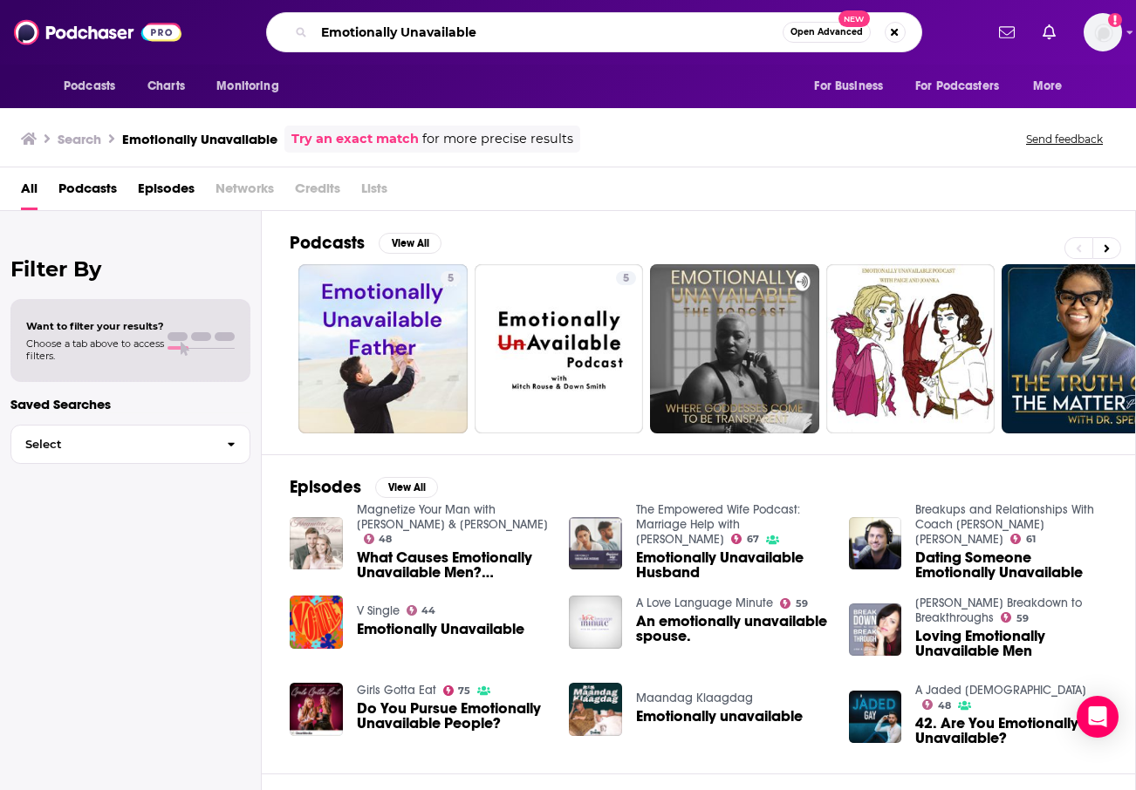
paste input "• Beautyfull Peop"
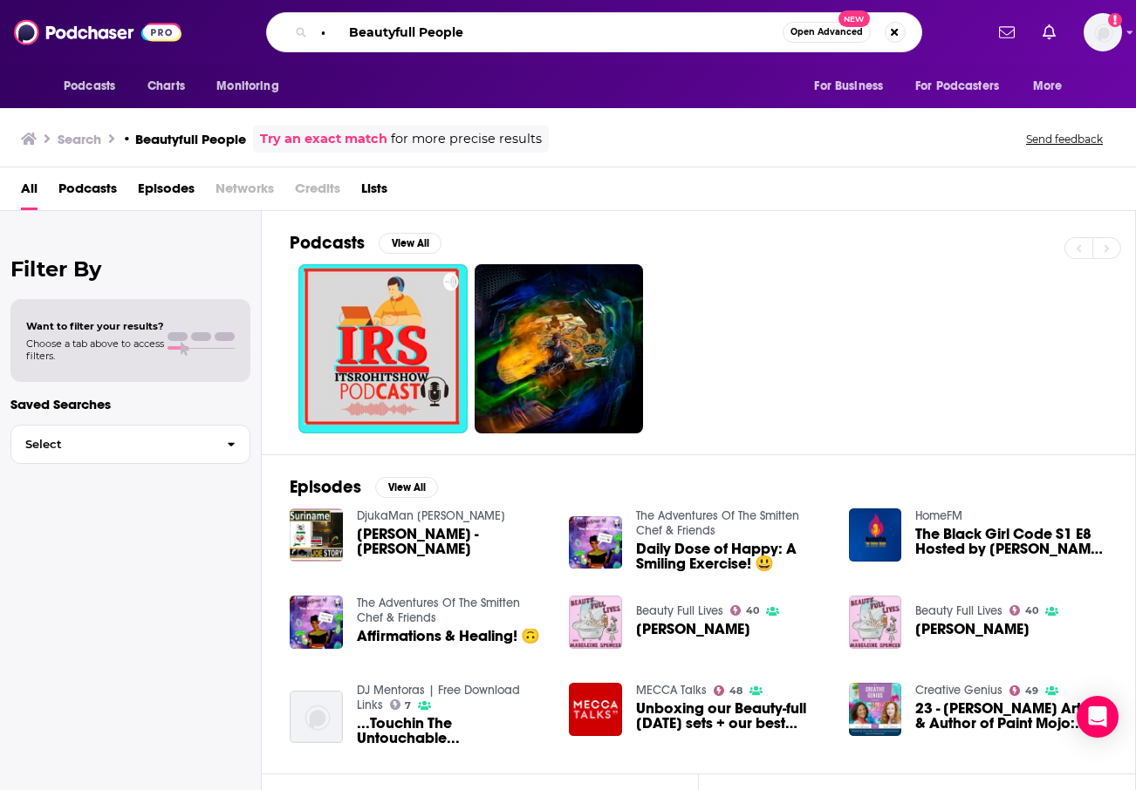
click at [529, 31] on input "• Beautyfull People" at bounding box center [548, 32] width 468 height 28
type input "faith and feminism"
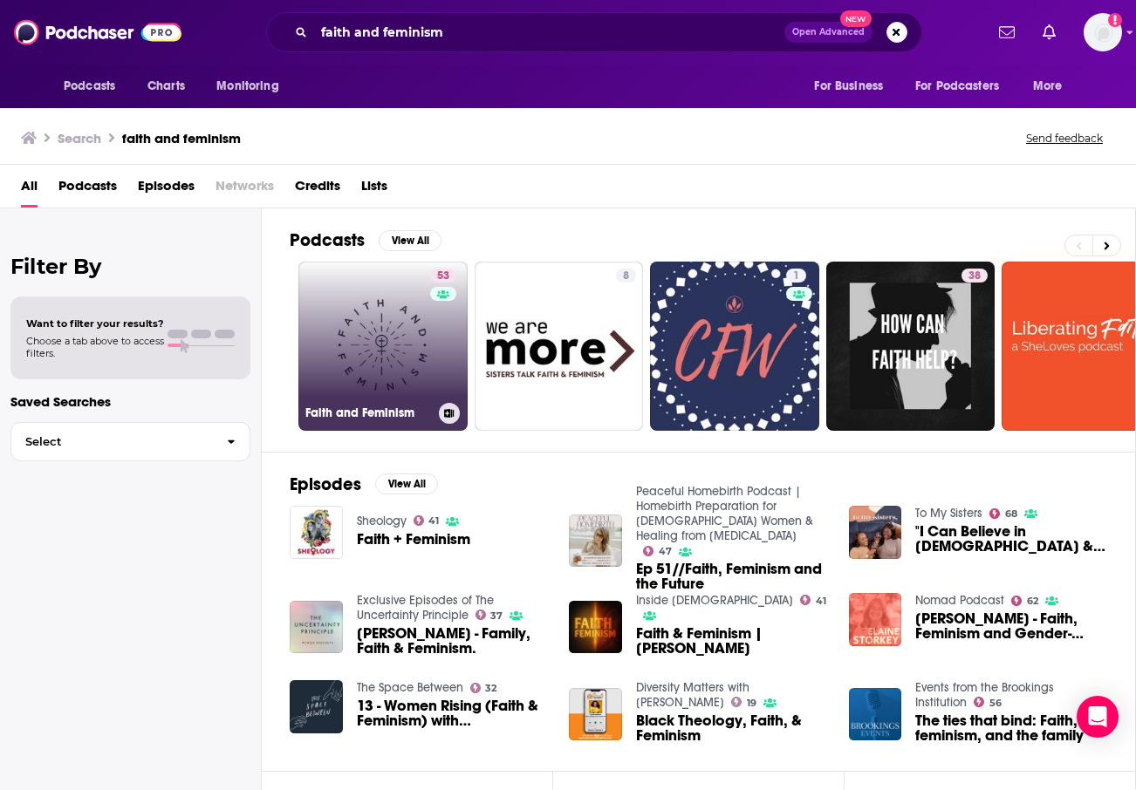
click at [406, 331] on link "53 Faith and Feminism" at bounding box center [382, 346] width 169 height 169
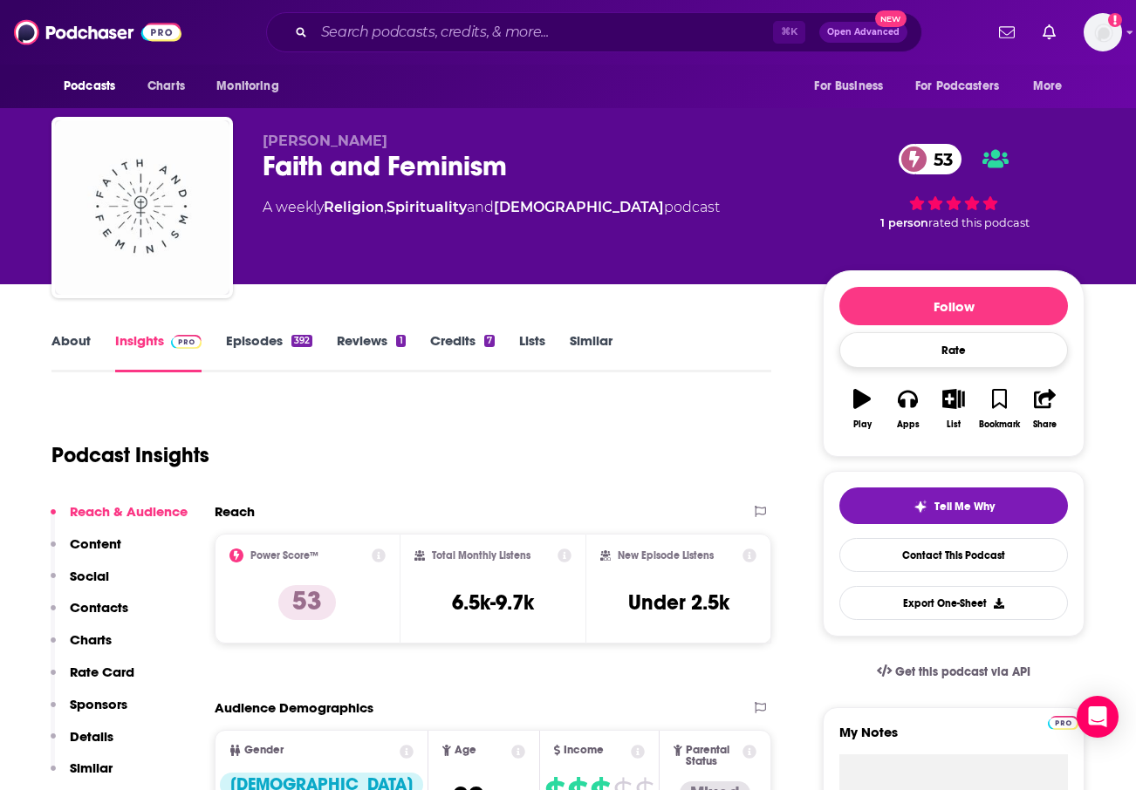
scroll to position [78, 0]
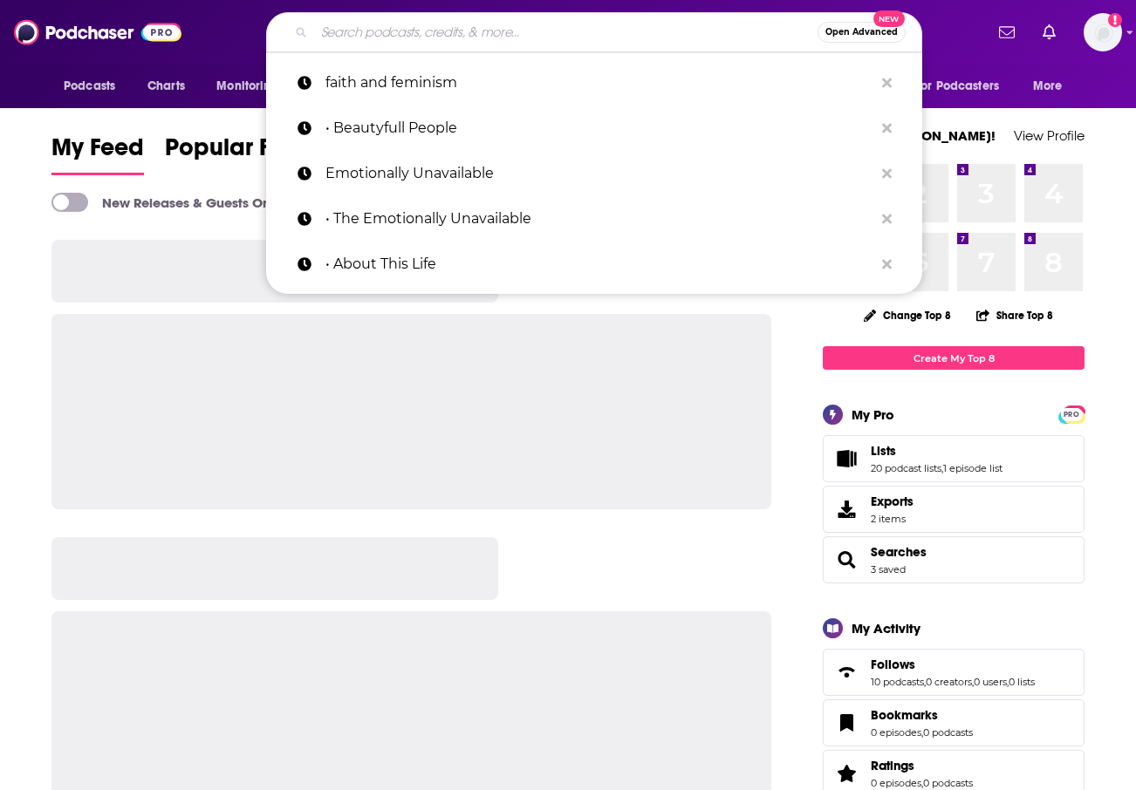
click at [595, 45] on input "Search podcasts, credits, & more..." at bounding box center [565, 32] width 503 height 28
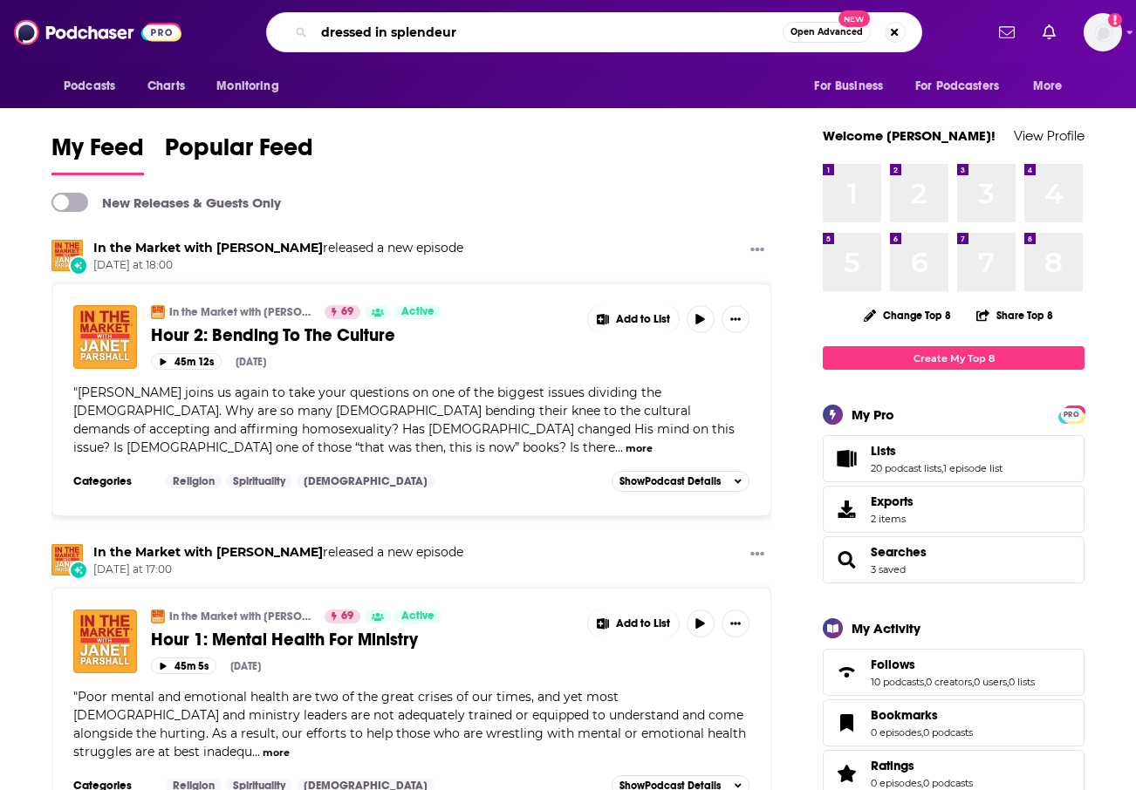
type input "dressed in splendeur"
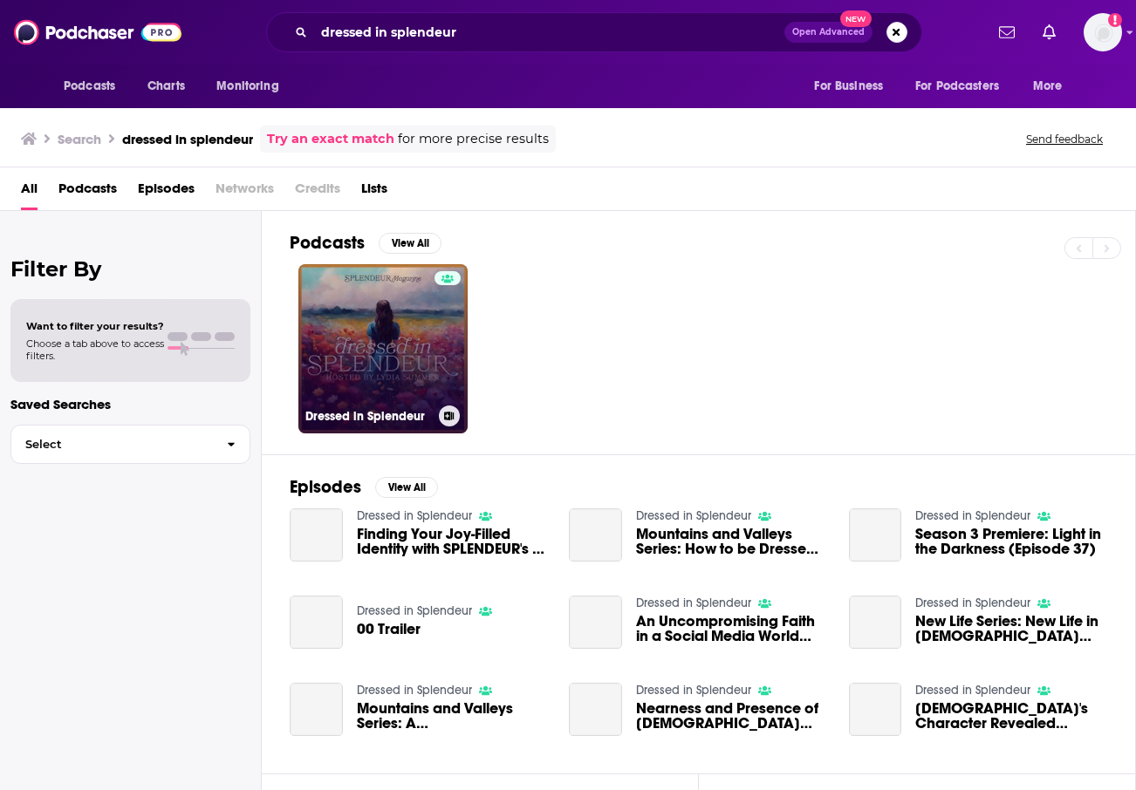
click at [400, 348] on link "Dressed in Splendeur" at bounding box center [382, 348] width 169 height 169
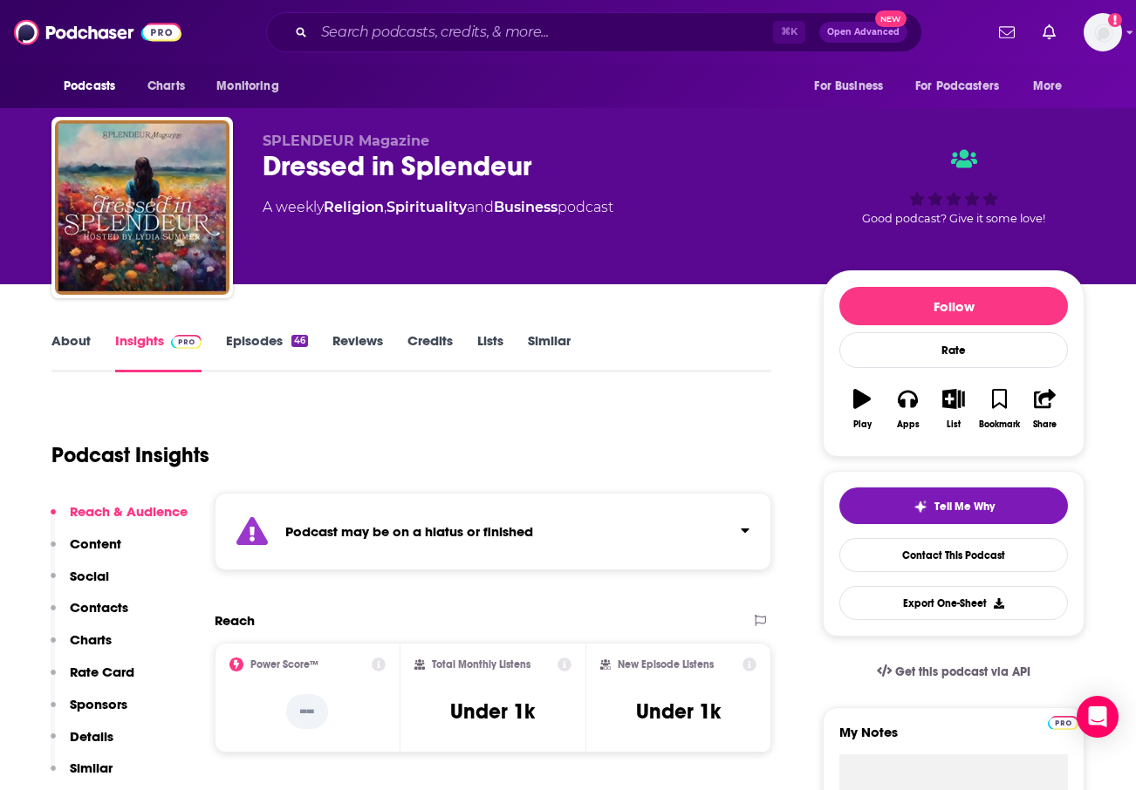
click at [63, 355] on link "About" at bounding box center [70, 352] width 39 height 40
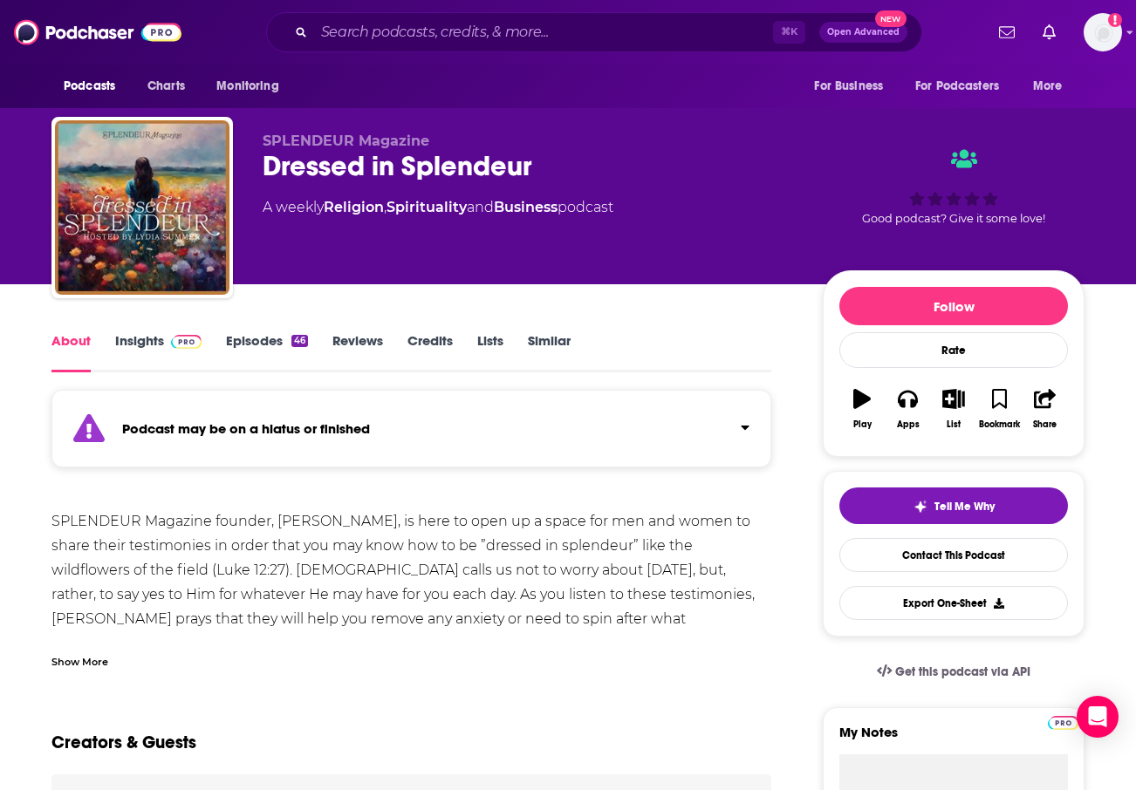
click at [72, 655] on div "Show More" at bounding box center [79, 660] width 57 height 17
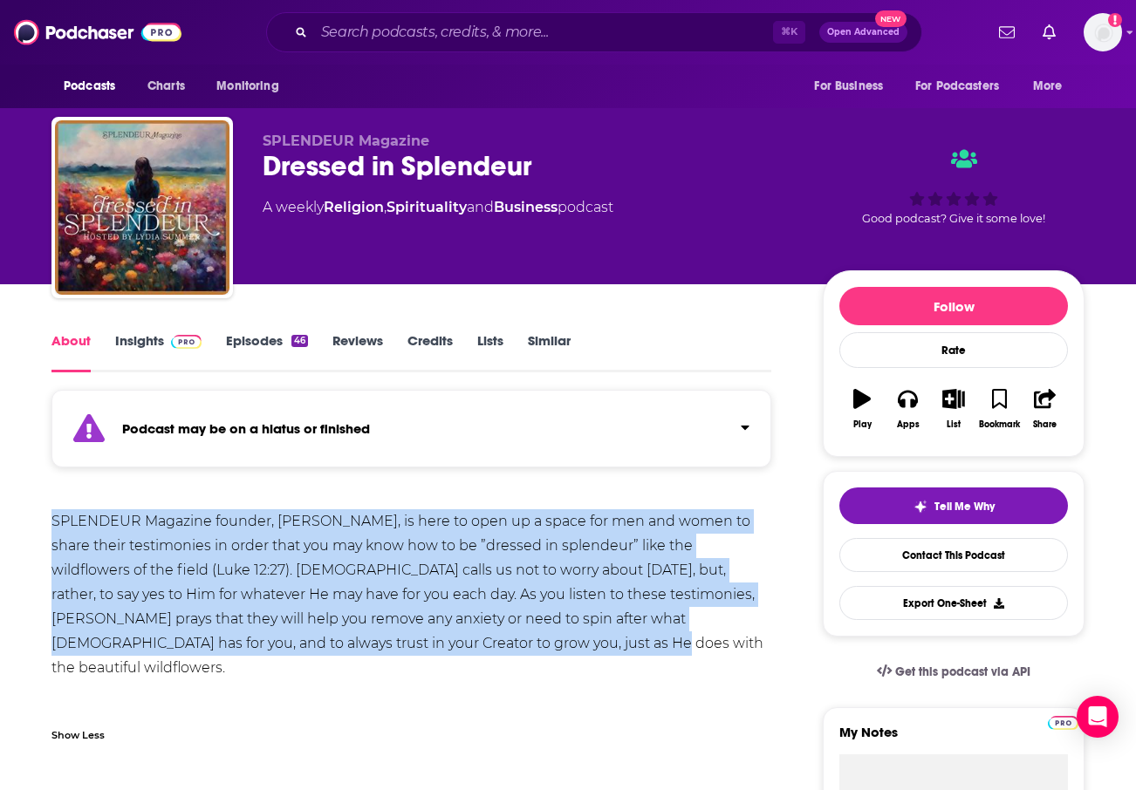
drag, startPoint x: 202, startPoint y: 542, endPoint x: 494, endPoint y: 653, distance: 311.7
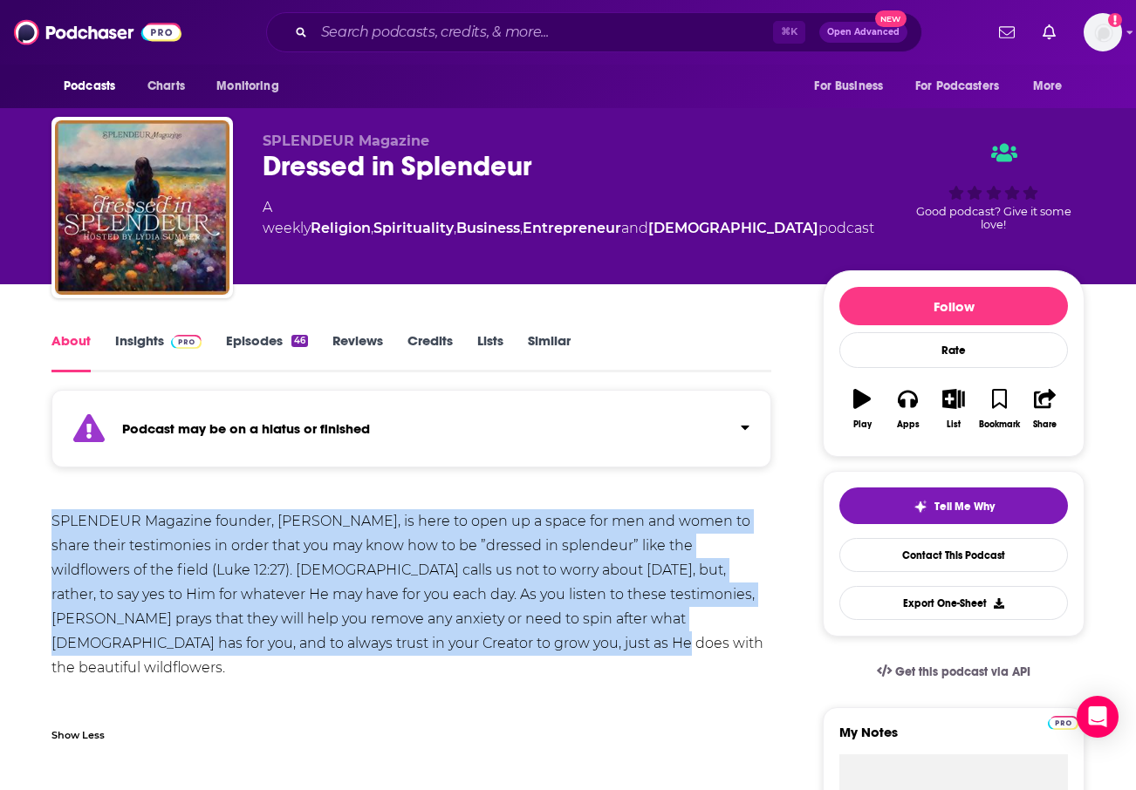
copy div "SPLENDEUR Magazine founder, Lydia Summer, is here to open up a space for men an…"
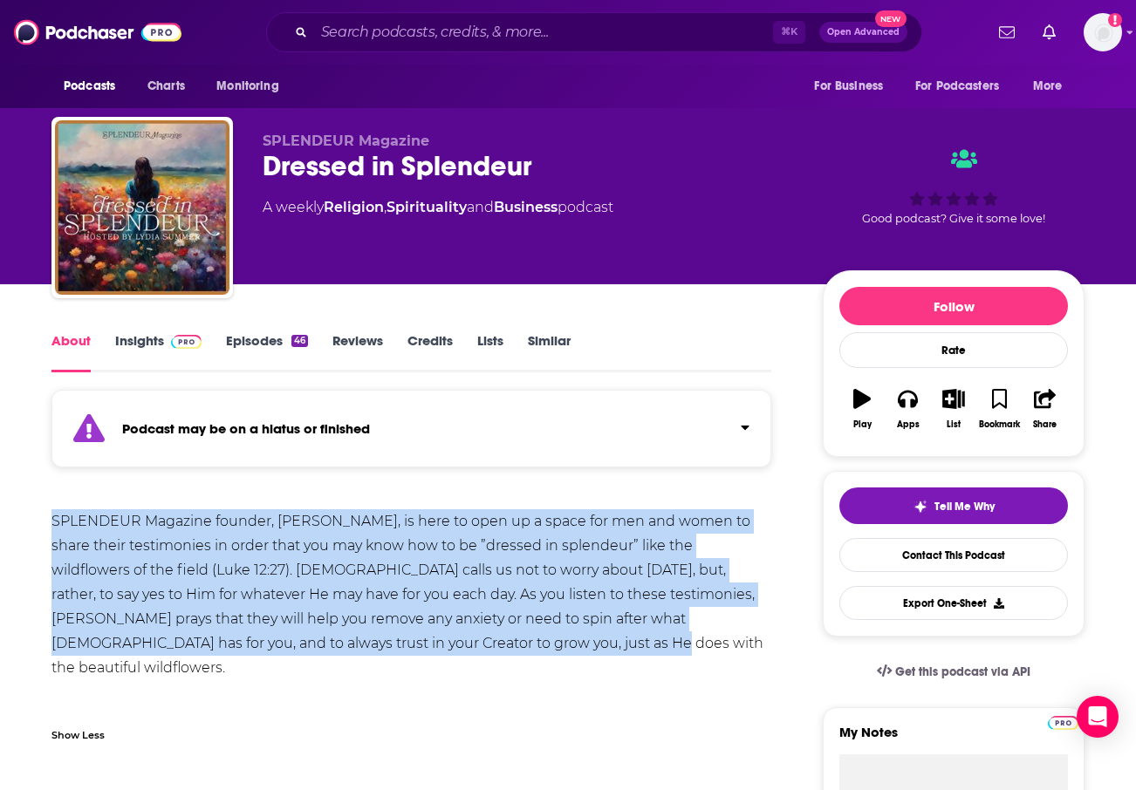
click at [247, 341] on link "Episodes 46" at bounding box center [267, 352] width 82 height 40
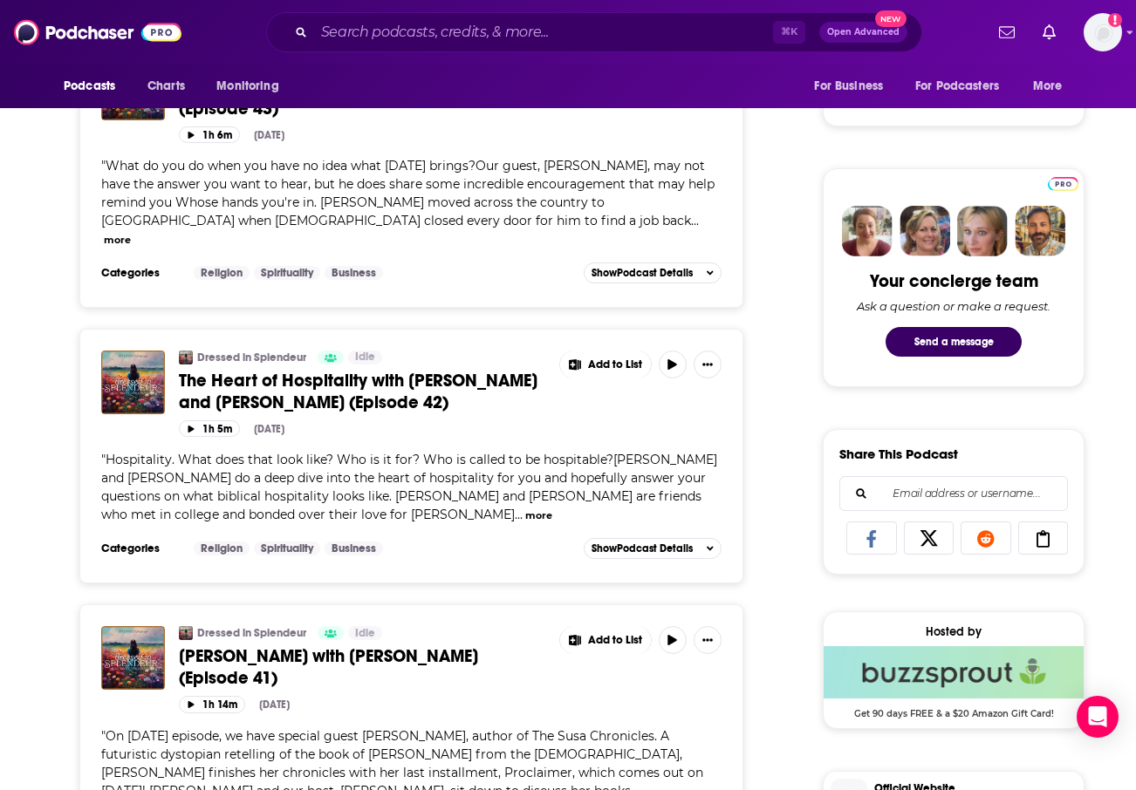
scroll to position [731, 0]
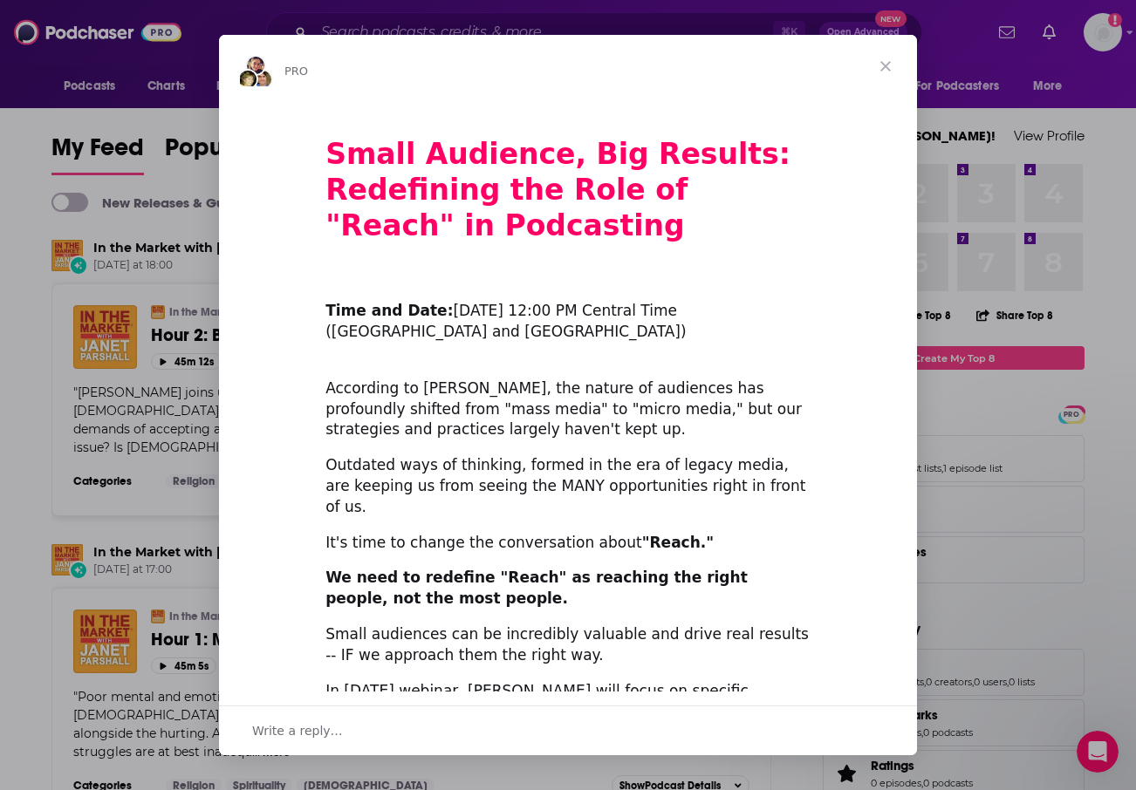
click at [894, 69] on span "Close" at bounding box center [885, 66] width 63 height 63
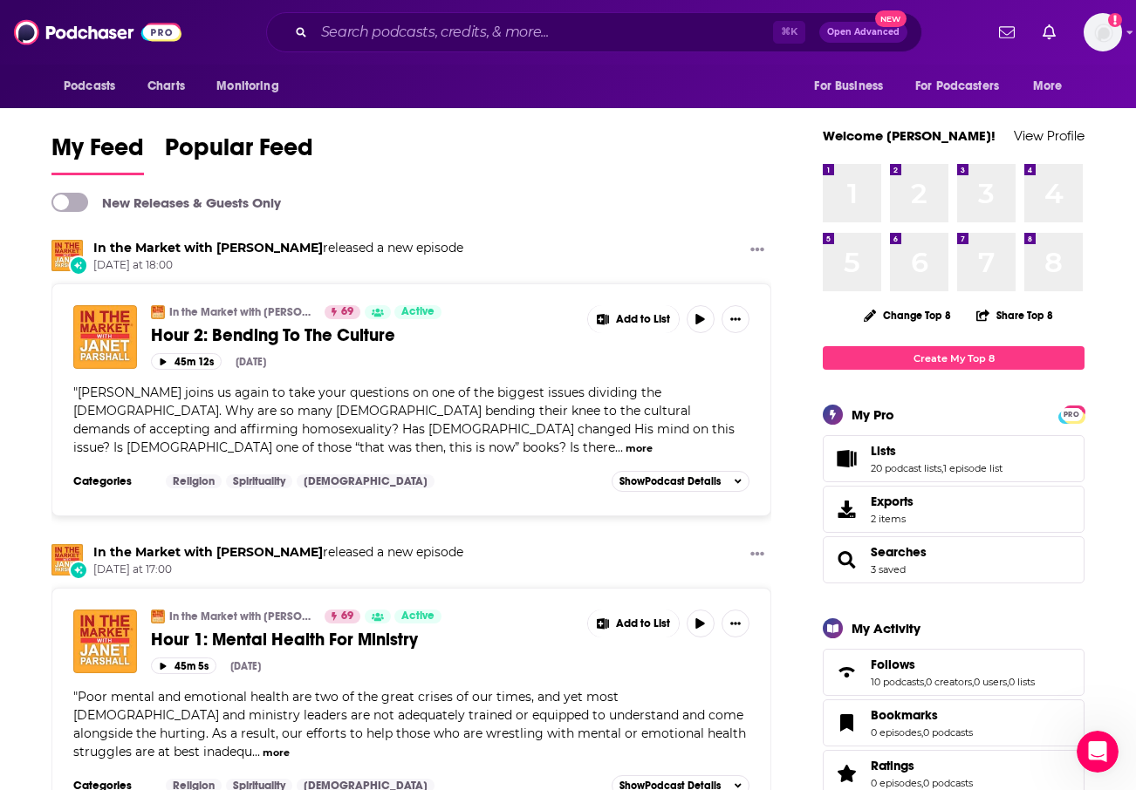
click at [640, 46] on div "⌘ K Open Advanced New" at bounding box center [594, 32] width 656 height 40
click at [628, 33] on input "Search podcasts, credits, & more..." at bounding box center [543, 32] width 459 height 28
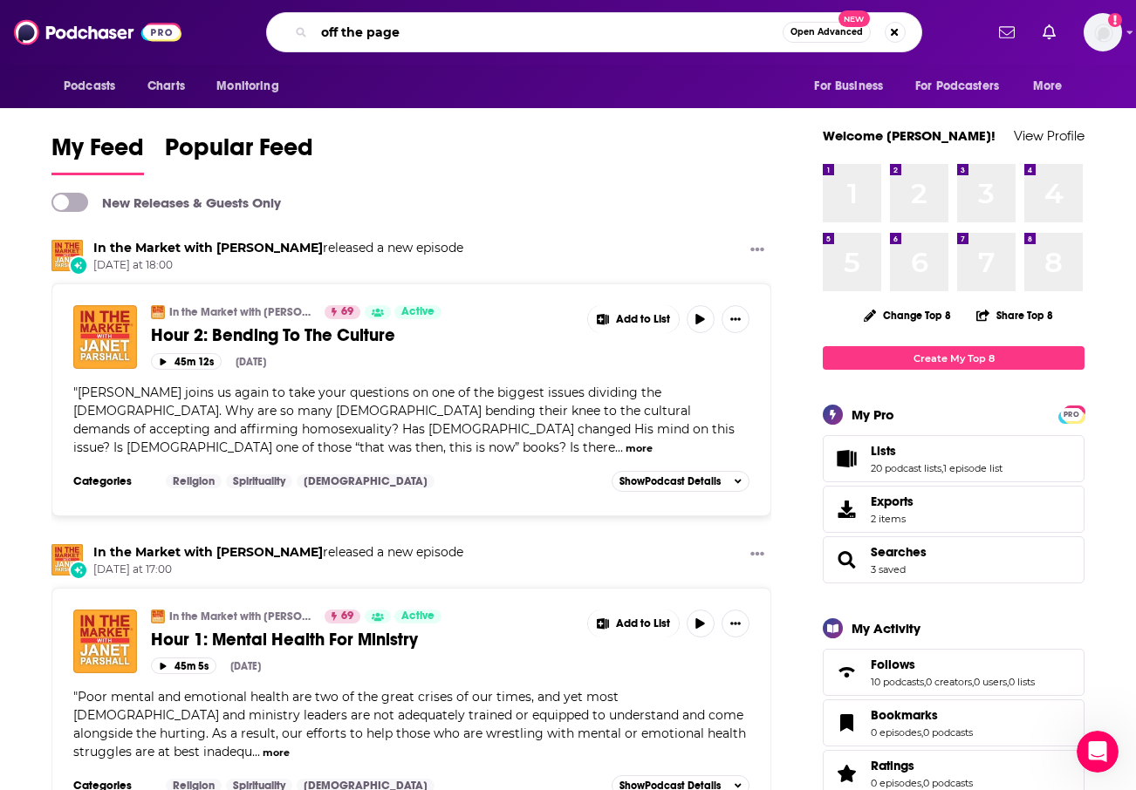
type input "off the page"
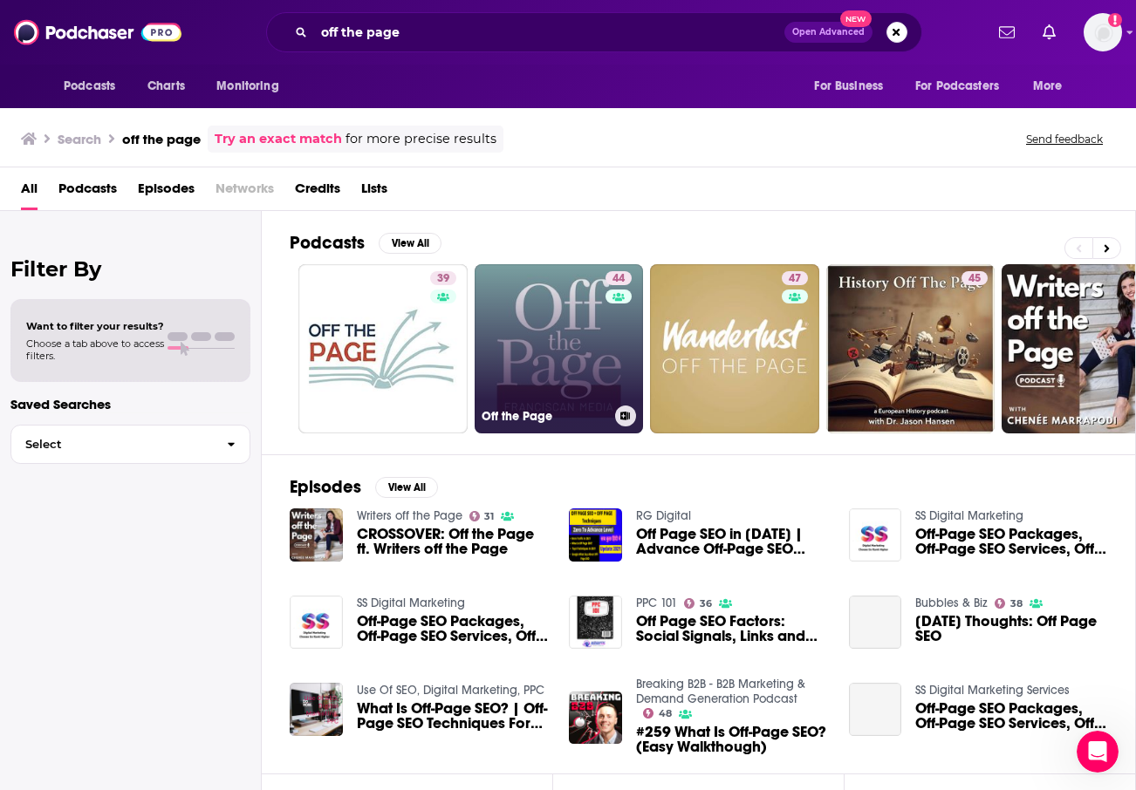
click at [544, 322] on link "44 Off the Page" at bounding box center [558, 348] width 169 height 169
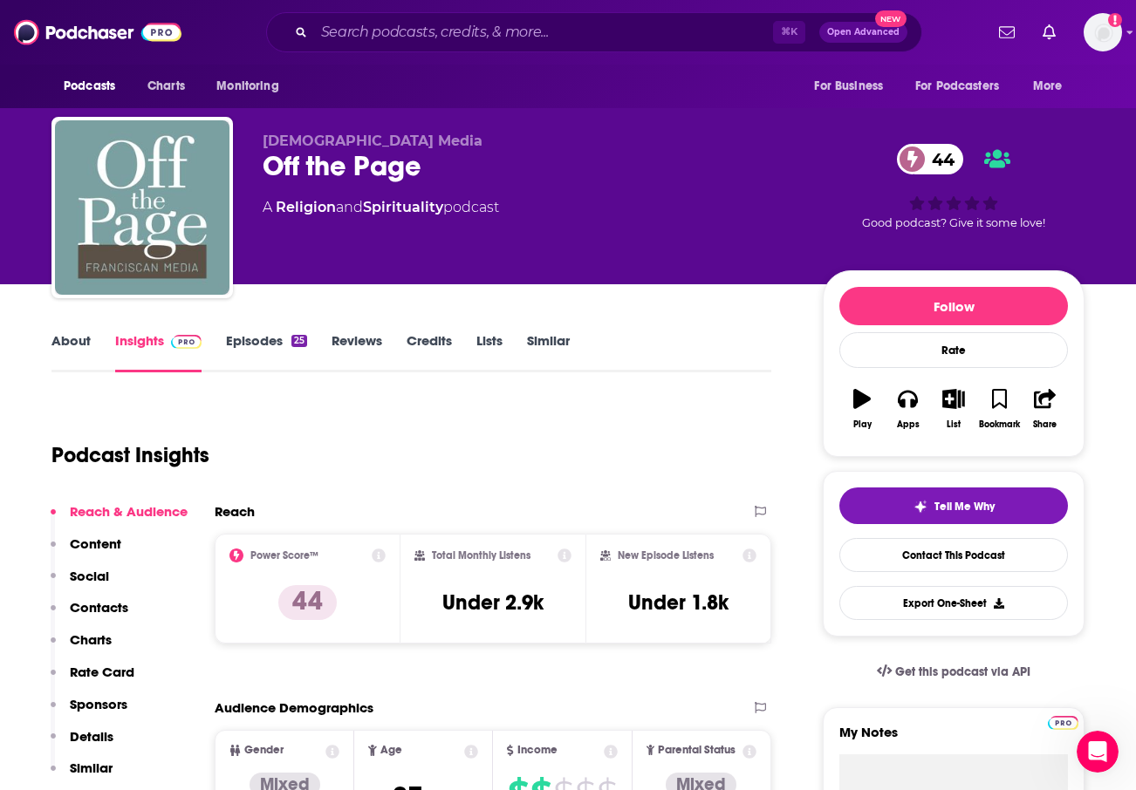
click at [135, 333] on link "Insights" at bounding box center [158, 352] width 86 height 40
click at [52, 335] on link "About" at bounding box center [70, 352] width 39 height 40
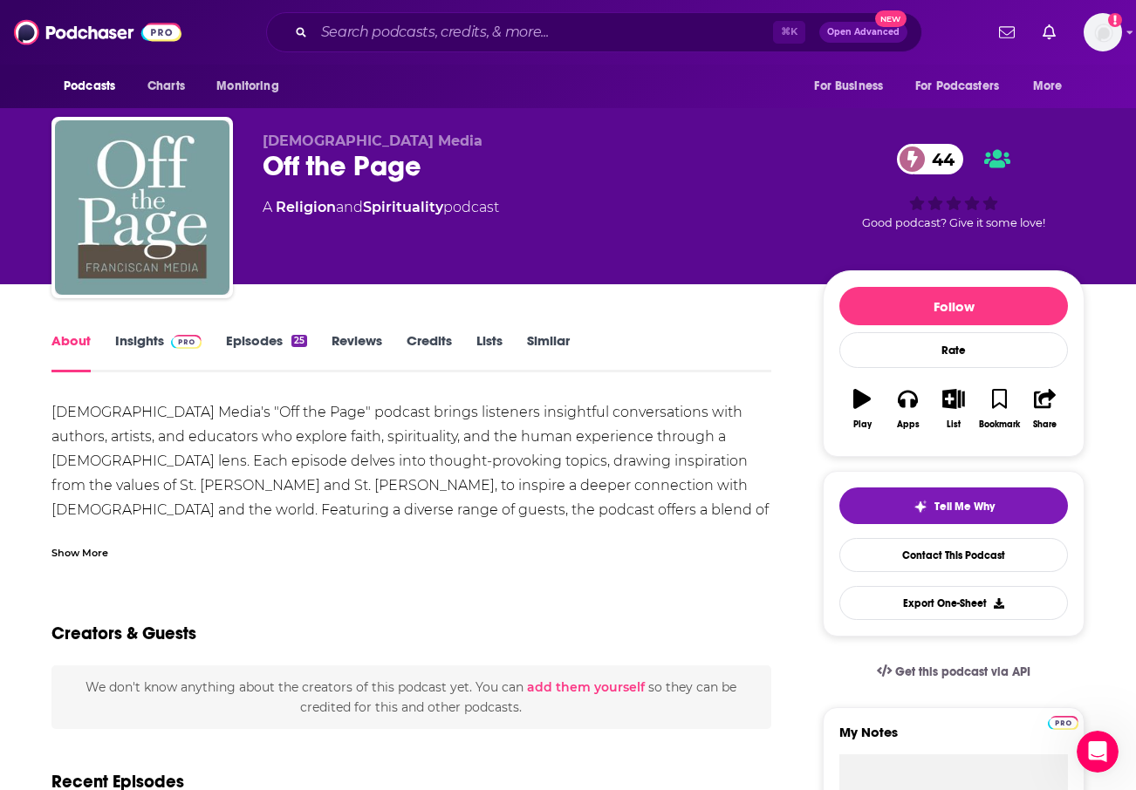
click at [80, 541] on div "Show More" at bounding box center [411, 546] width 720 height 30
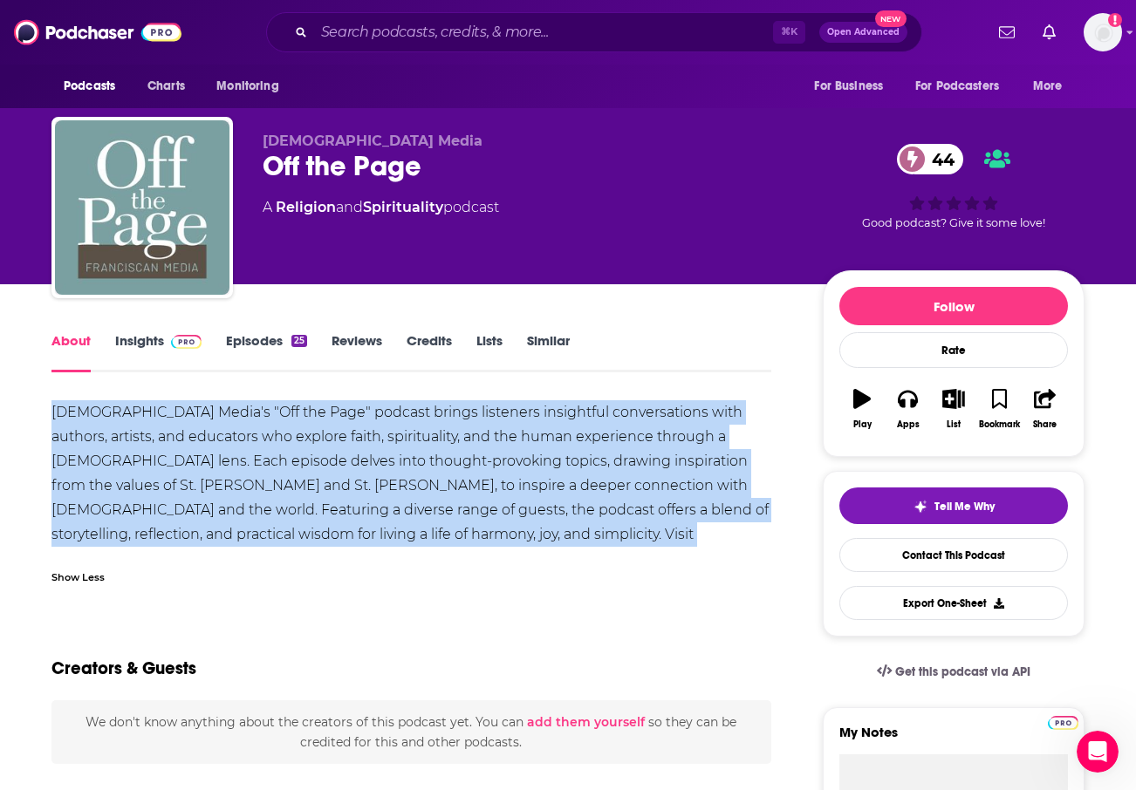
drag, startPoint x: 92, startPoint y: 416, endPoint x: 738, endPoint y: 527, distance: 654.9
copy div "[DEMOGRAPHIC_DATA] Media's "Off the Page" podcast brings listeners insightful c…"
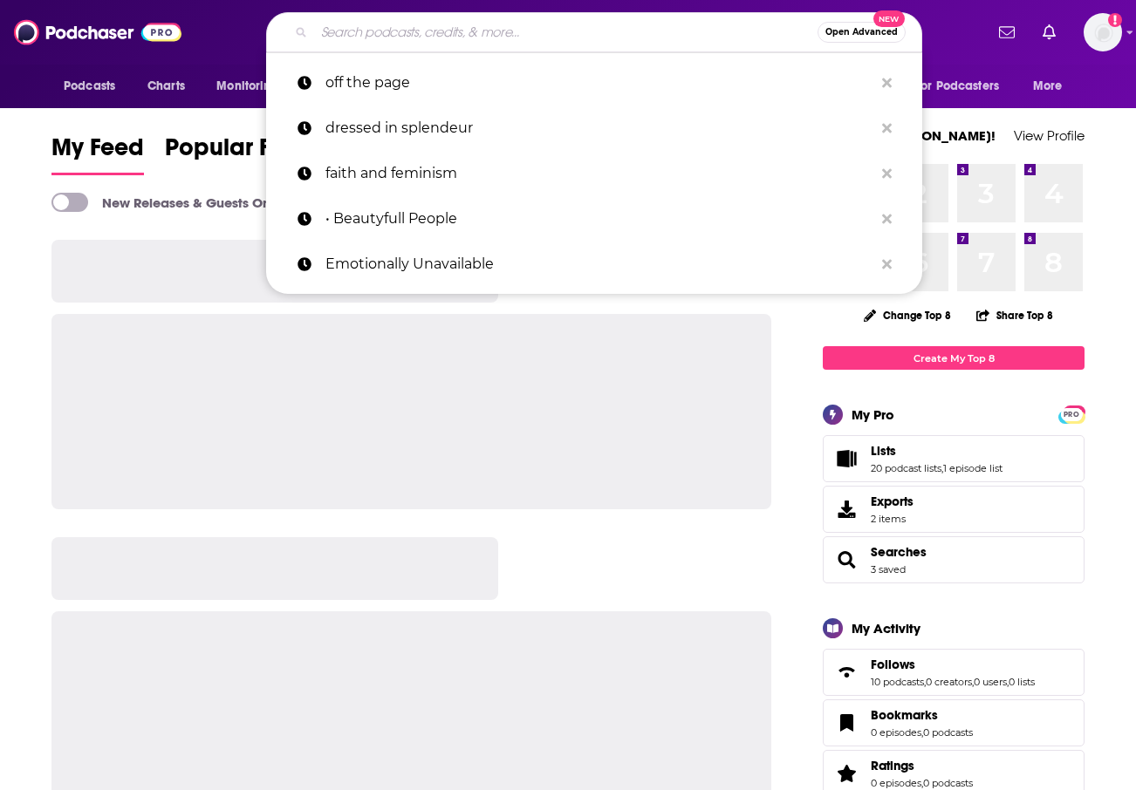
click at [439, 31] on input "Search podcasts, credits, & more..." at bounding box center [565, 32] width 503 height 28
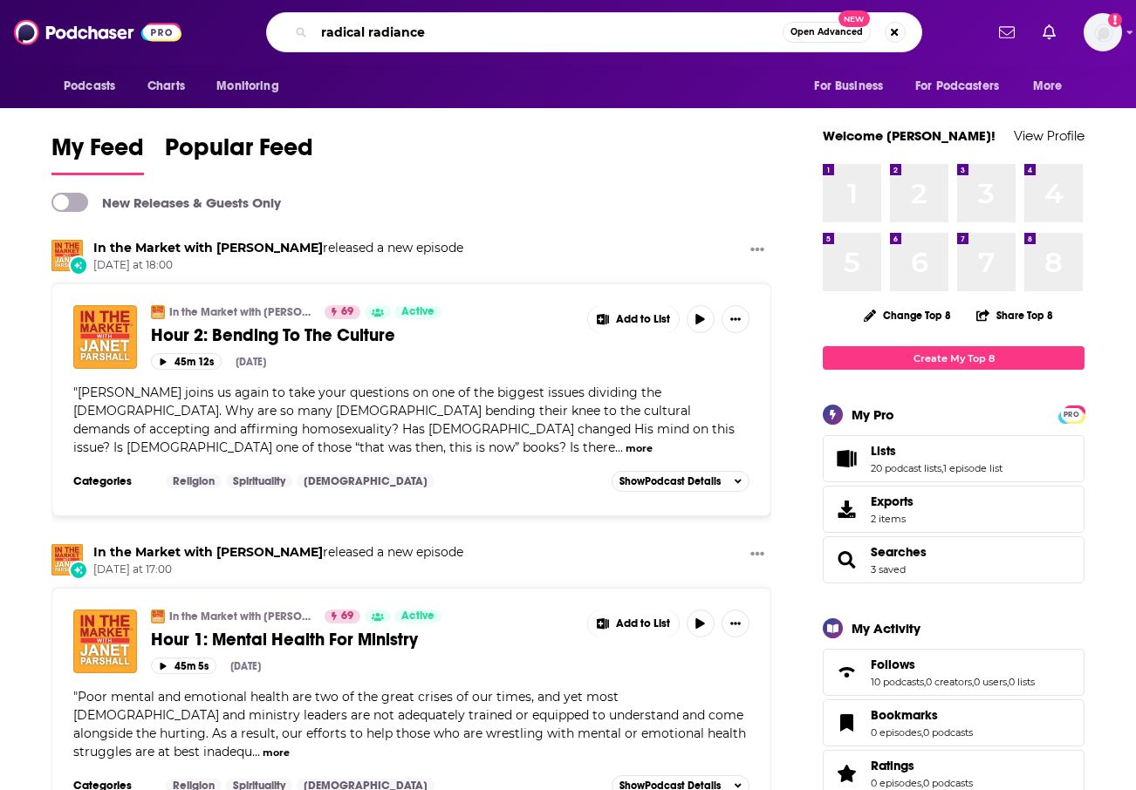
type input "radical radiance"
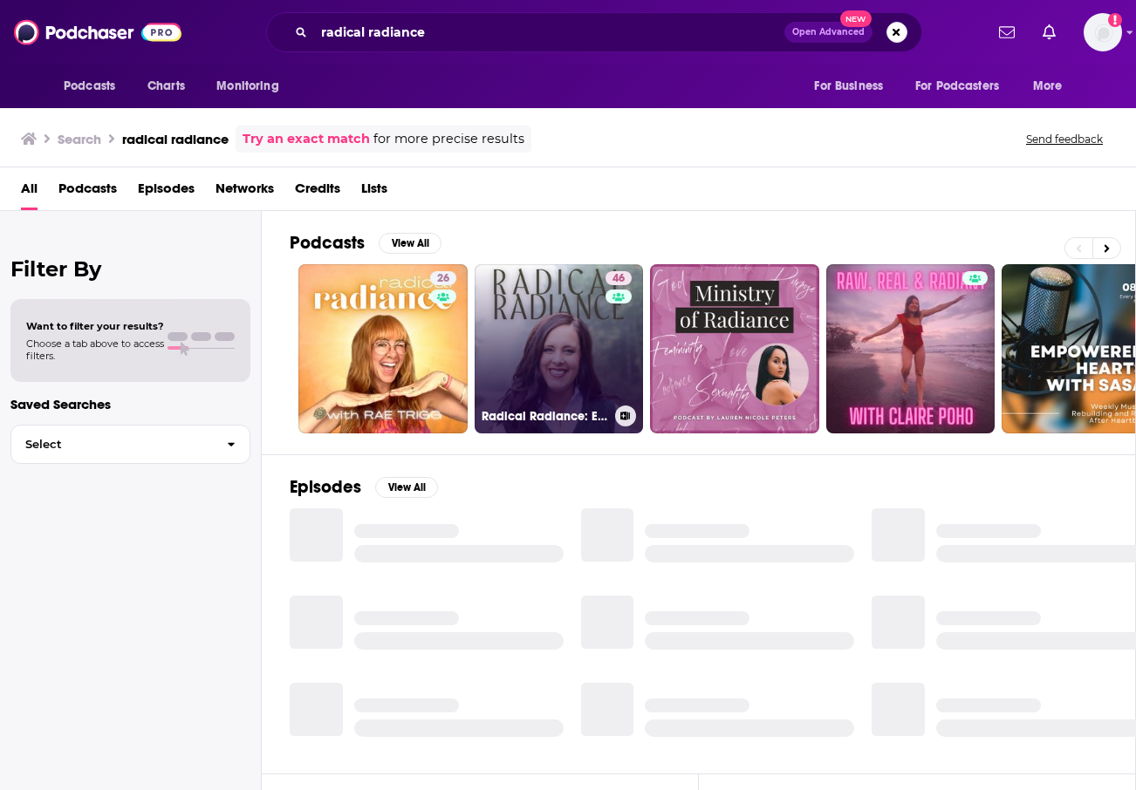
click at [555, 355] on link "46 Radical Radiance: Encouragement for [DEMOGRAPHIC_DATA] Women by [PERSON_NAME]" at bounding box center [558, 348] width 169 height 169
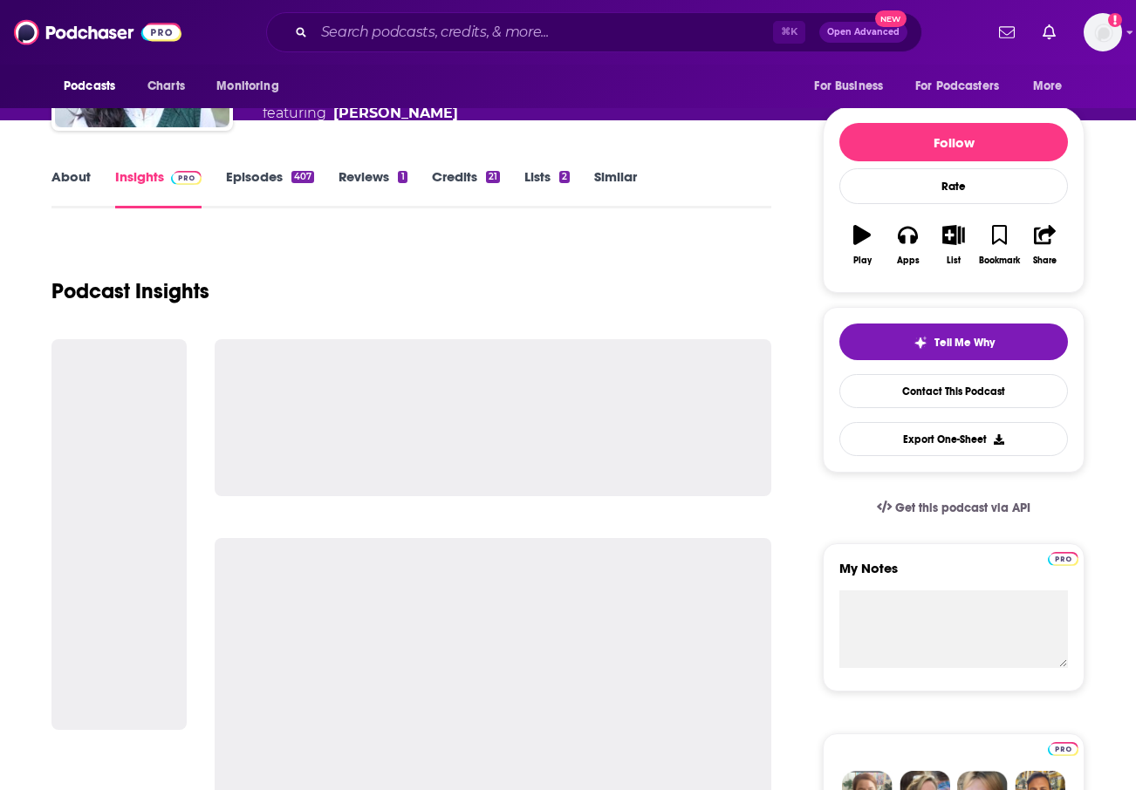
scroll to position [173, 0]
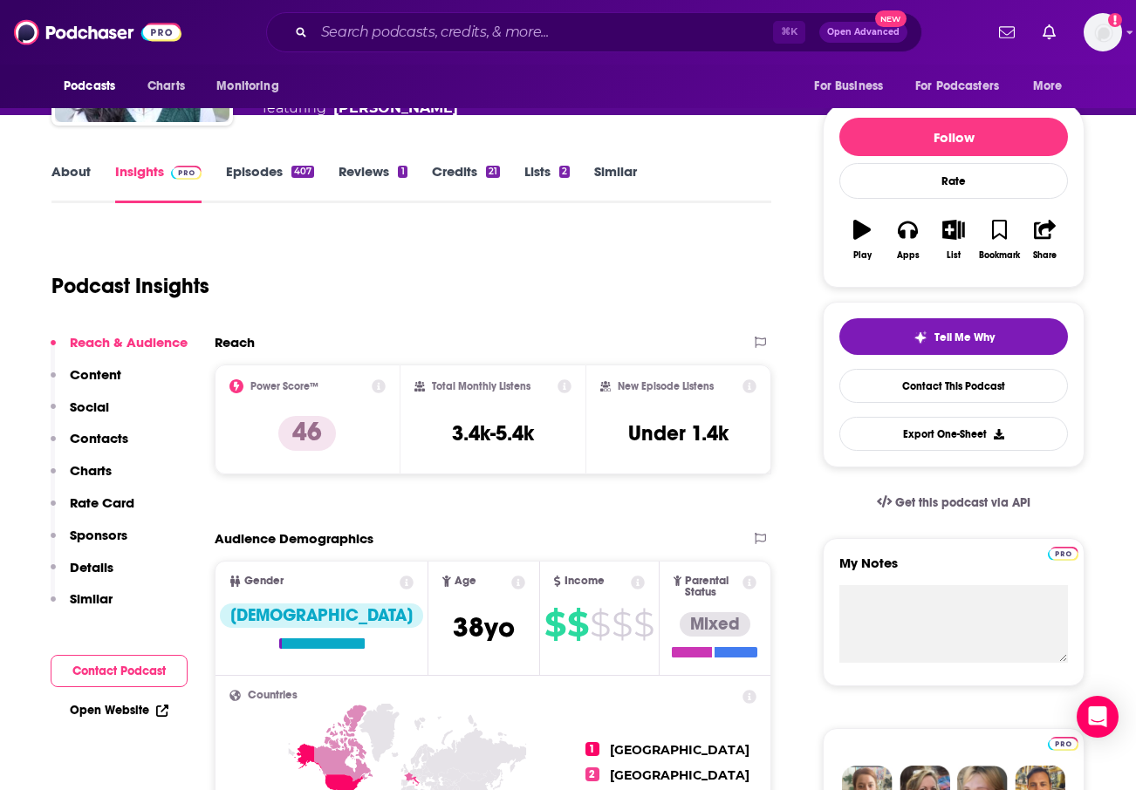
click at [68, 170] on link "About" at bounding box center [70, 183] width 39 height 40
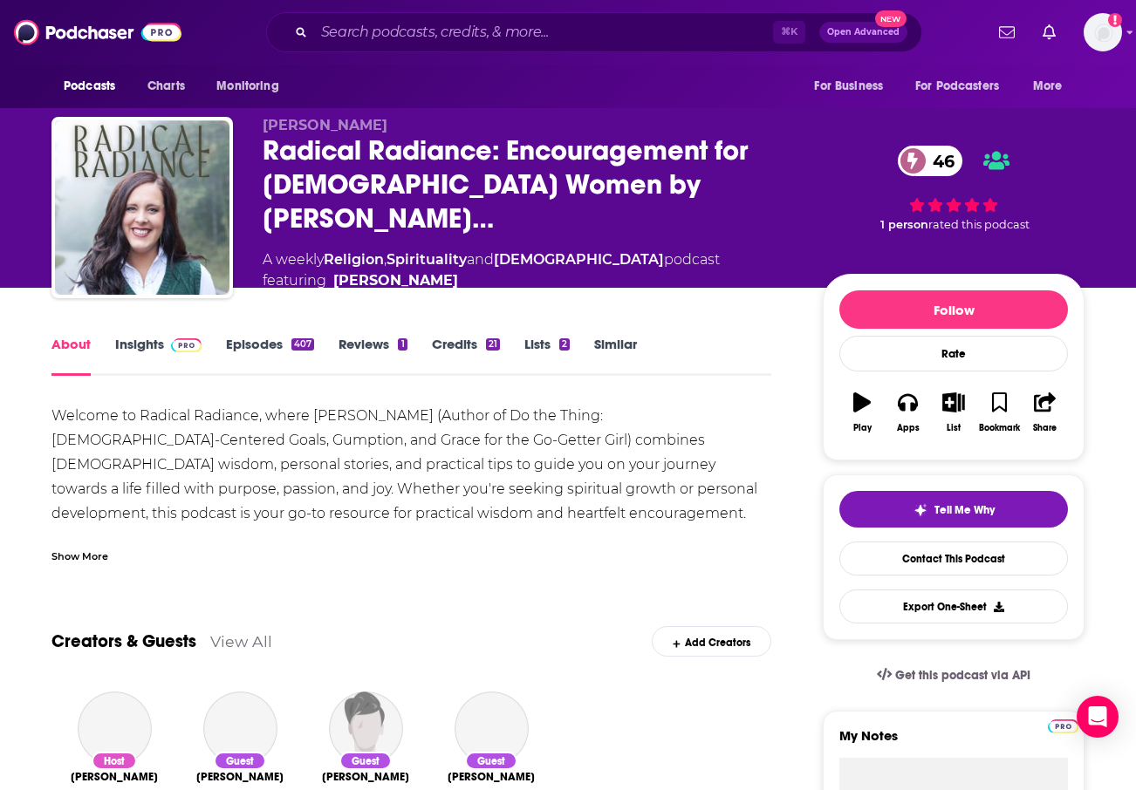
click at [87, 547] on div "Show More" at bounding box center [79, 555] width 57 height 17
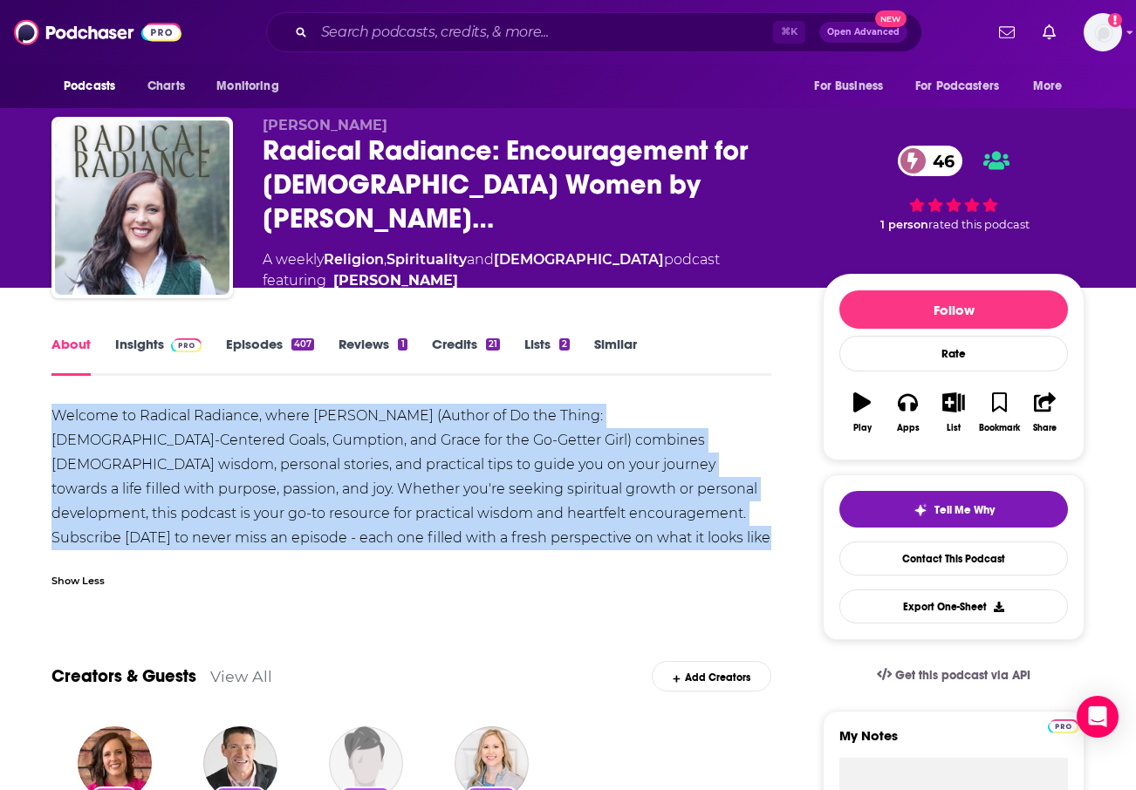
drag, startPoint x: 100, startPoint y: 419, endPoint x: 638, endPoint y: 531, distance: 549.8
copy div "Welcome to Radical Radiance, where [PERSON_NAME] (Author of Do the Thing: [DEMO…"
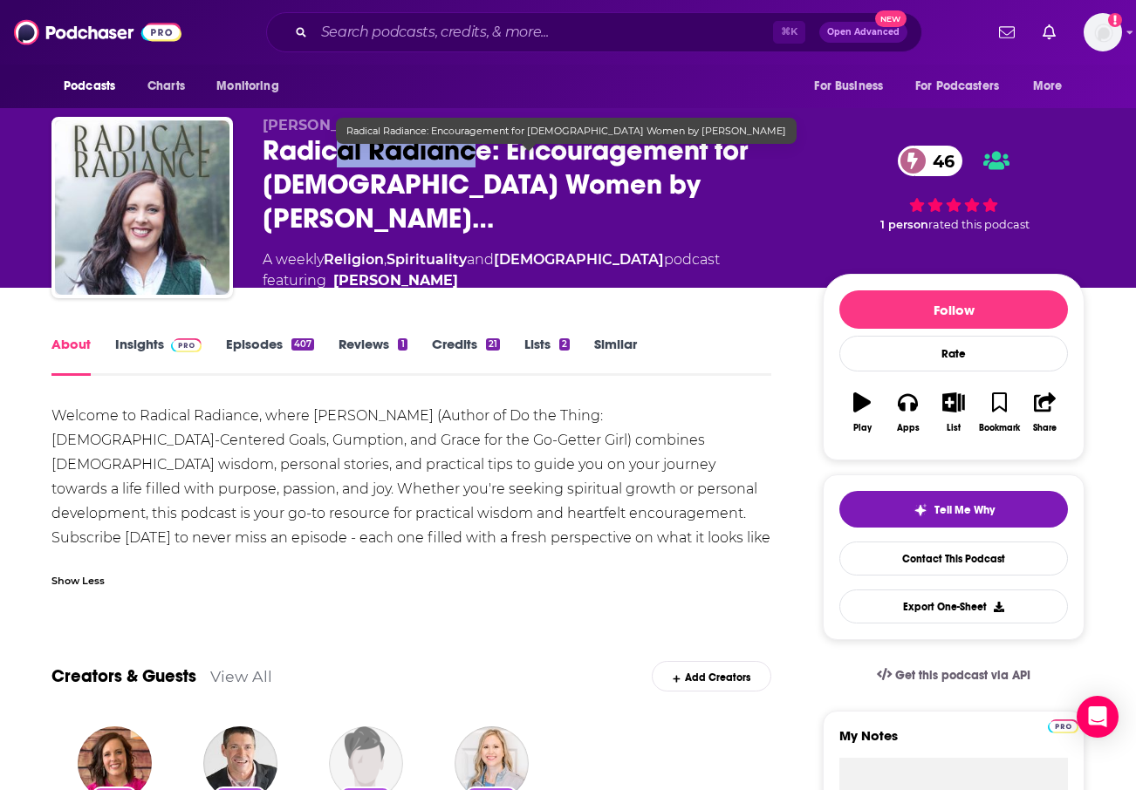
drag, startPoint x: 481, startPoint y: 165, endPoint x: 294, endPoint y: 157, distance: 186.8
click at [328, 152] on span "Radical Radiance: Encouragement for [DEMOGRAPHIC_DATA] Women by [PERSON_NAME]…" at bounding box center [529, 184] width 532 height 102
click at [289, 157] on span "Radical Radiance: Encouragement for [DEMOGRAPHIC_DATA] Women by [PERSON_NAME]…" at bounding box center [529, 184] width 532 height 102
click at [272, 162] on span "Radical Radiance: Encouragement for [DEMOGRAPHIC_DATA] Women by [PERSON_NAME]…" at bounding box center [529, 184] width 532 height 102
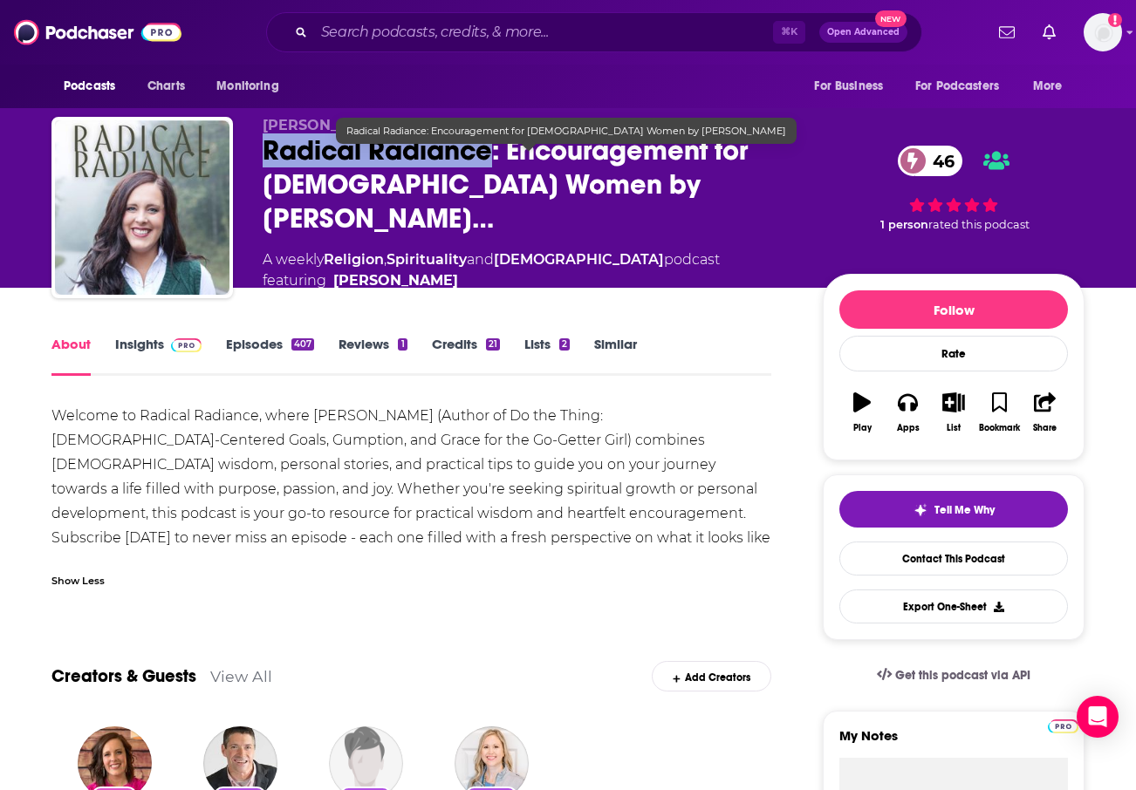
click at [412, 170] on span "Radical Radiance: Encouragement for [DEMOGRAPHIC_DATA] Women by [PERSON_NAME]…" at bounding box center [529, 184] width 532 height 102
copy h1 "Radical Radiance"
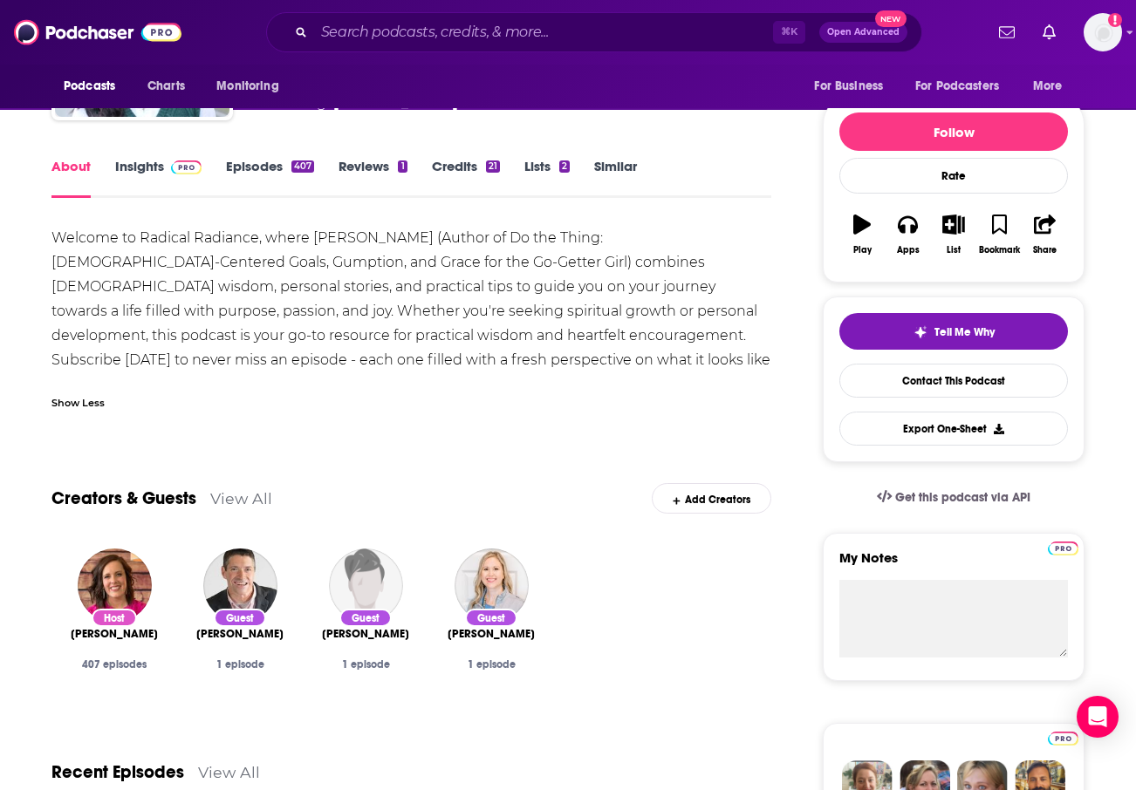
scroll to position [181, 0]
